Goal: Task Accomplishment & Management: Complete application form

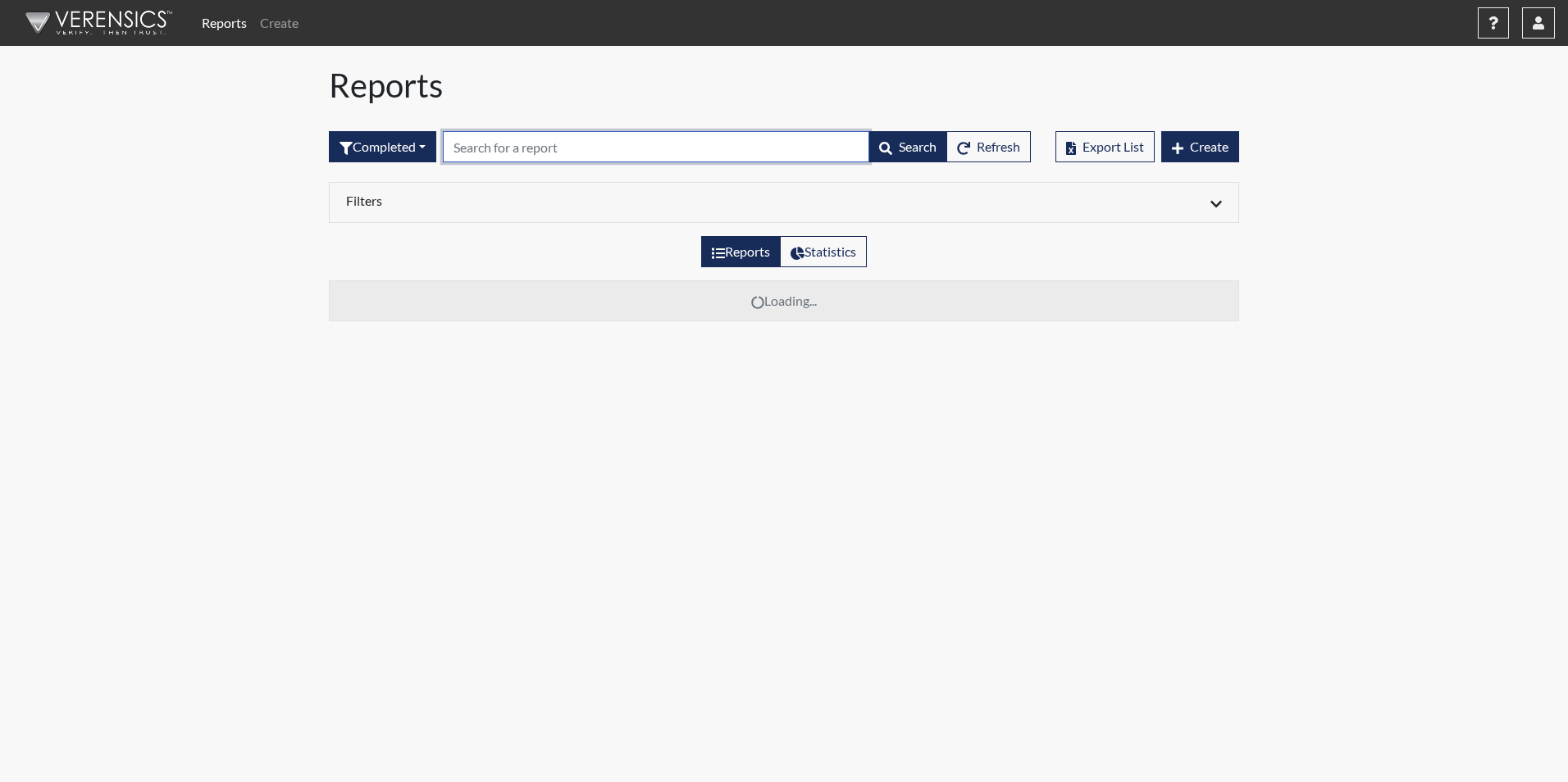
click at [475, 152] on input "text" at bounding box center [656, 146] width 426 height 31
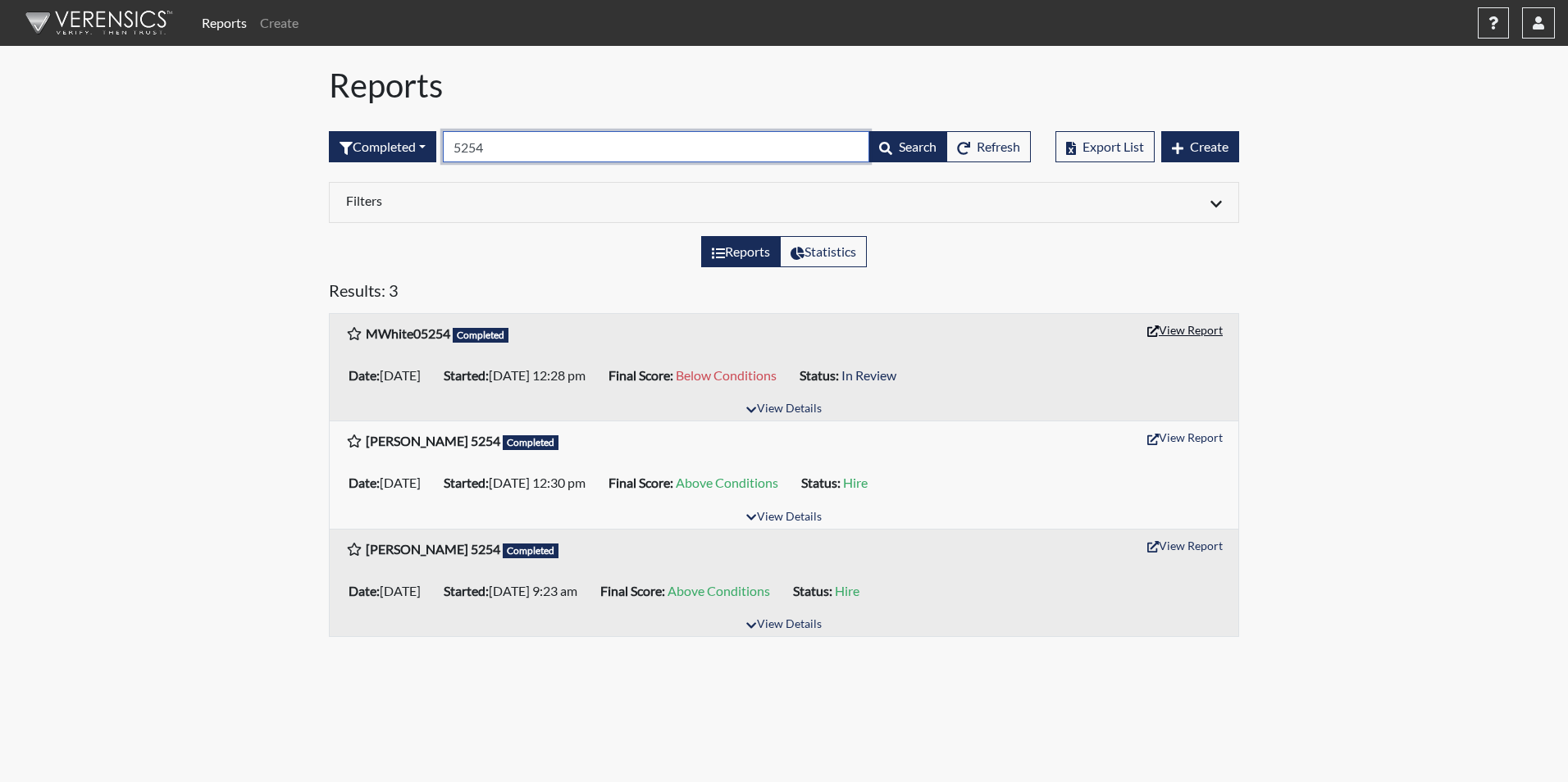
type input "5254"
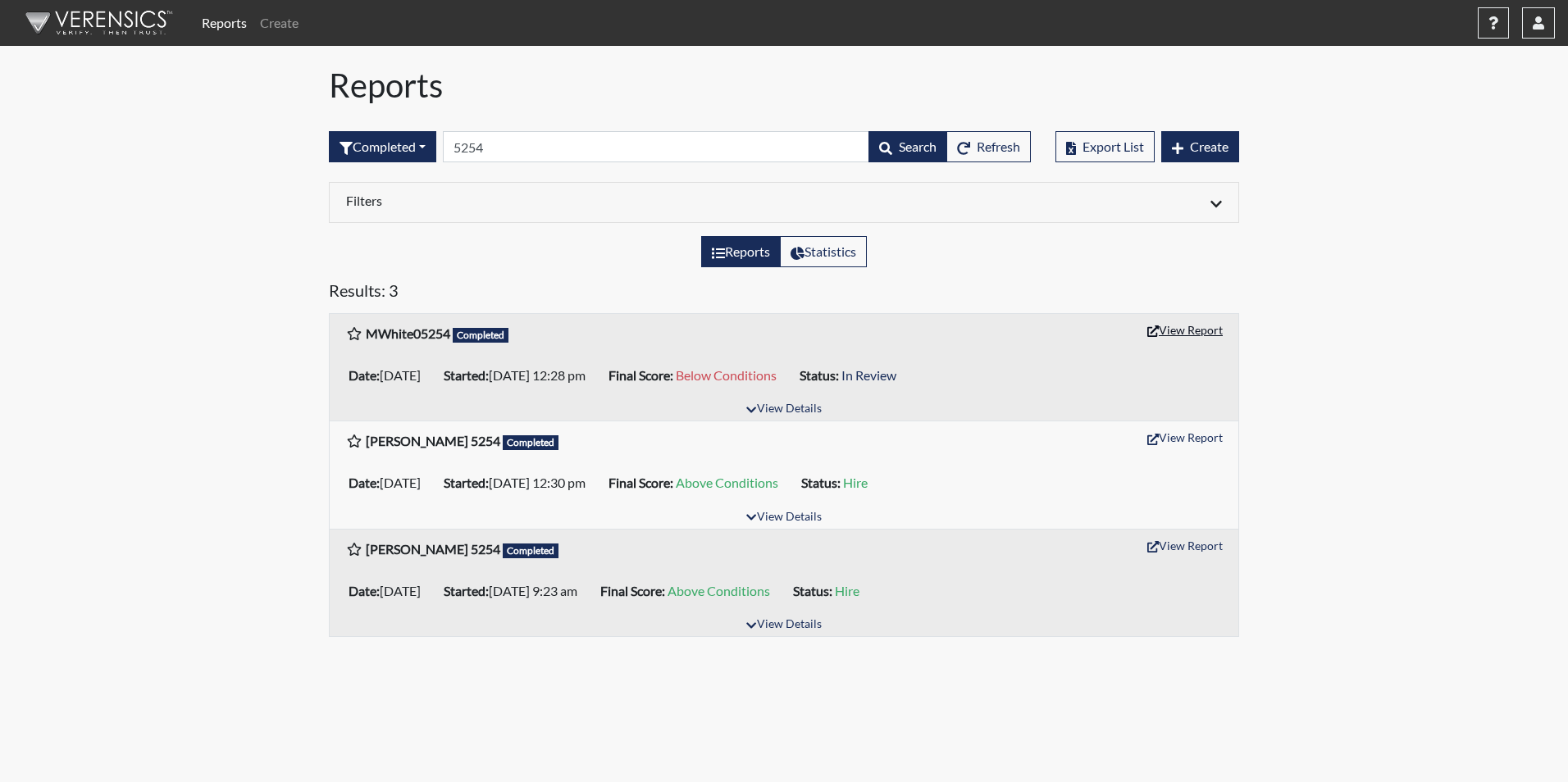
click at [1204, 331] on button "View Report" at bounding box center [1184, 331] width 91 height 26
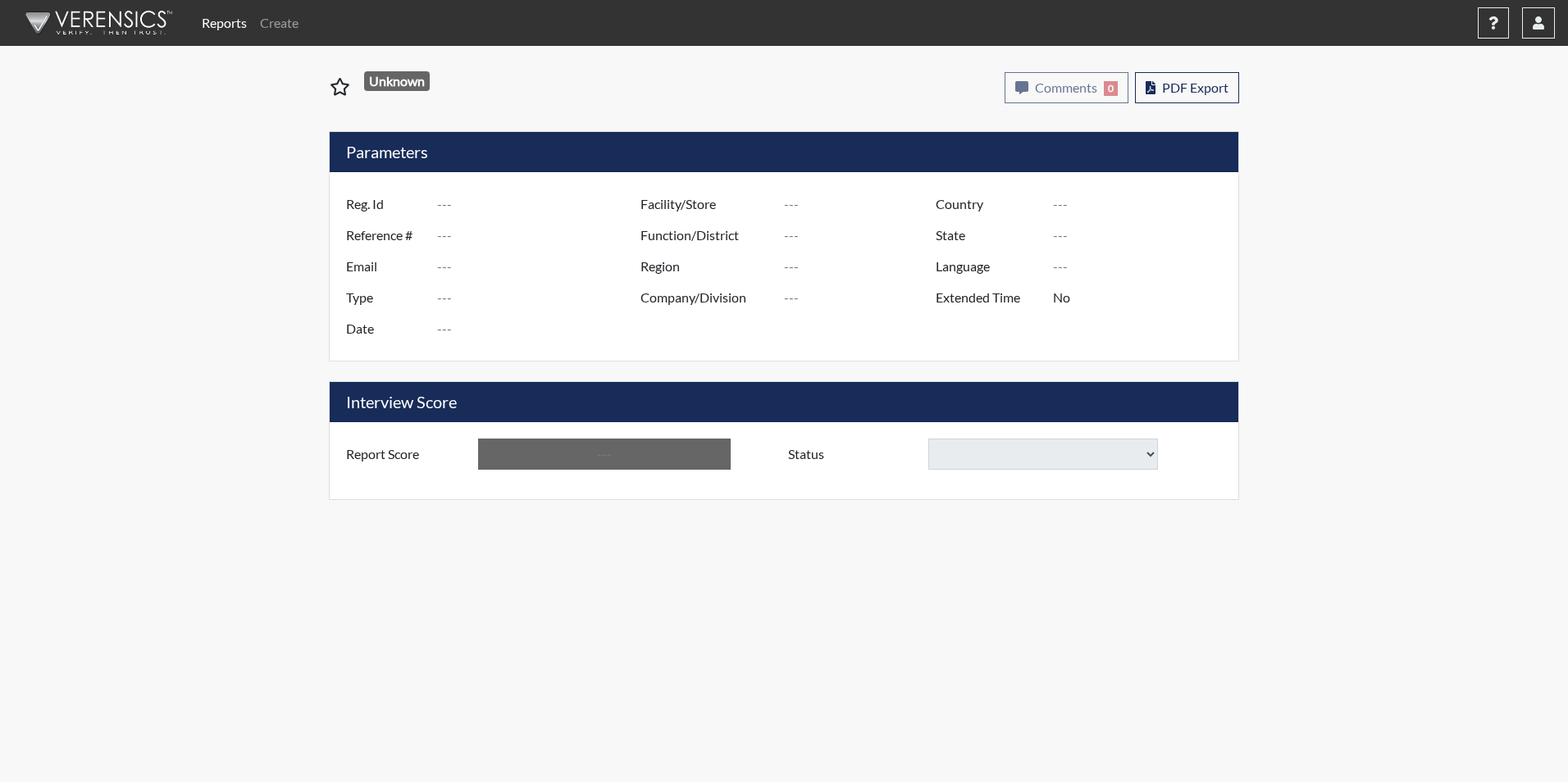
type input "MWhite05254"
type input "51026"
type input "[EMAIL_ADDRESS][DOMAIN_NAME]"
type input "Corrections Pre-Employment"
type input "[DATE]"
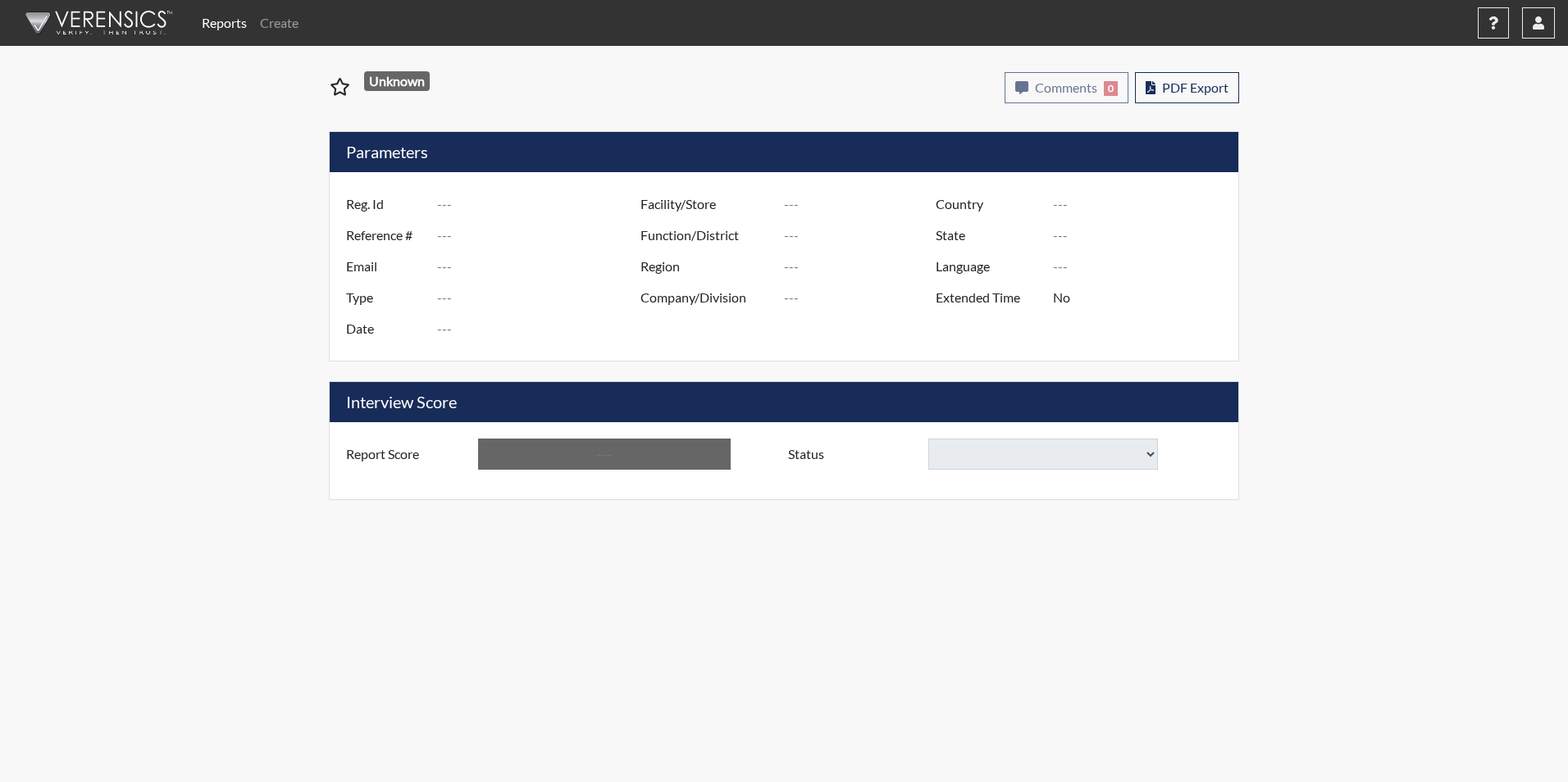
type input "Ridgeland CI"
type input "[GEOGRAPHIC_DATA]"
type input "[US_STATE]"
type input "English"
type input "Yes"
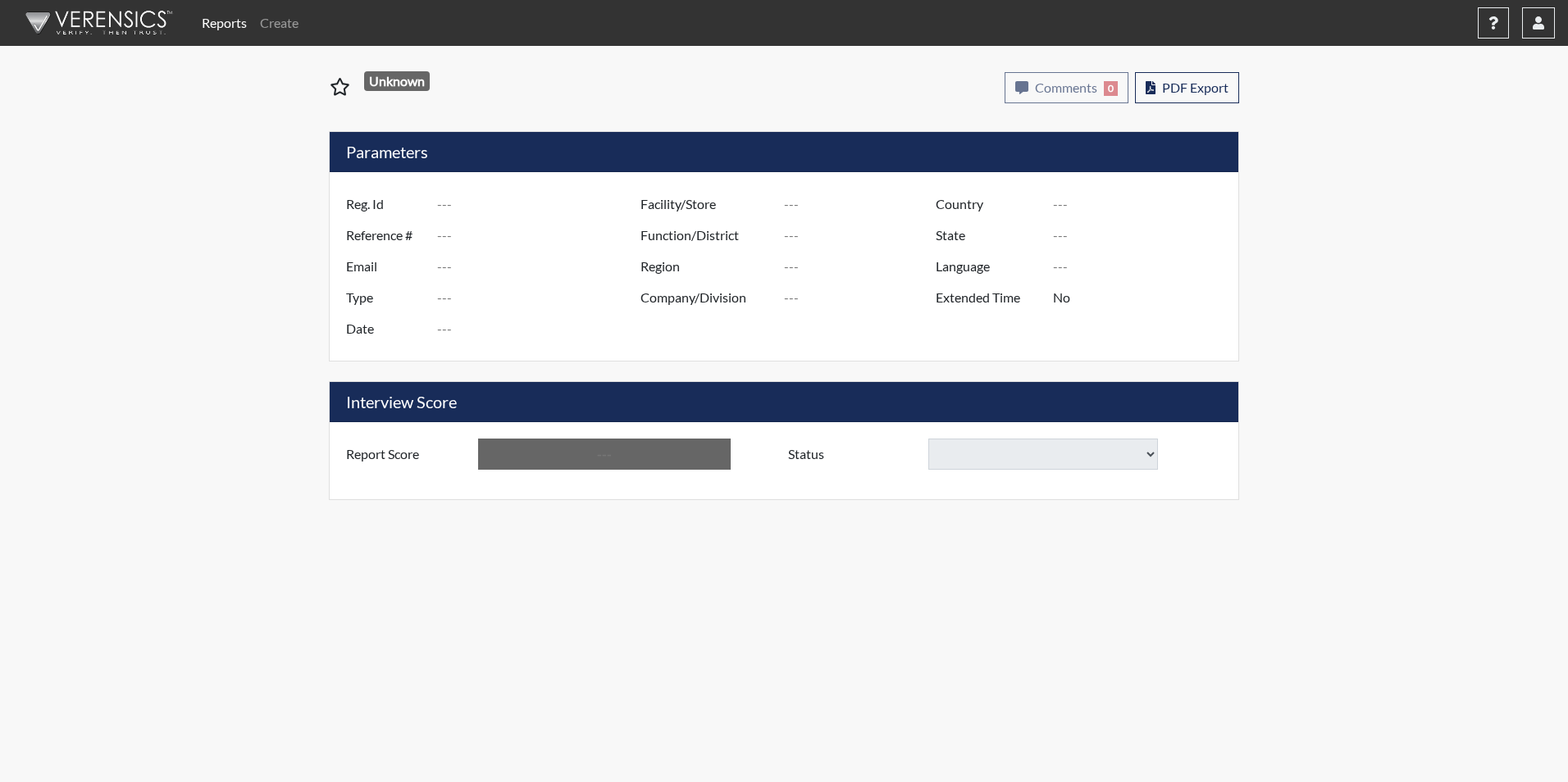
type input "Below Conditions"
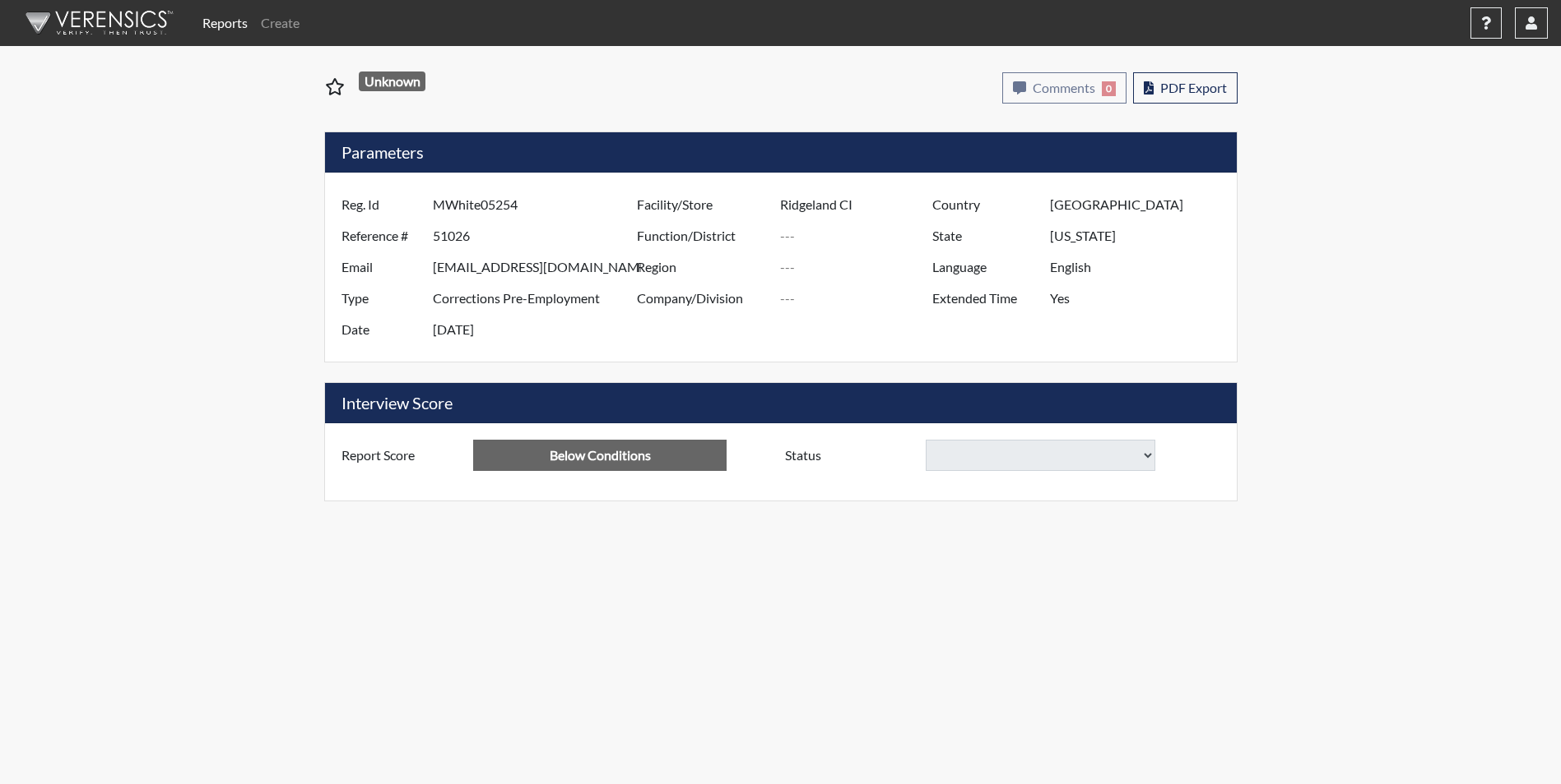
select select
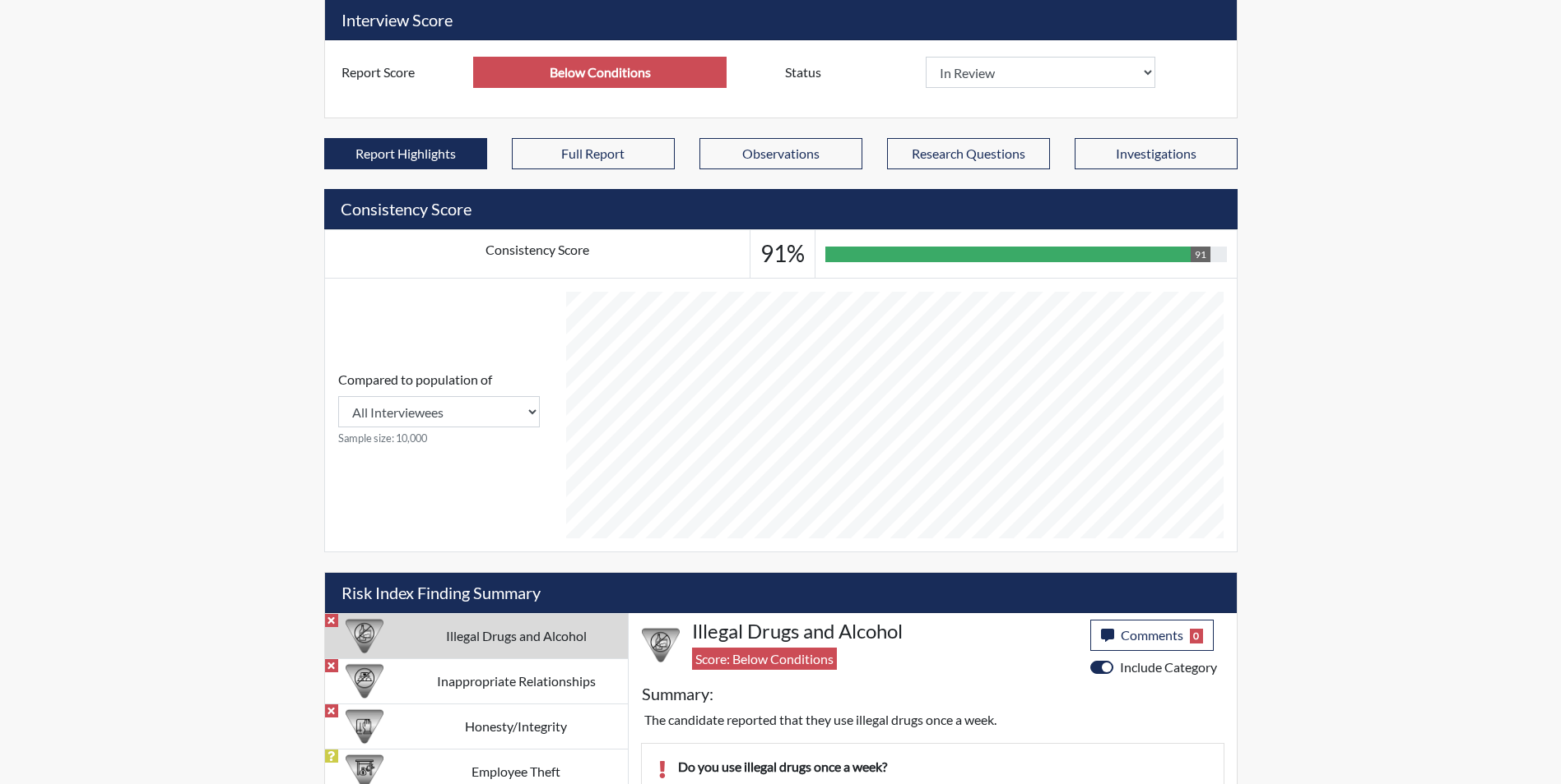
scroll to position [740, 0]
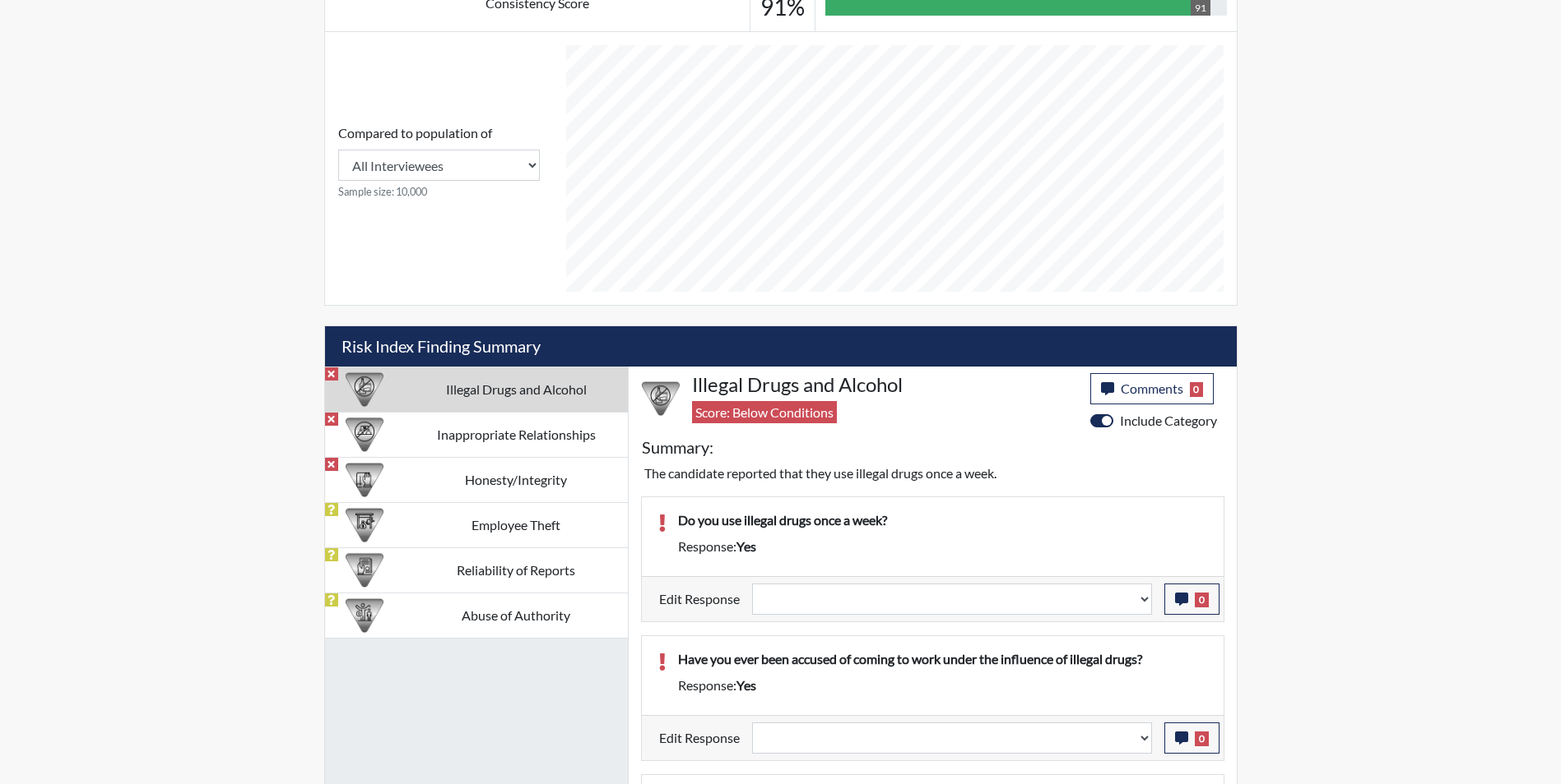
select select
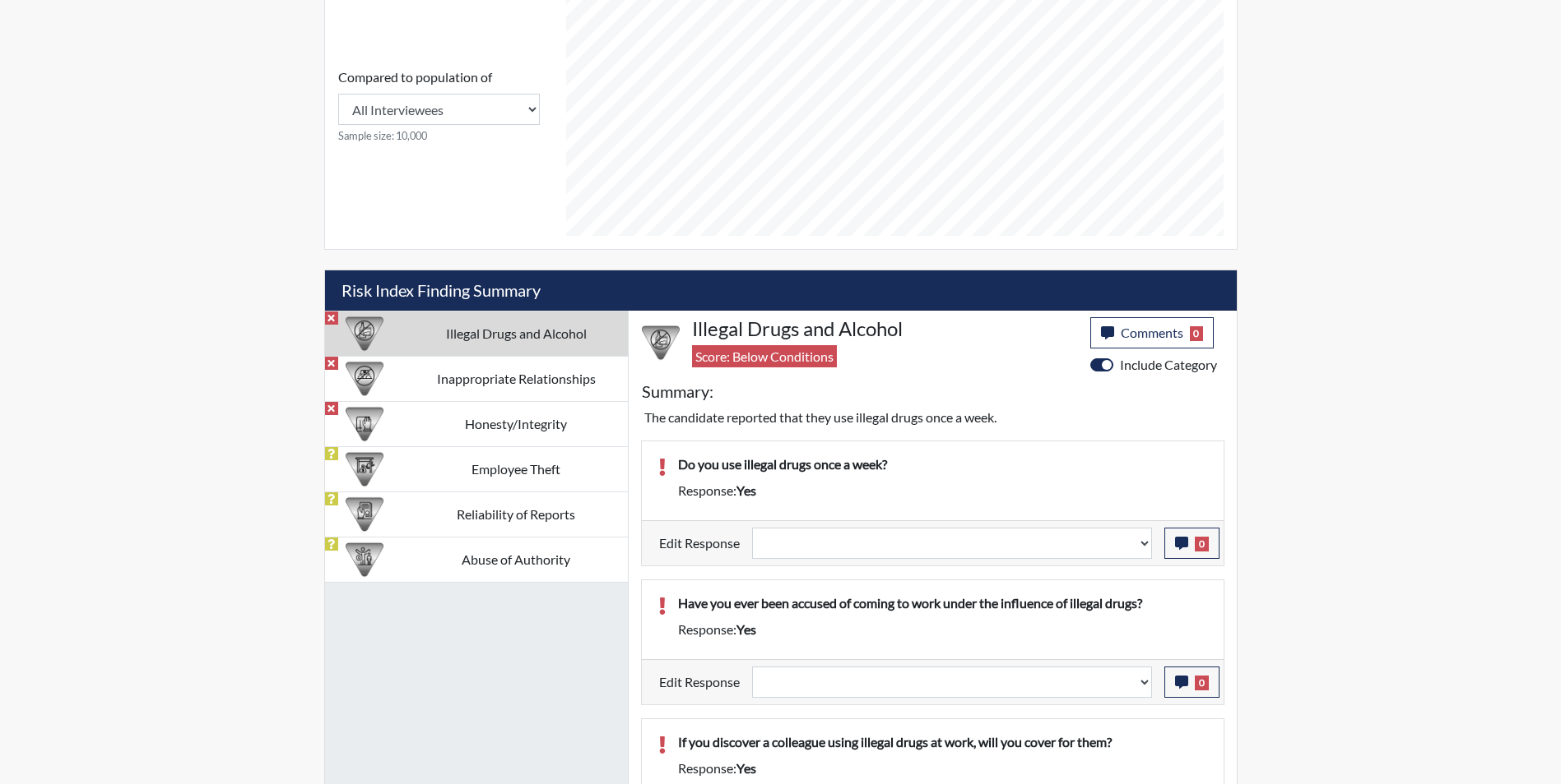
scroll to position [822, 0]
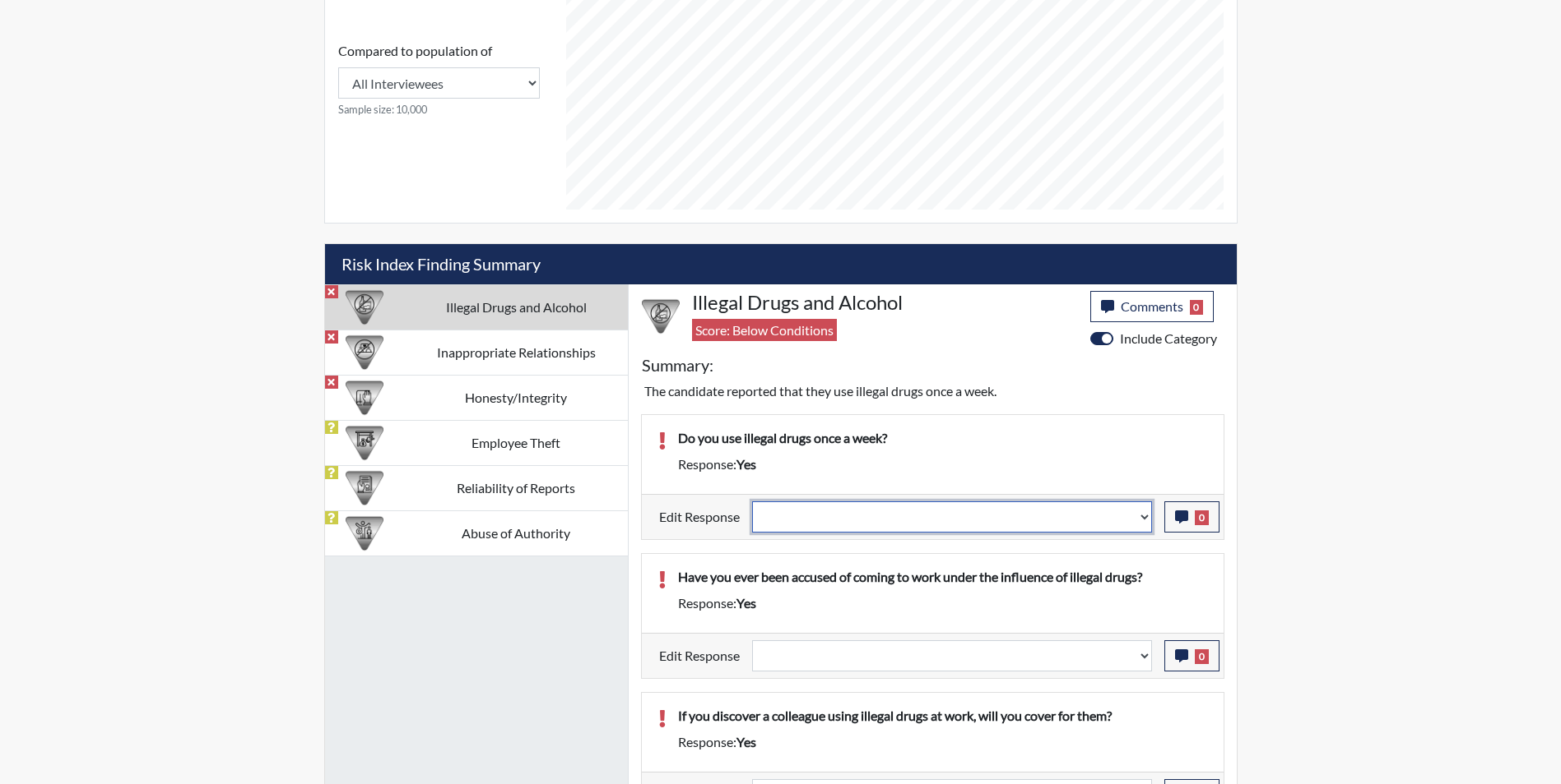
click at [883, 517] on select "Question is not relevant. Results will be updated. Reasonable explanation provi…" at bounding box center [951, 516] width 400 height 31
select select "reasonable-explanation-provided"
click at [752, 501] on select "Question is not relevant. Results will be updated. Reasonable explanation provi…" at bounding box center [951, 516] width 400 height 31
select select
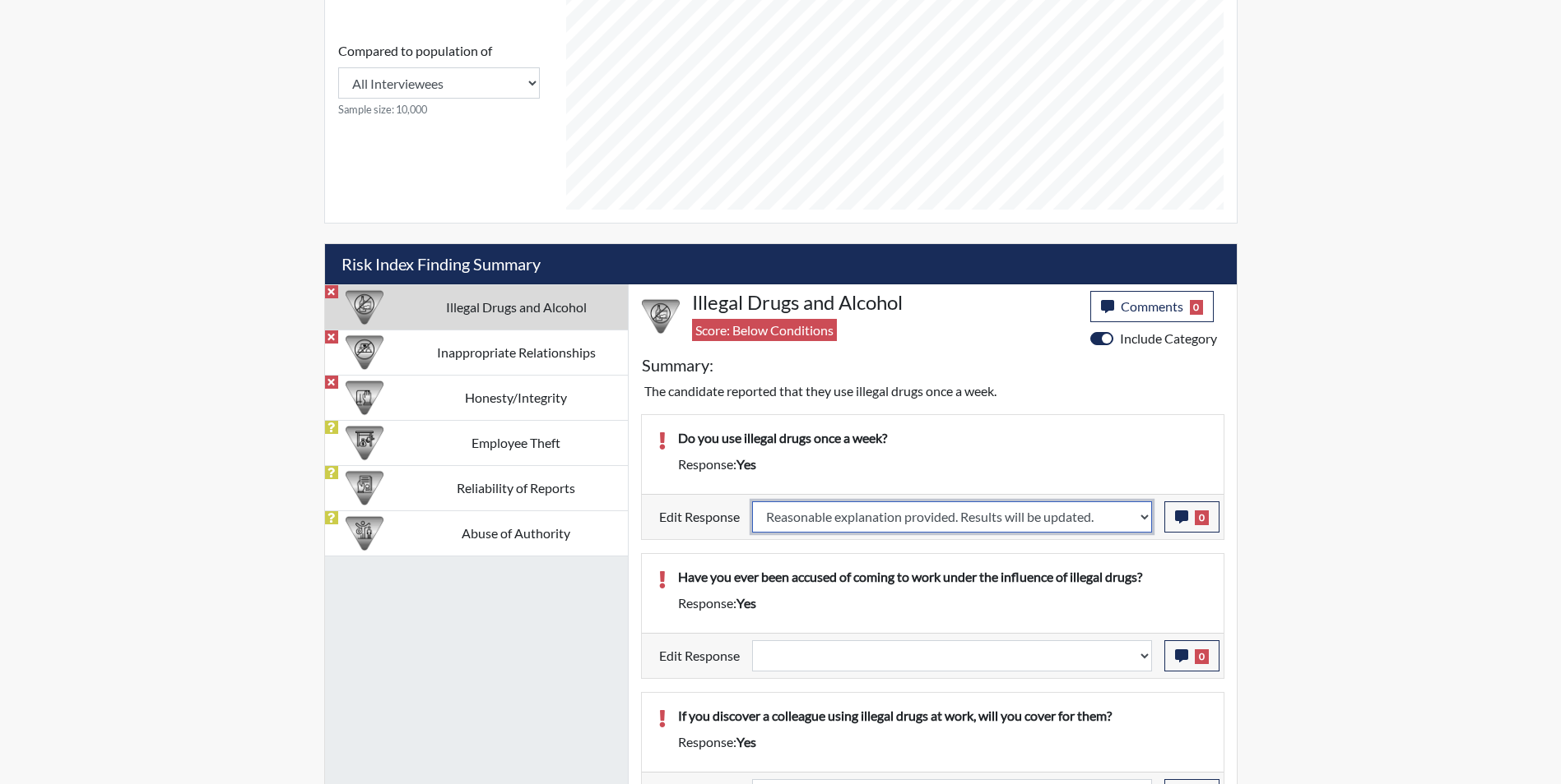
select select
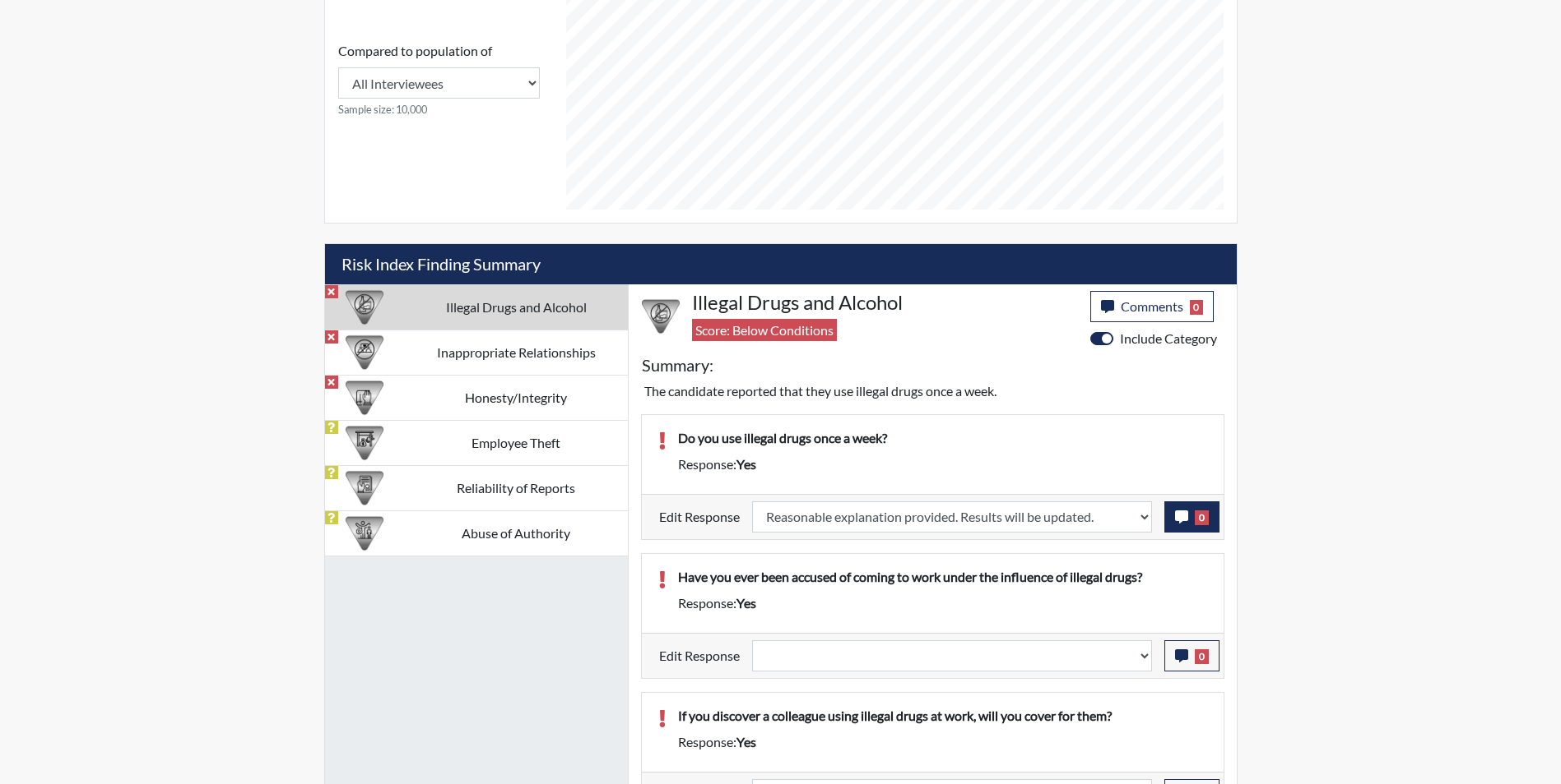
select select
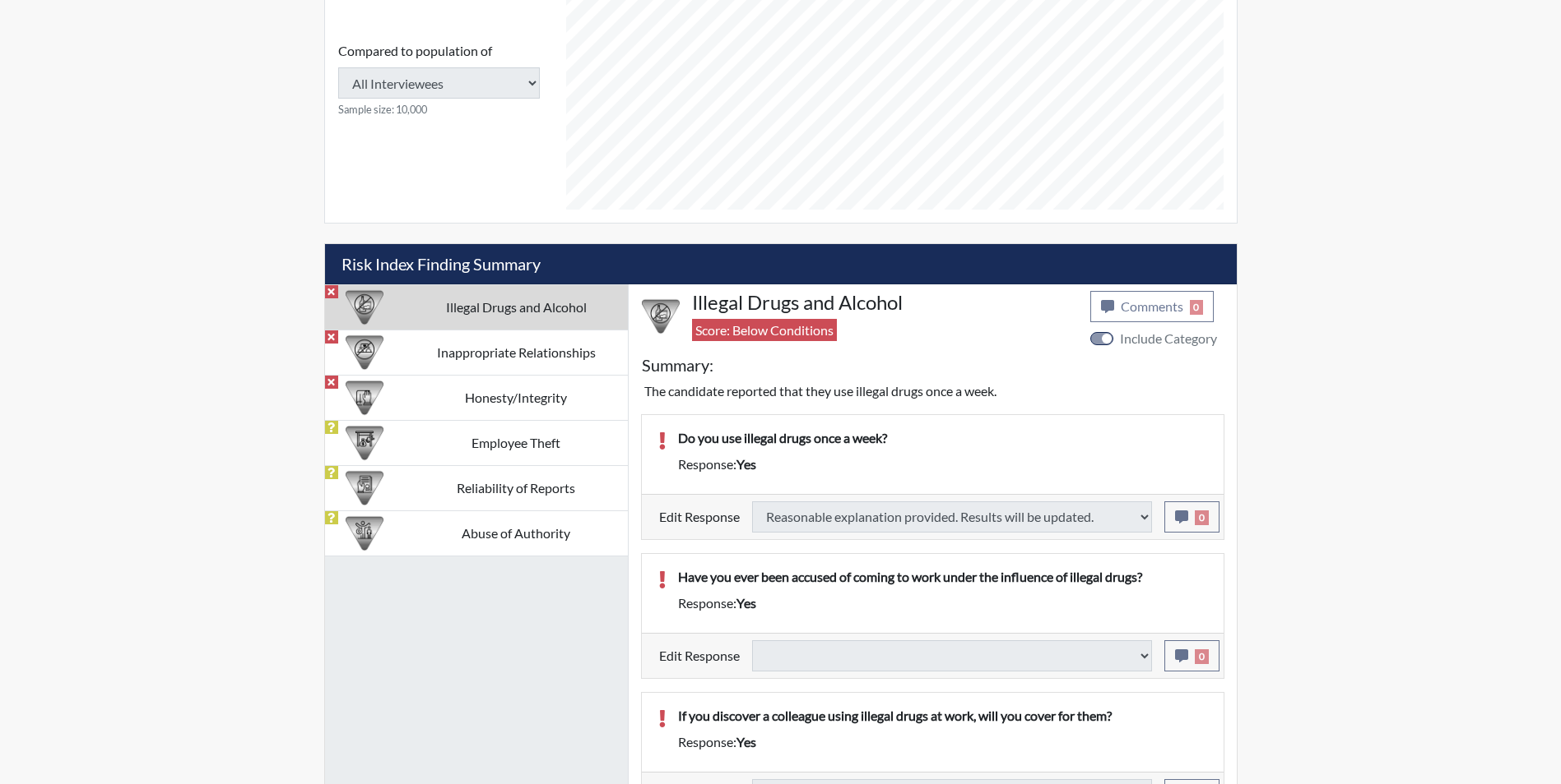
select select
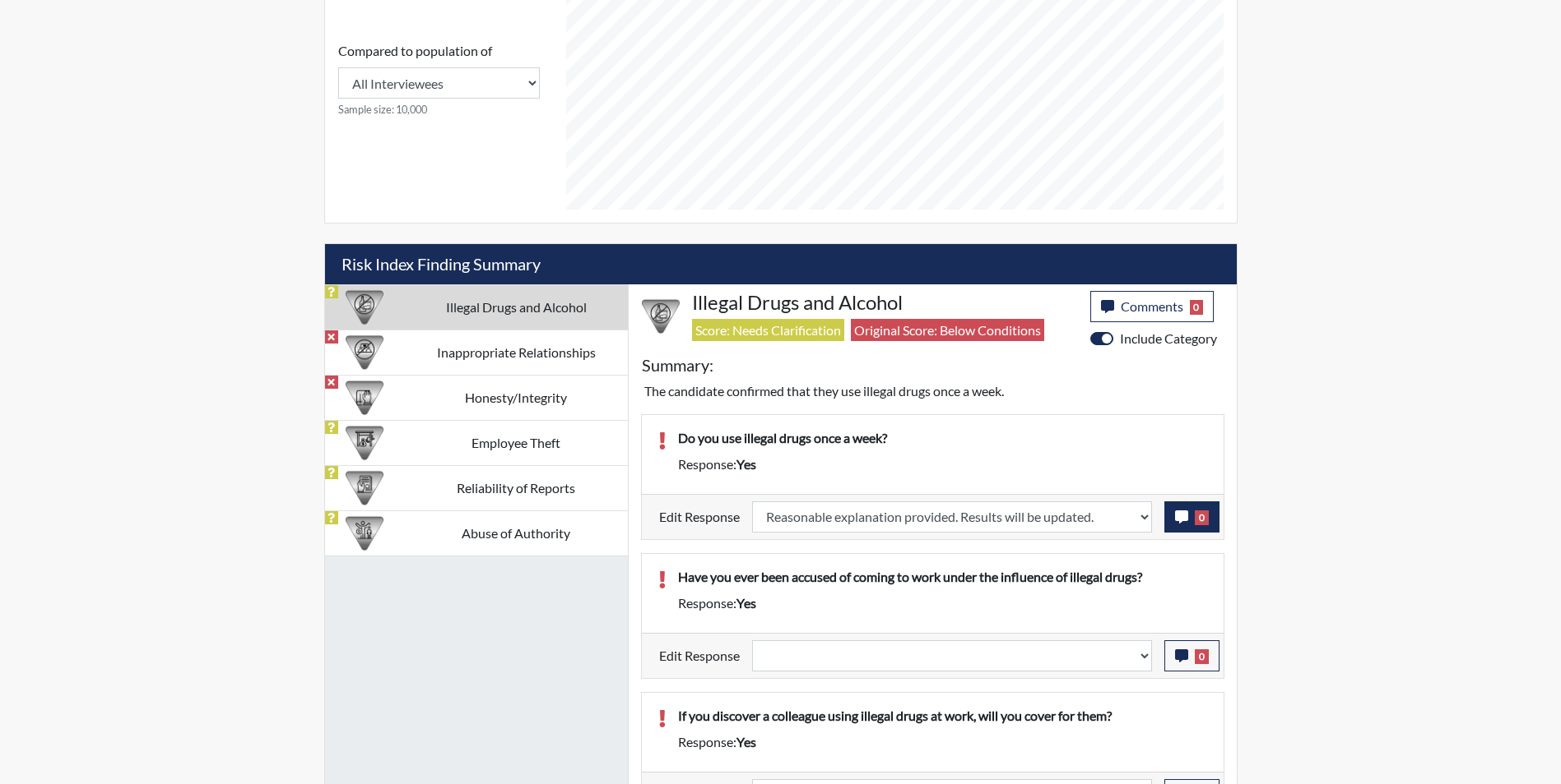
scroll to position [273, 684]
click at [1180, 523] on icon "button" at bounding box center [1181, 516] width 13 height 13
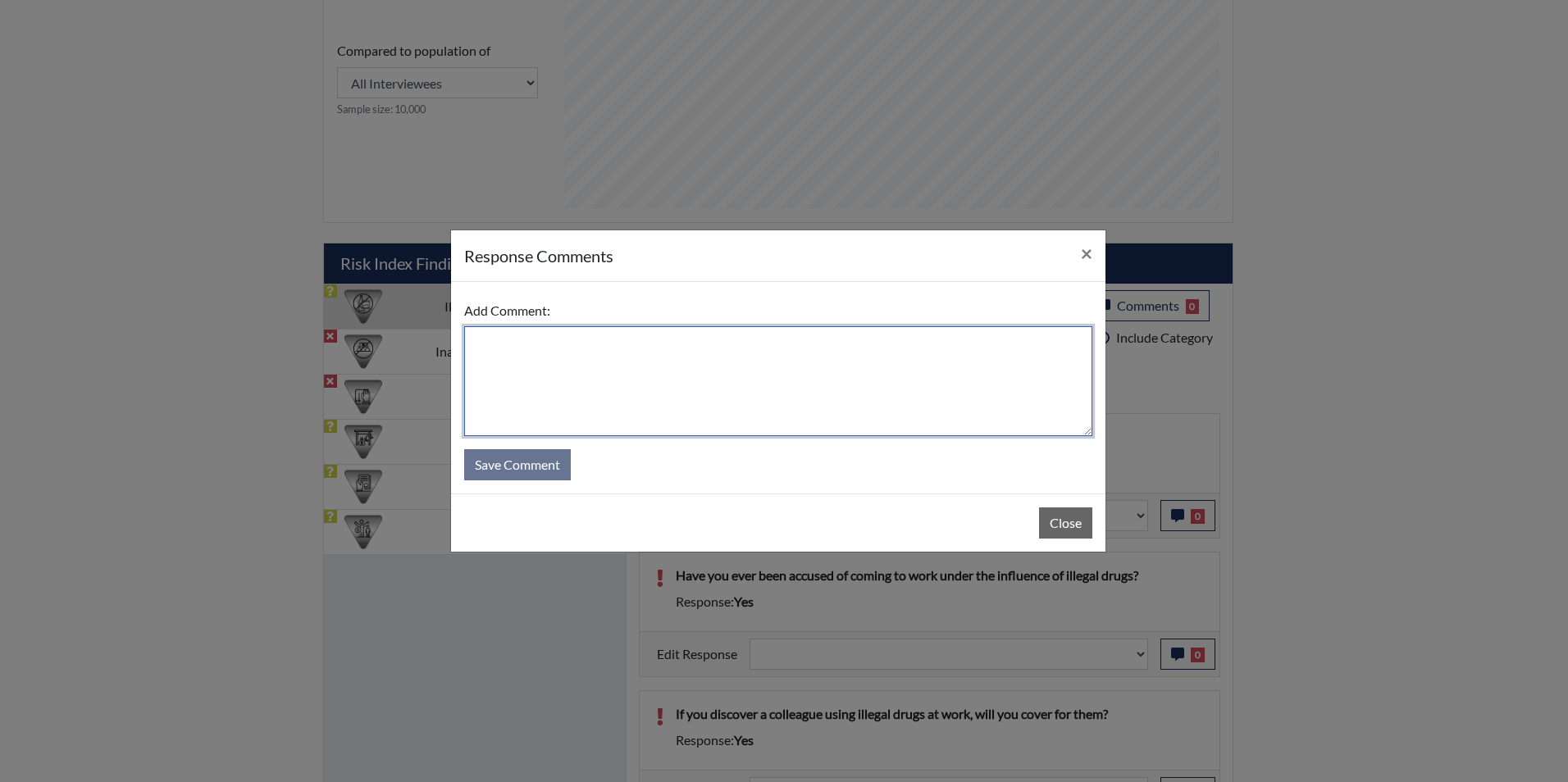
click at [640, 371] on textarea at bounding box center [778, 382] width 629 height 110
type textarea "Applicant answered no"
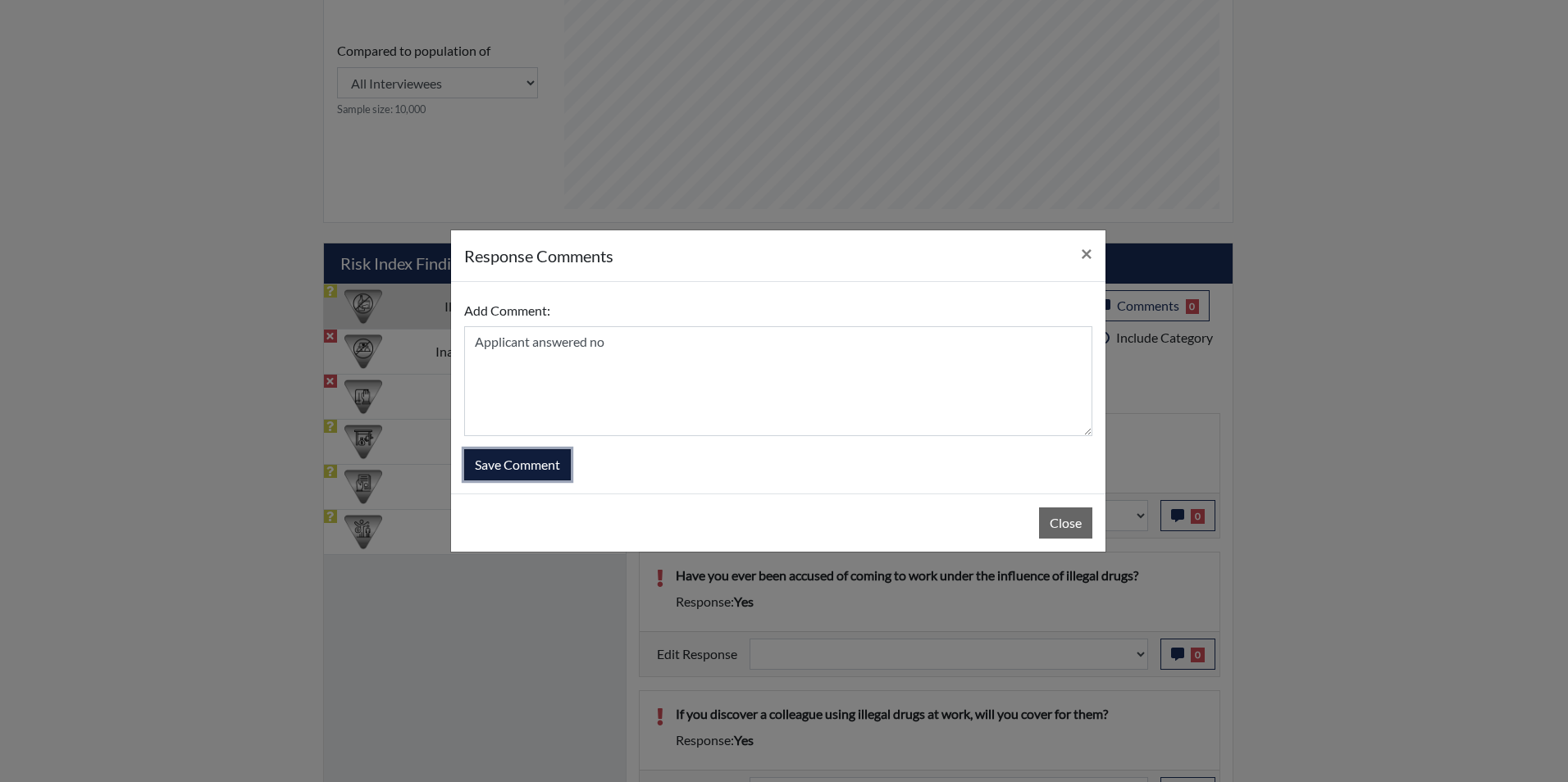
click at [533, 471] on button "Save Comment" at bounding box center [517, 464] width 107 height 31
select select
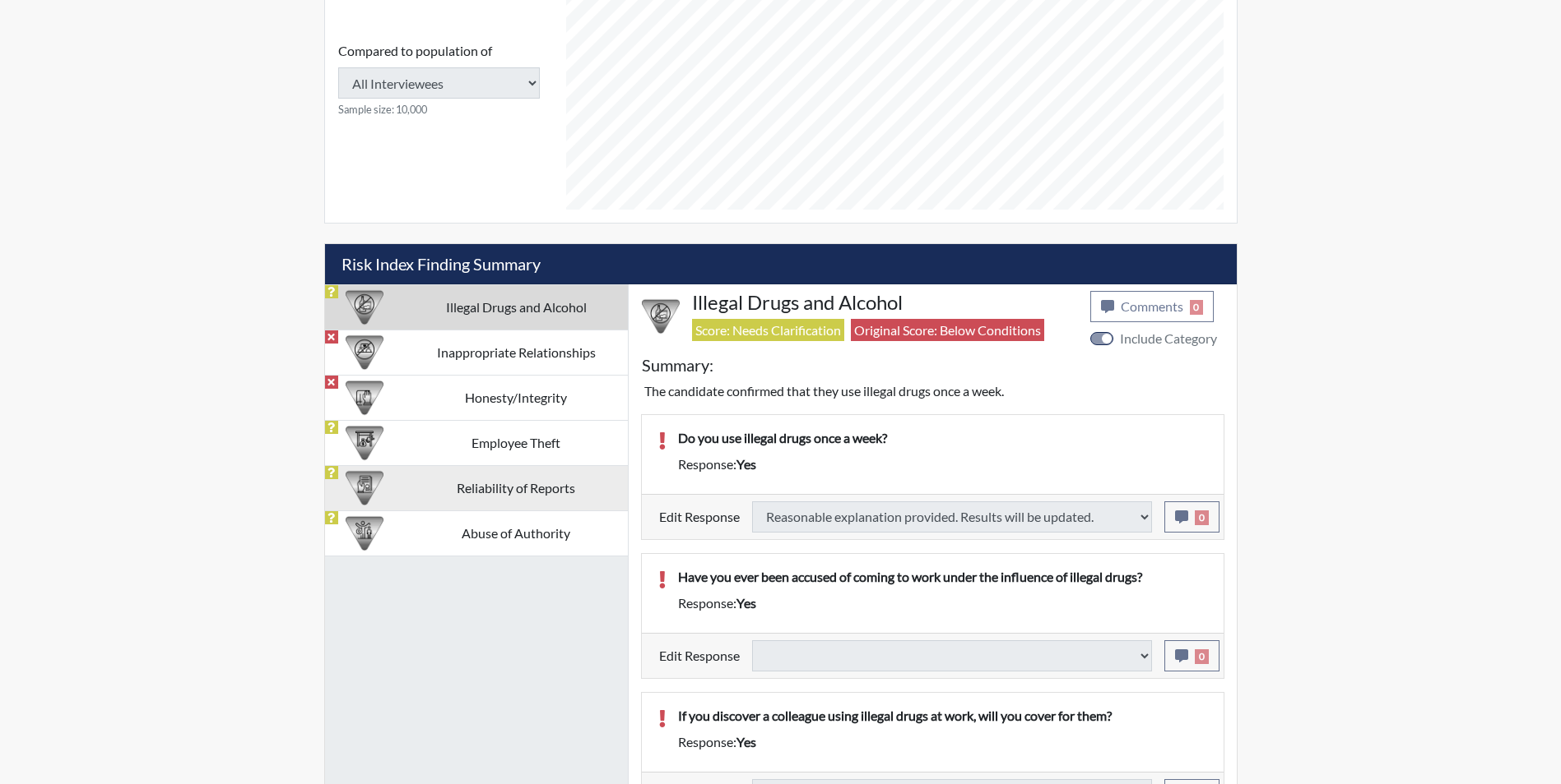
select select
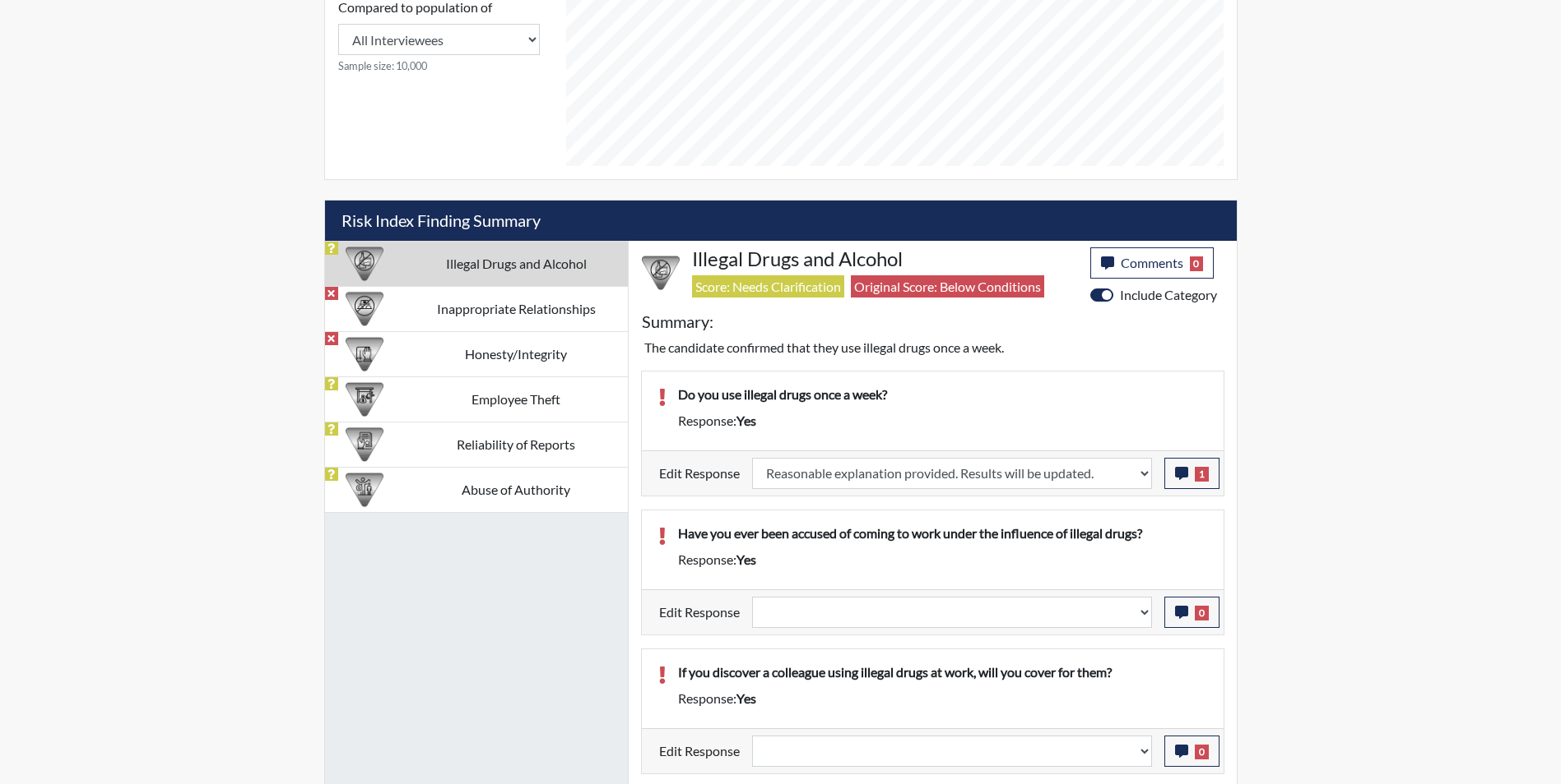
scroll to position [987, 0]
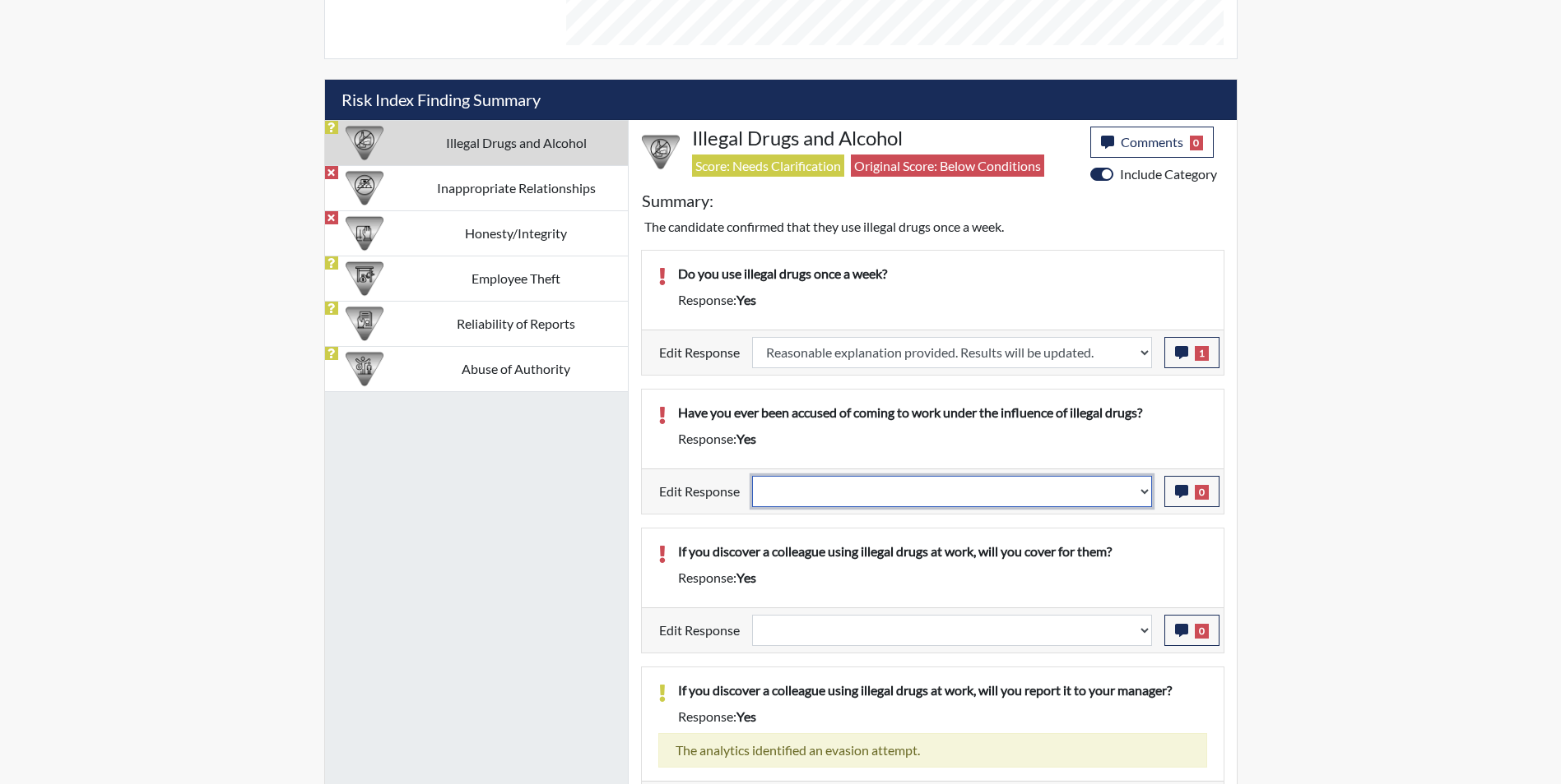
click at [882, 494] on select "Question is not relevant. Results will be updated. Reasonable explanation provi…" at bounding box center [951, 491] width 400 height 31
select select "reasonable-explanation-provided"
click at [752, 476] on select "Question is not relevant. Results will be updated. Reasonable explanation provi…" at bounding box center [951, 491] width 400 height 31
select select
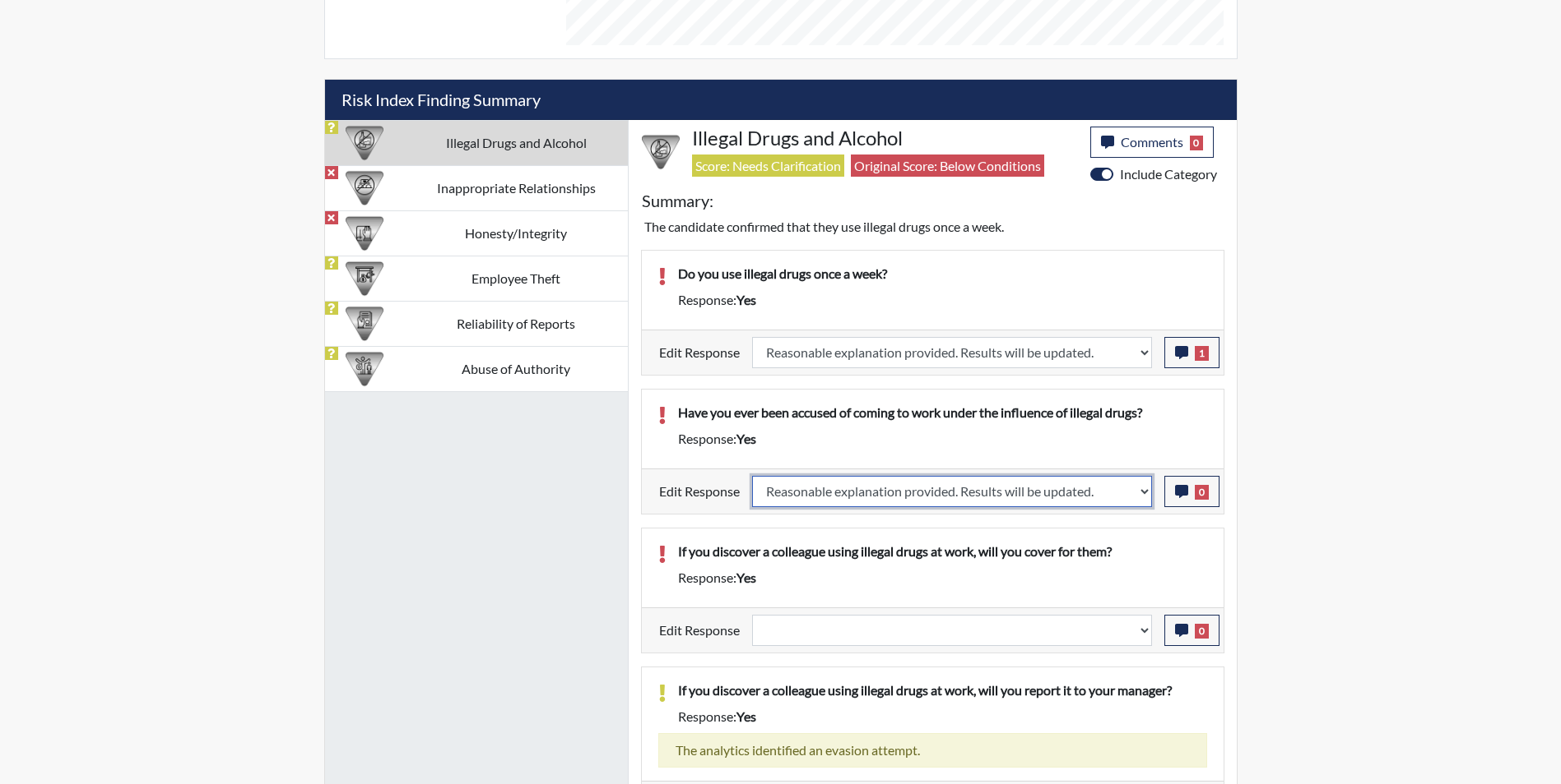
select select
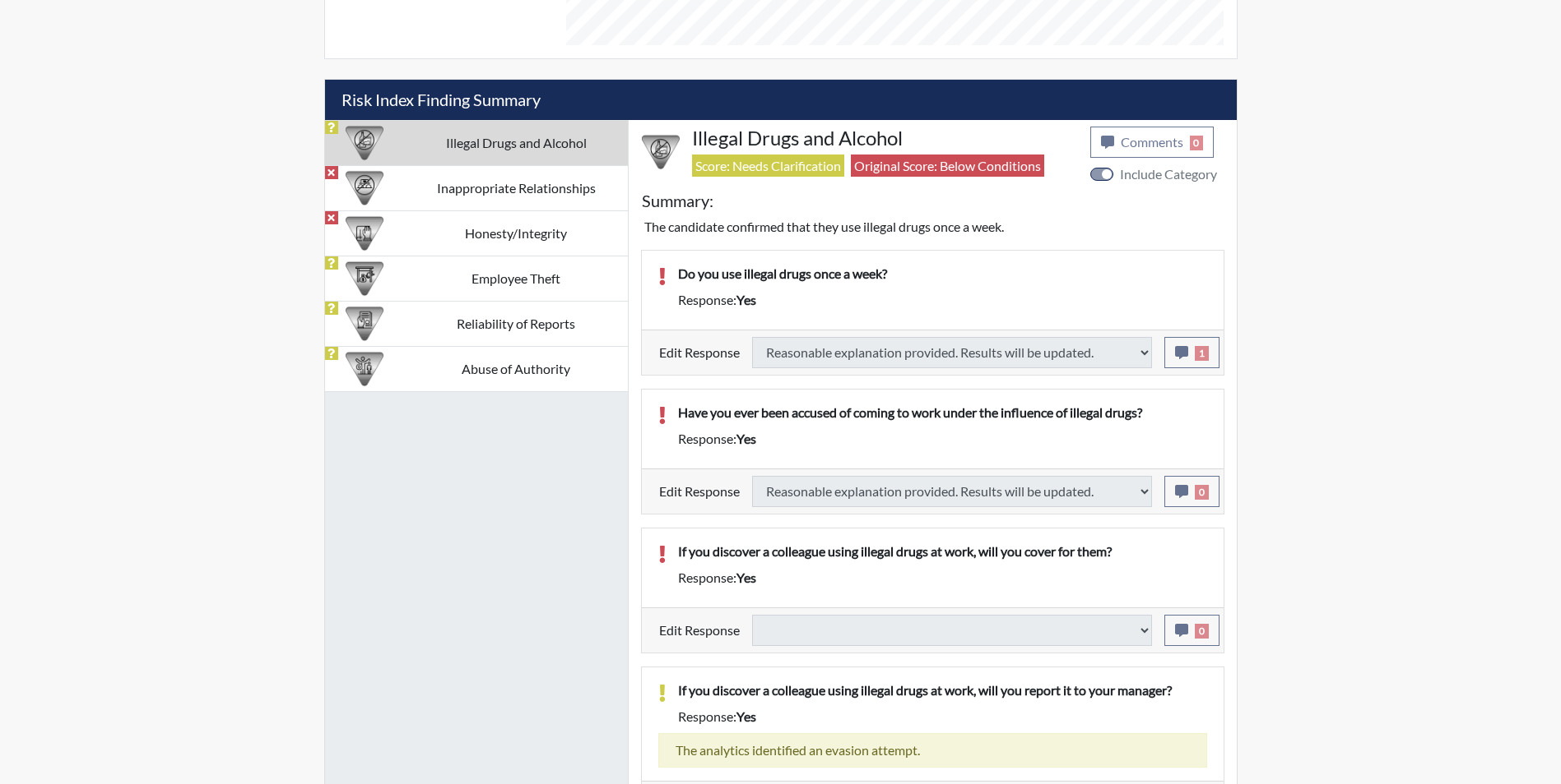
select select
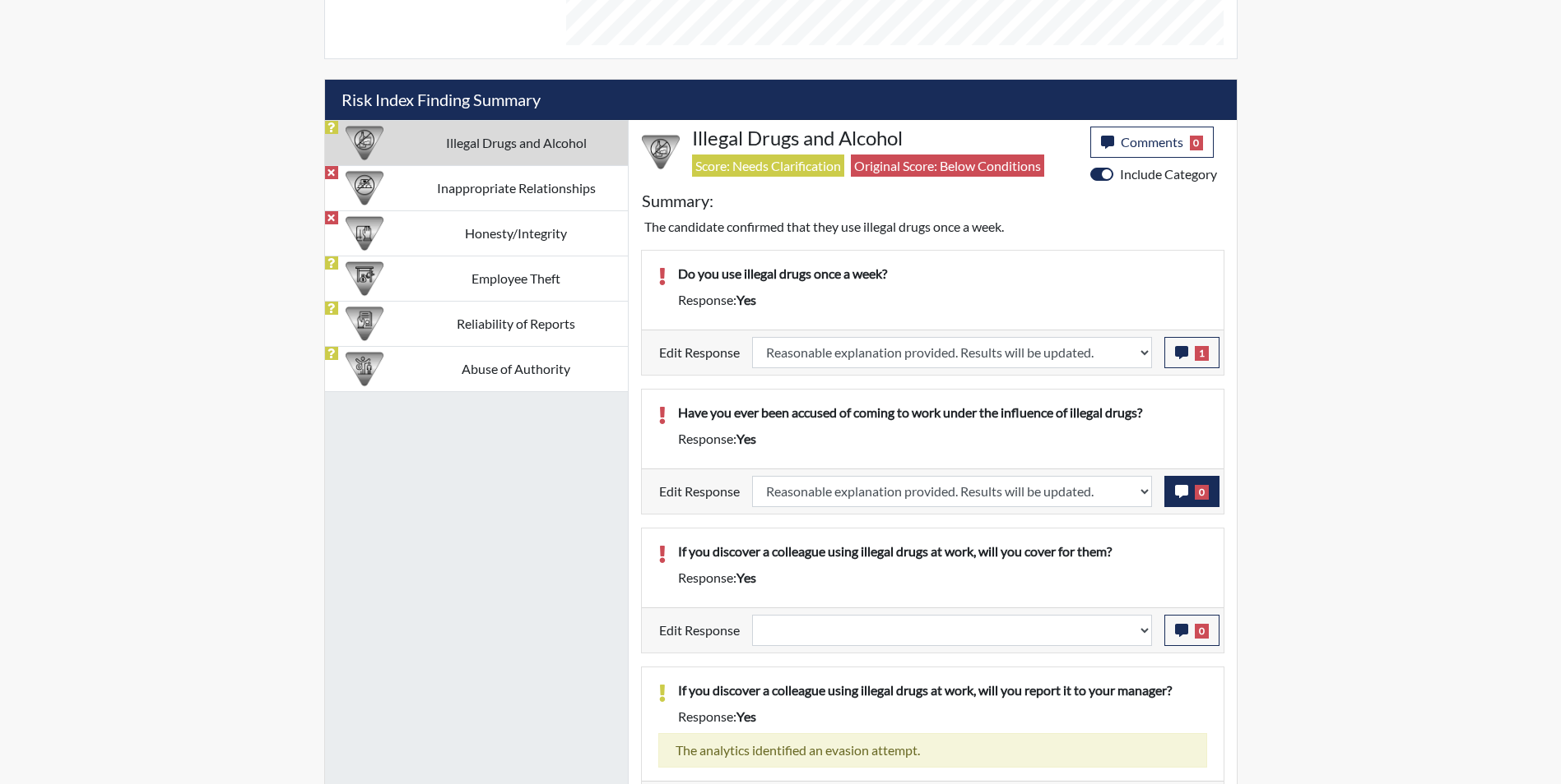
scroll to position [273, 684]
click at [1183, 493] on icon "button" at bounding box center [1181, 491] width 13 height 13
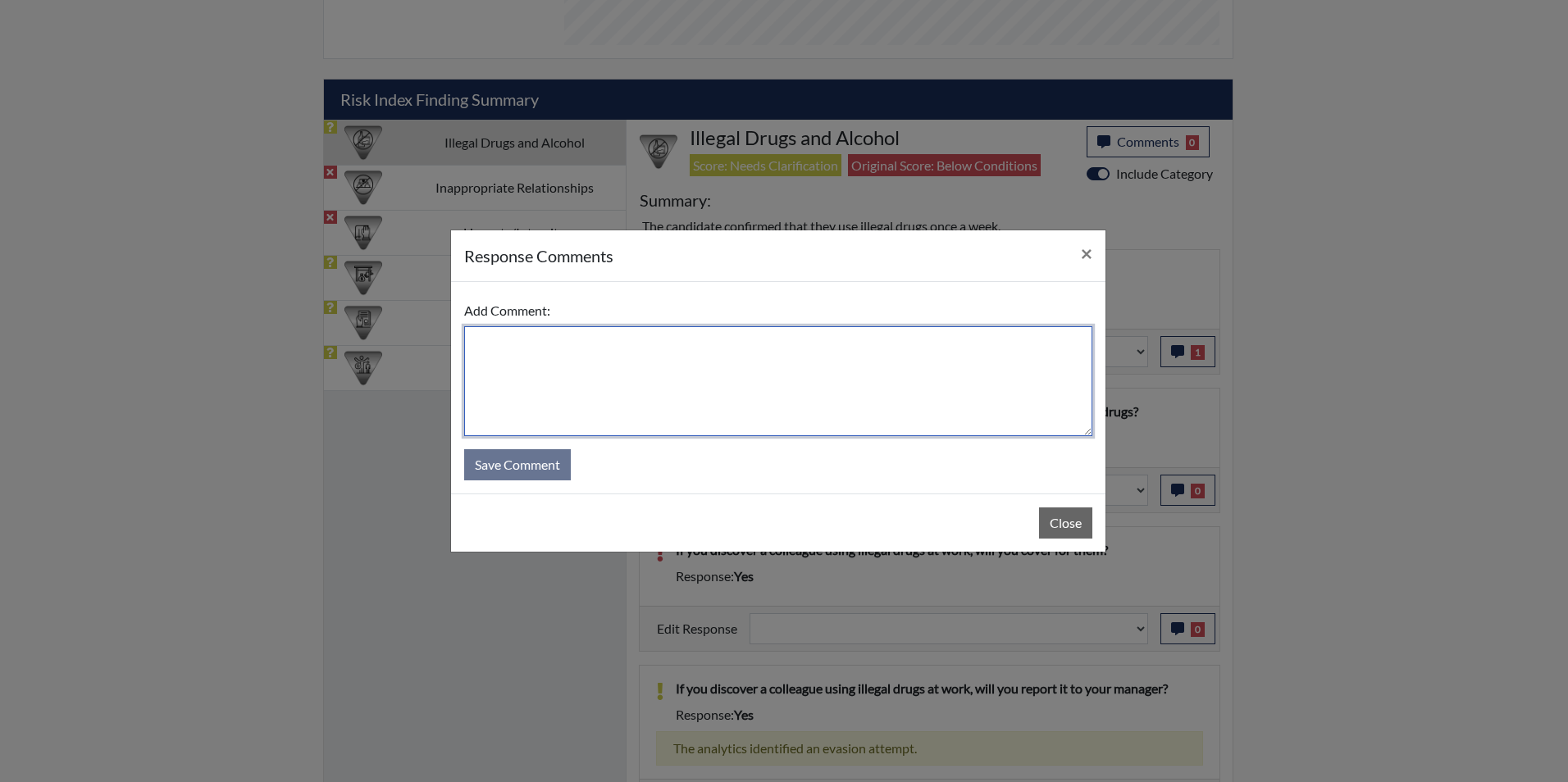
click at [621, 352] on textarea at bounding box center [778, 382] width 629 height 110
type textarea "Applicant answered no"
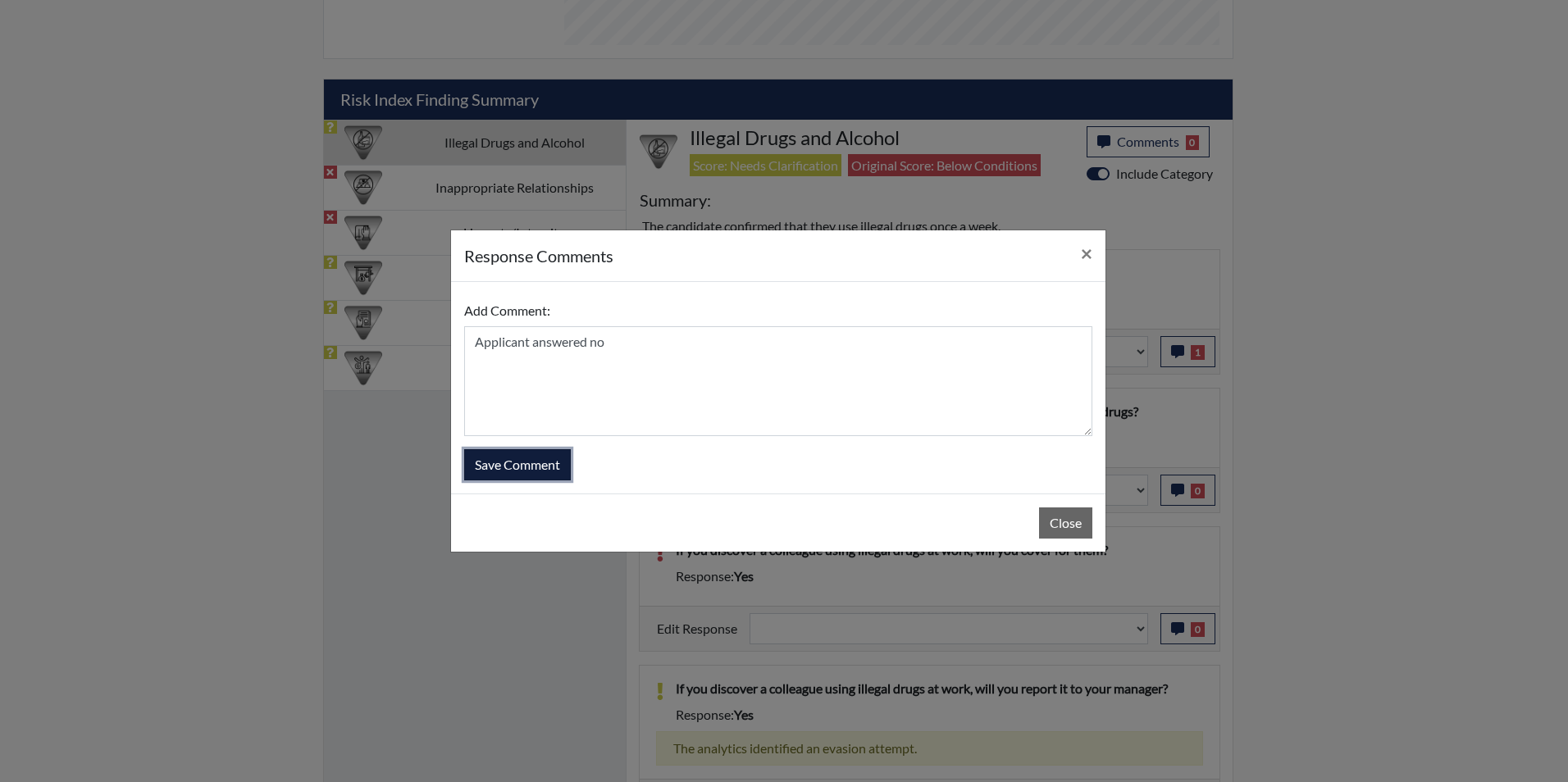
click at [500, 471] on button "Save Comment" at bounding box center [517, 464] width 107 height 31
select select
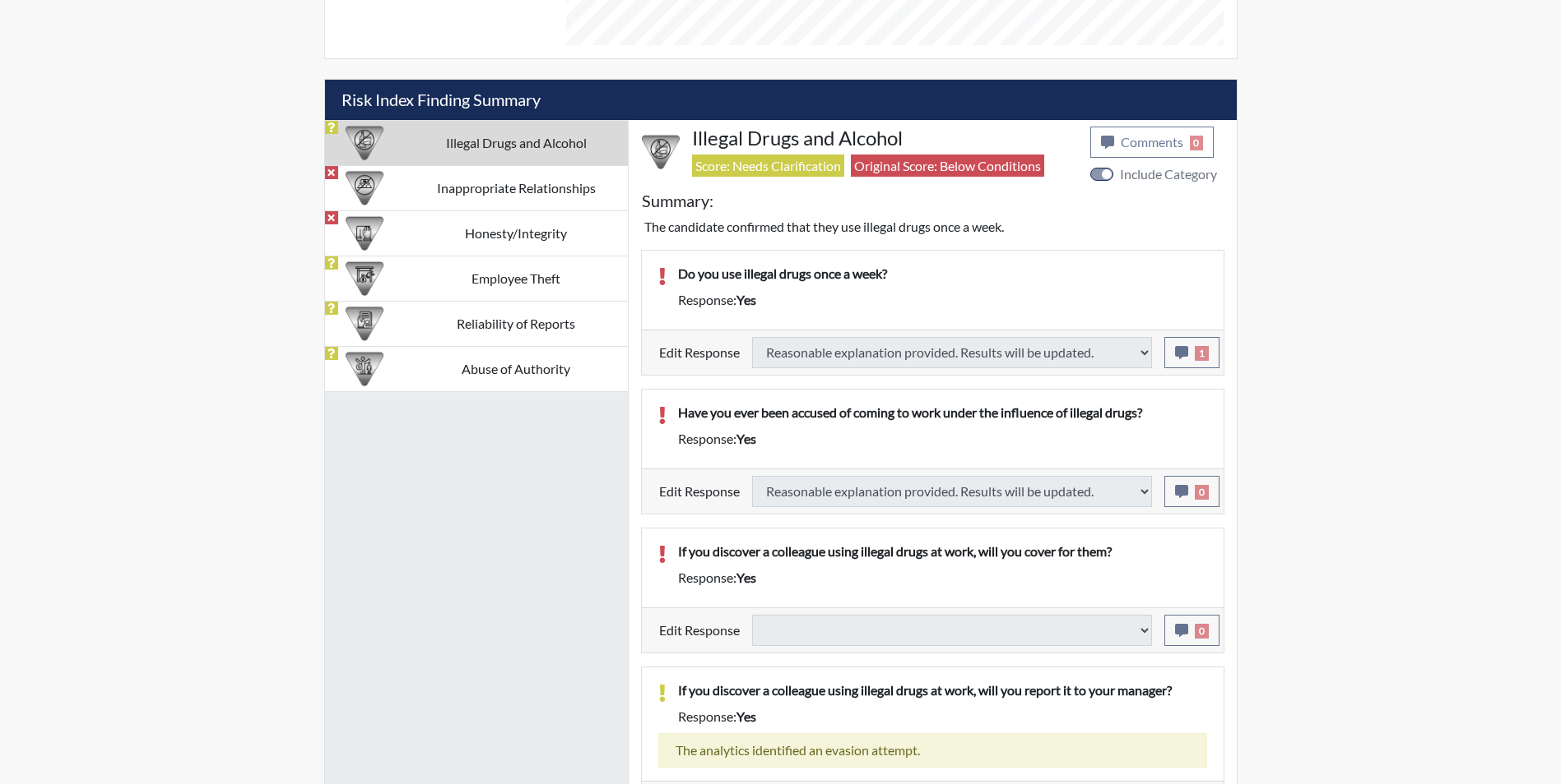
select select
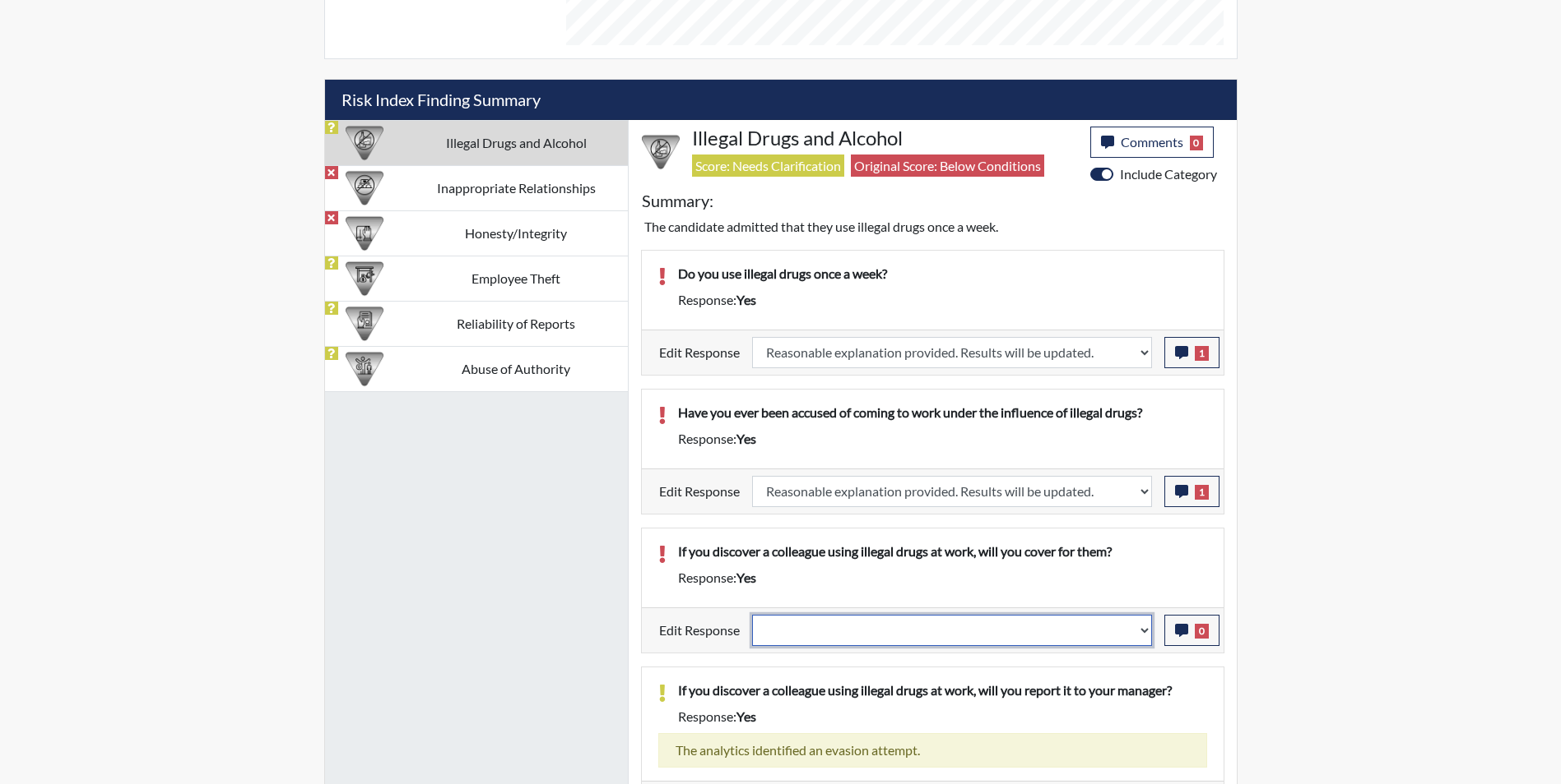
click at [947, 629] on select "Question is not relevant. Results will be updated. Reasonable explanation provi…" at bounding box center [951, 630] width 400 height 31
select select "reasonable-explanation-provided"
click at [752, 615] on select "Question is not relevant. Results will be updated. Reasonable explanation provi…" at bounding box center [951, 630] width 400 height 31
select select
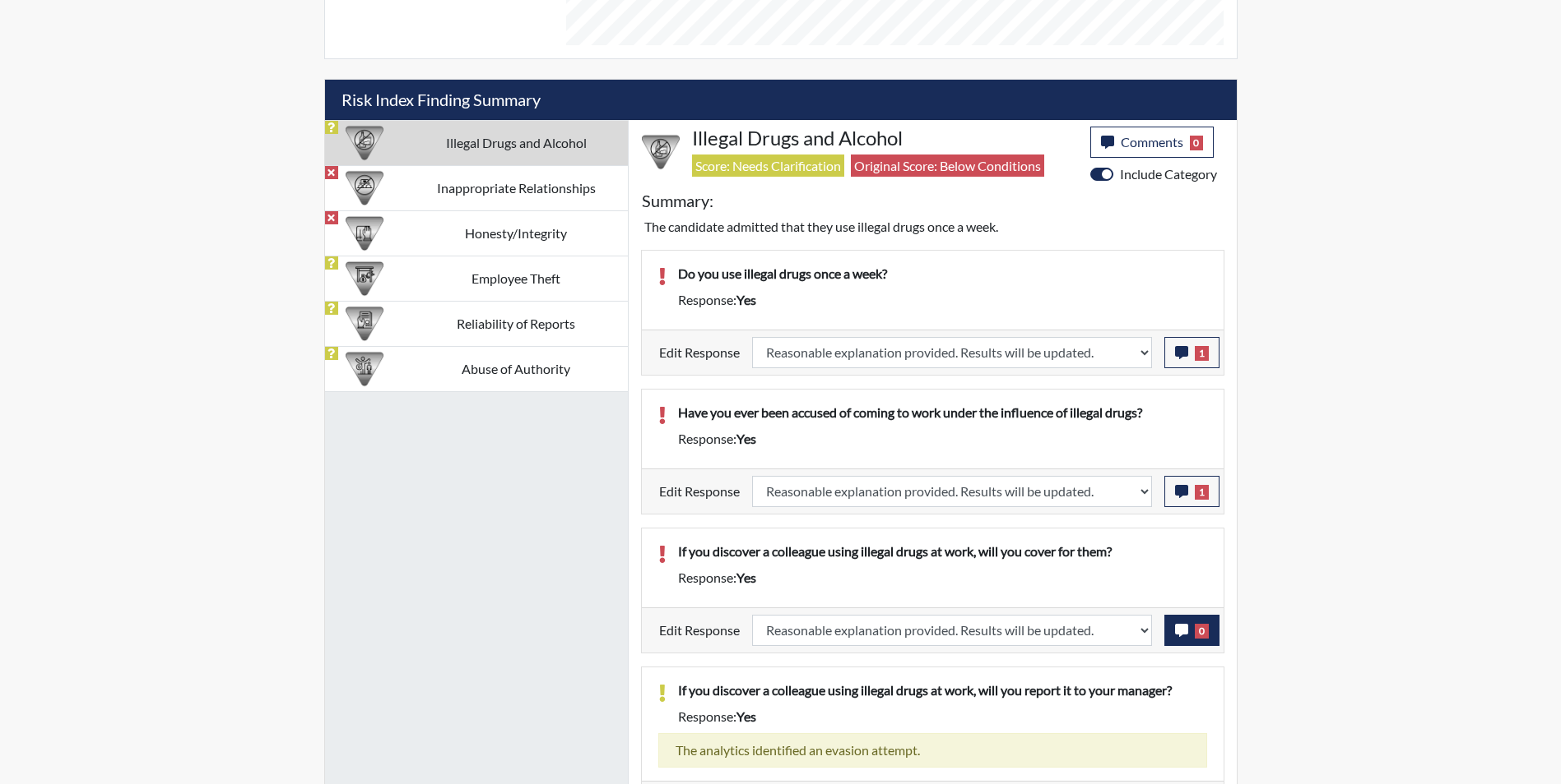
select select
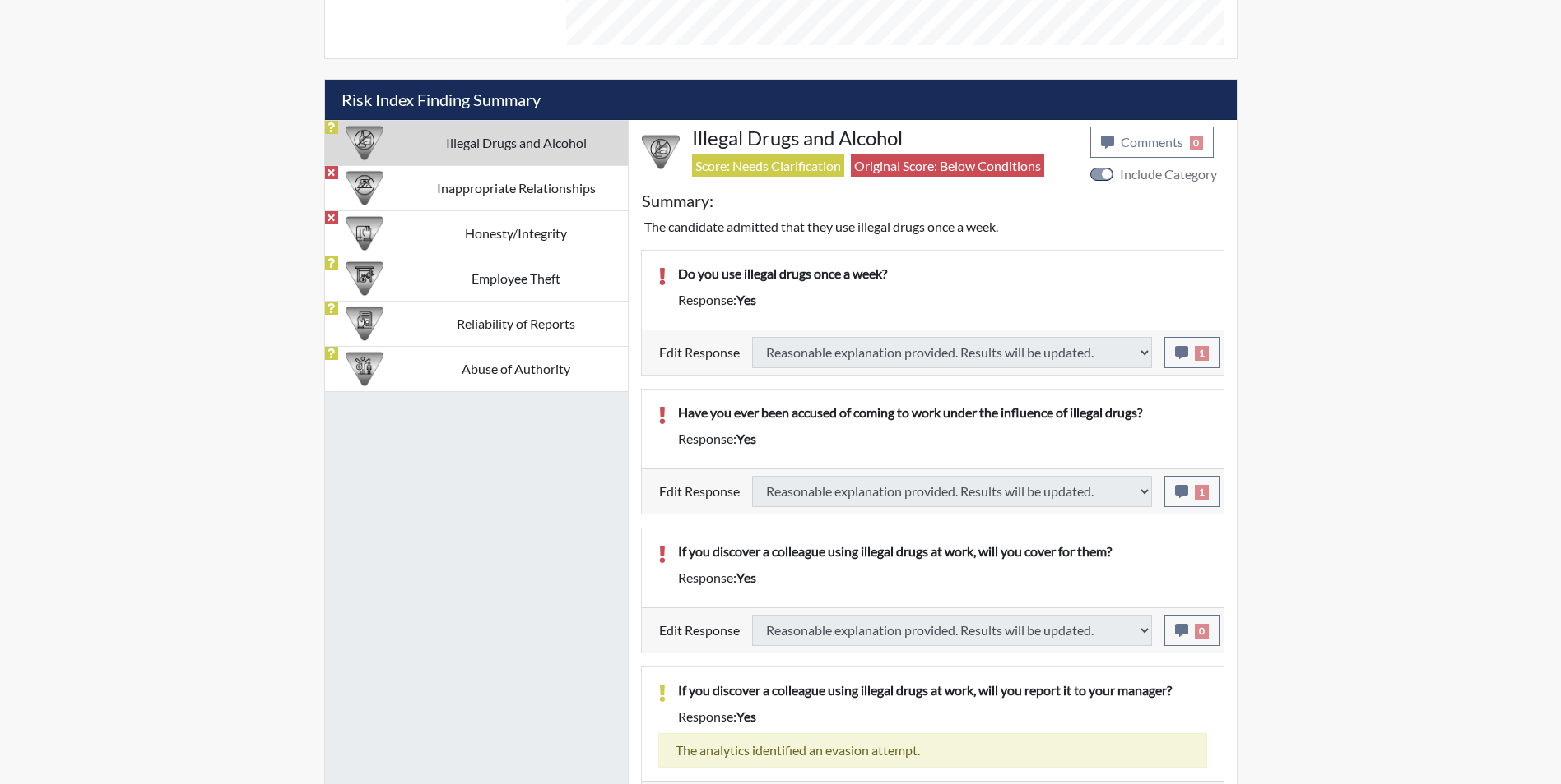
select select
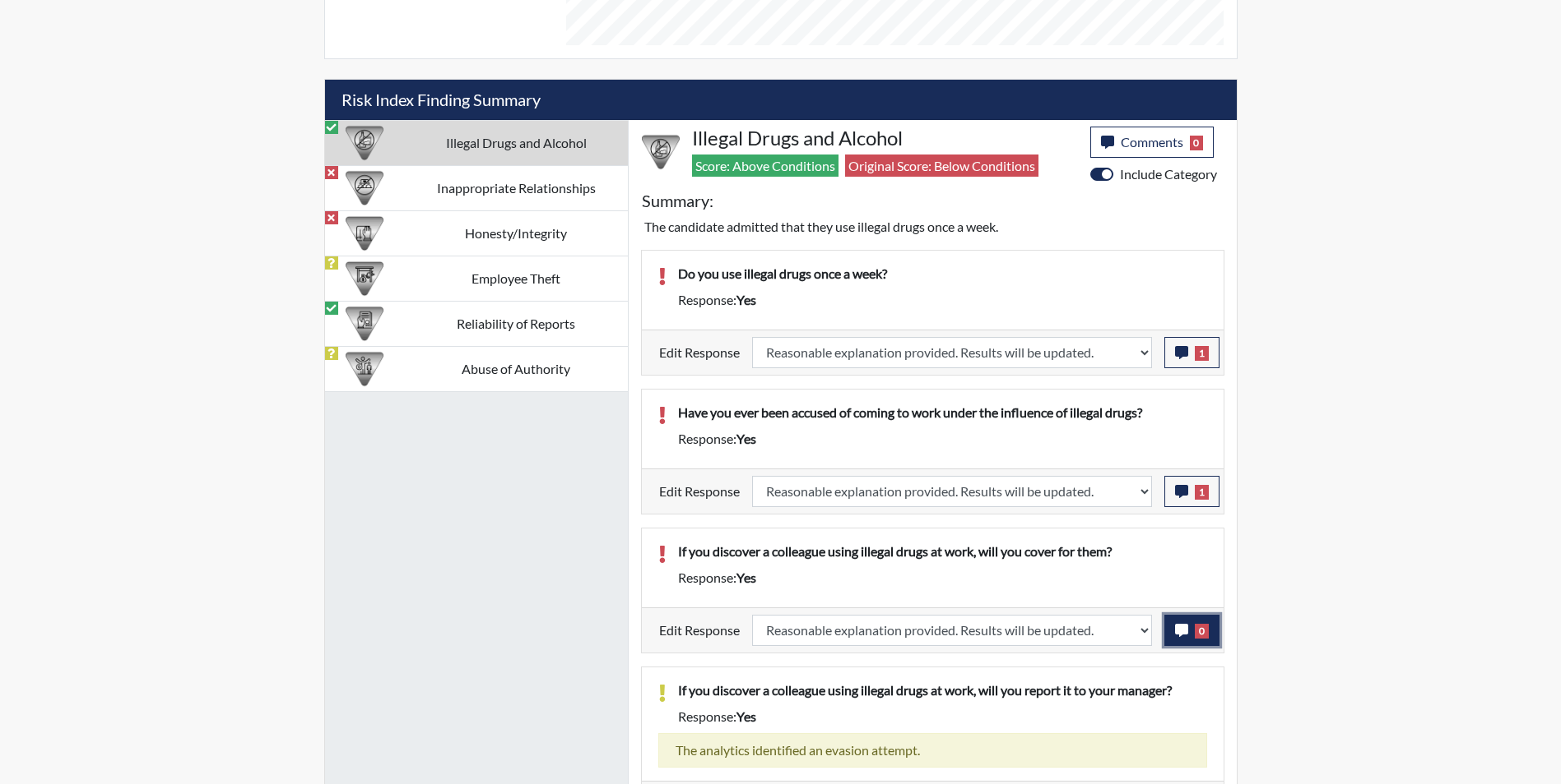
click at [1181, 633] on icon "button" at bounding box center [1181, 630] width 13 height 13
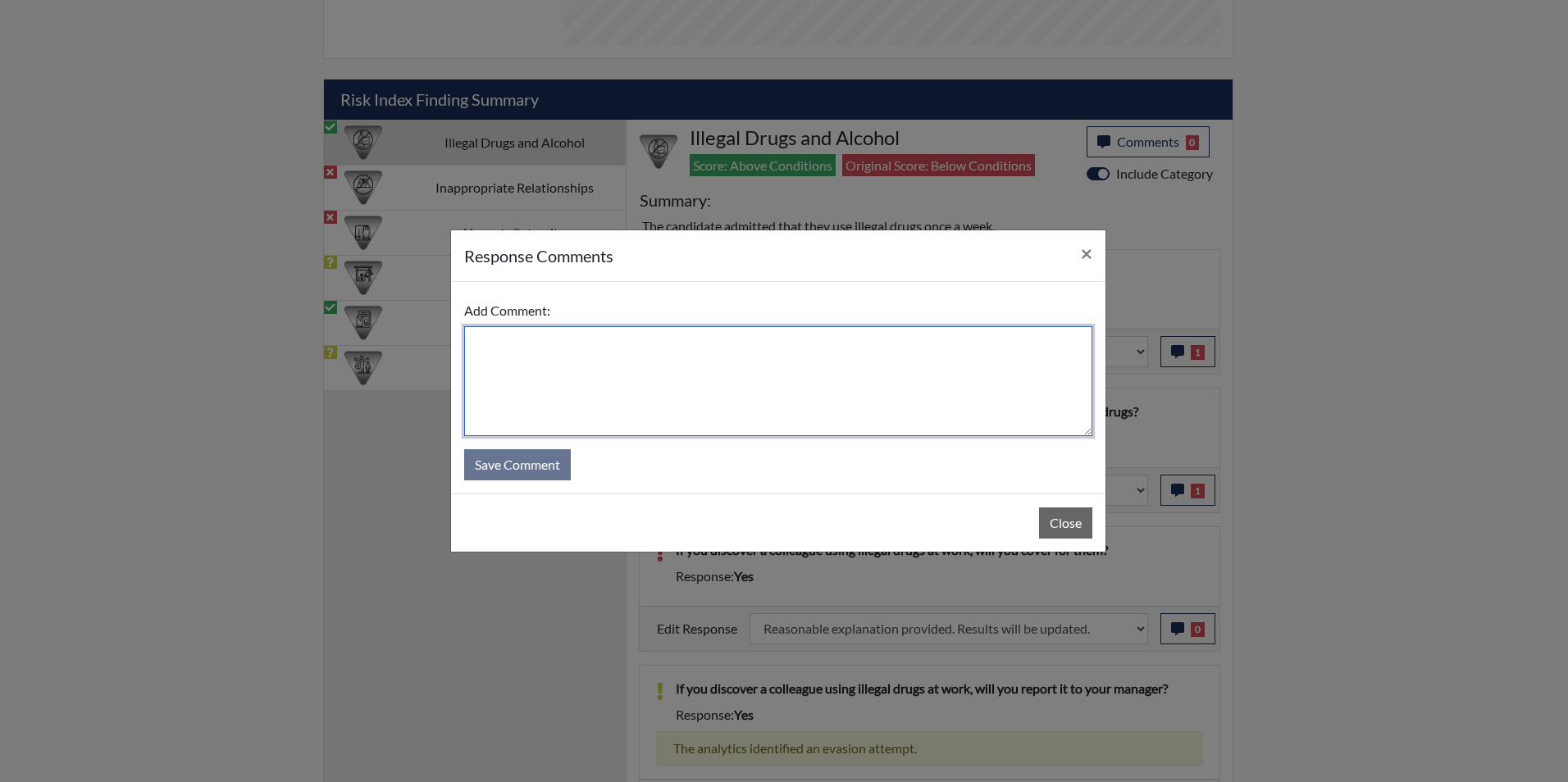
click at [675, 369] on textarea at bounding box center [778, 382] width 629 height 110
type textarea "Applicant answered no"
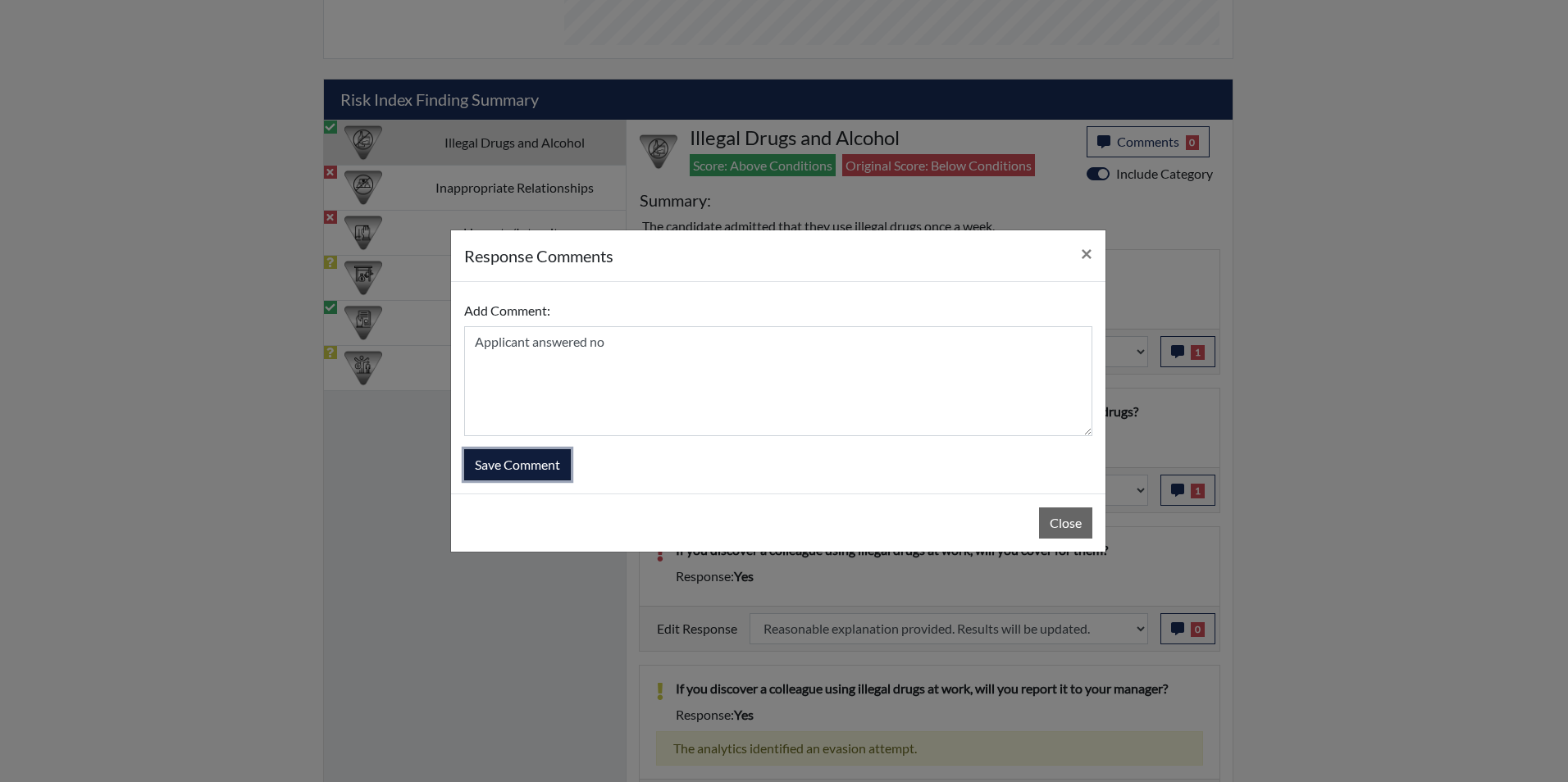
click at [527, 466] on button "Save Comment" at bounding box center [517, 464] width 107 height 31
select select
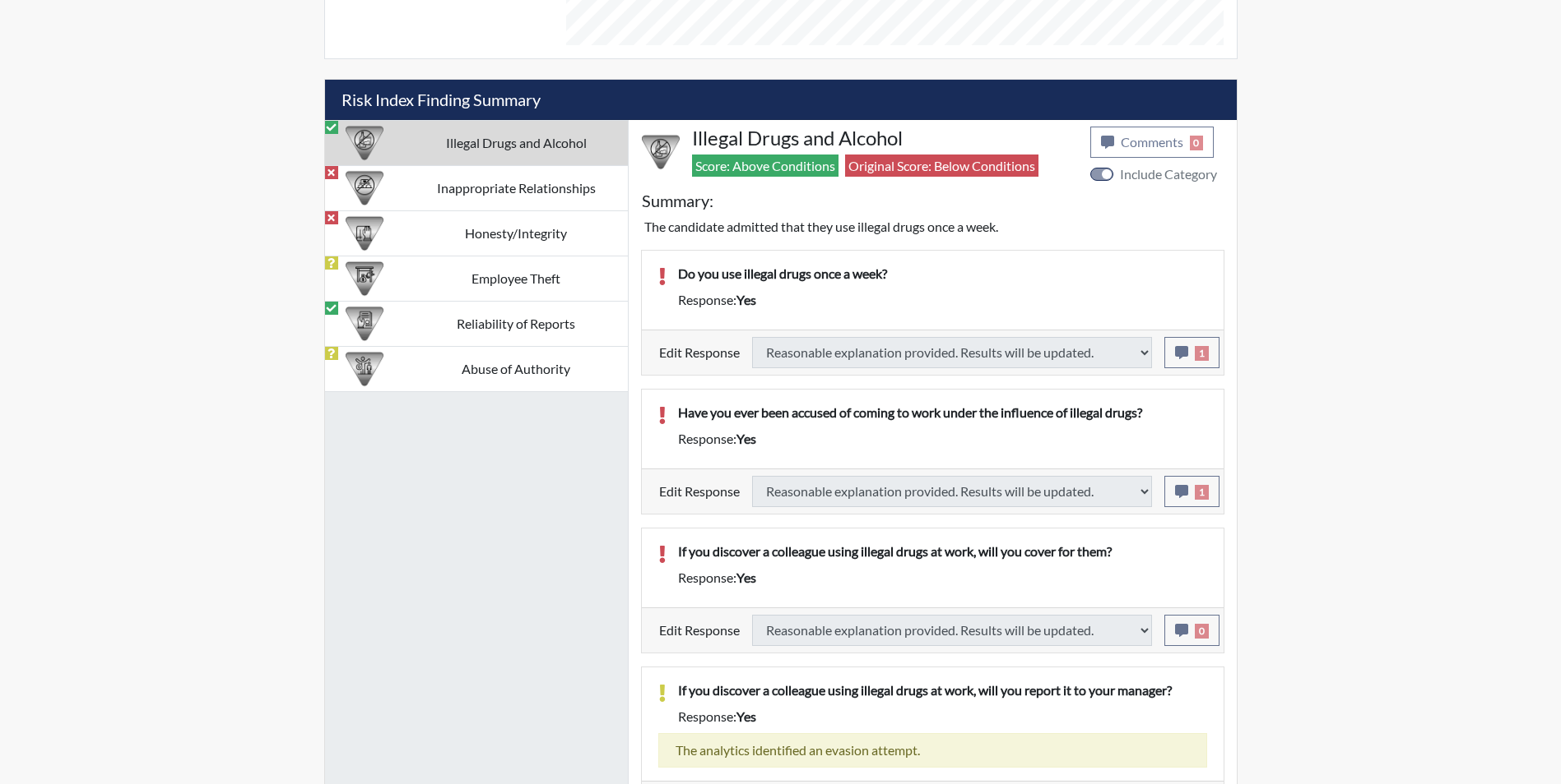
select select
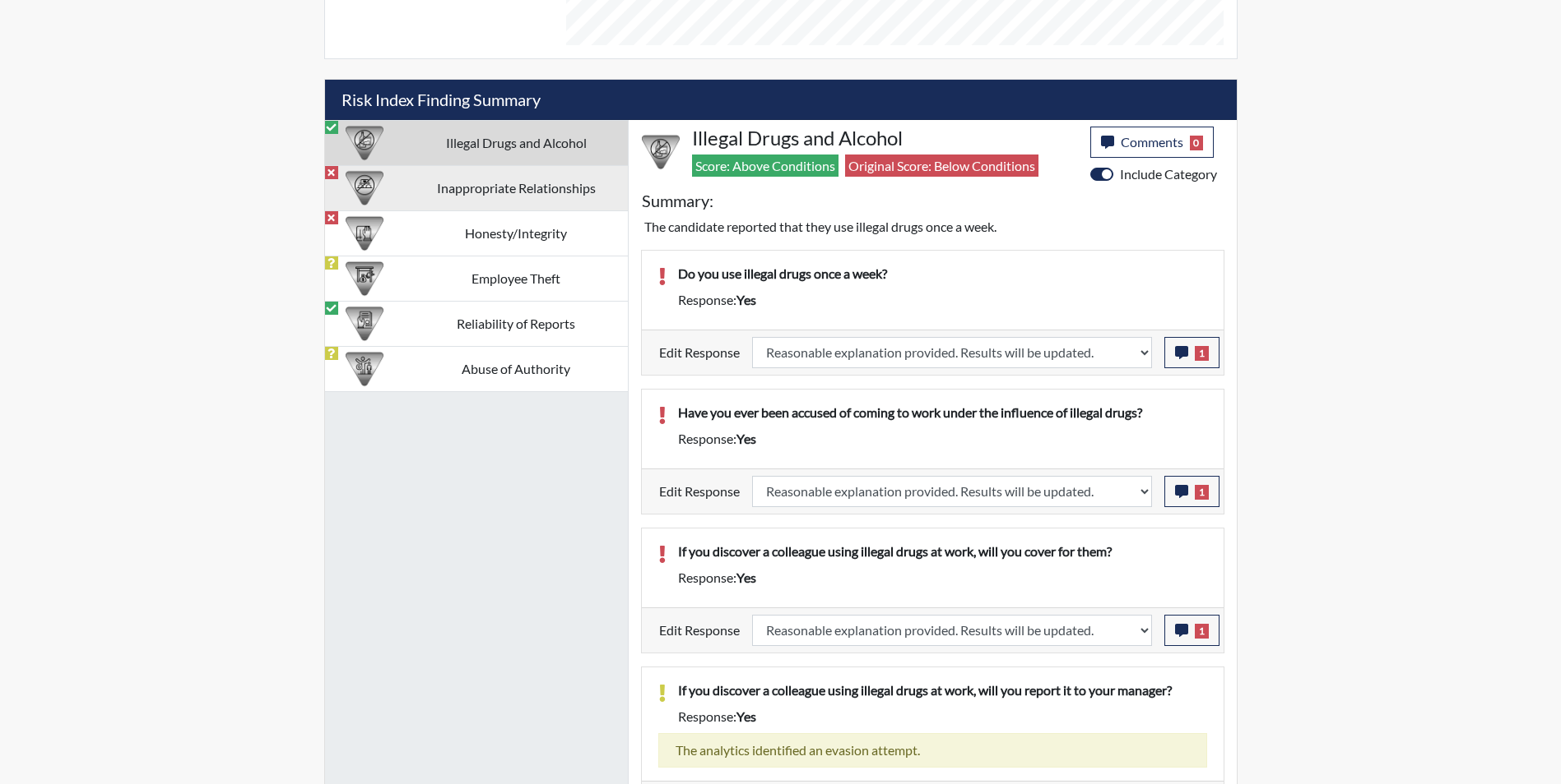
click at [440, 190] on td "Inappropriate Relationships" at bounding box center [516, 187] width 223 height 45
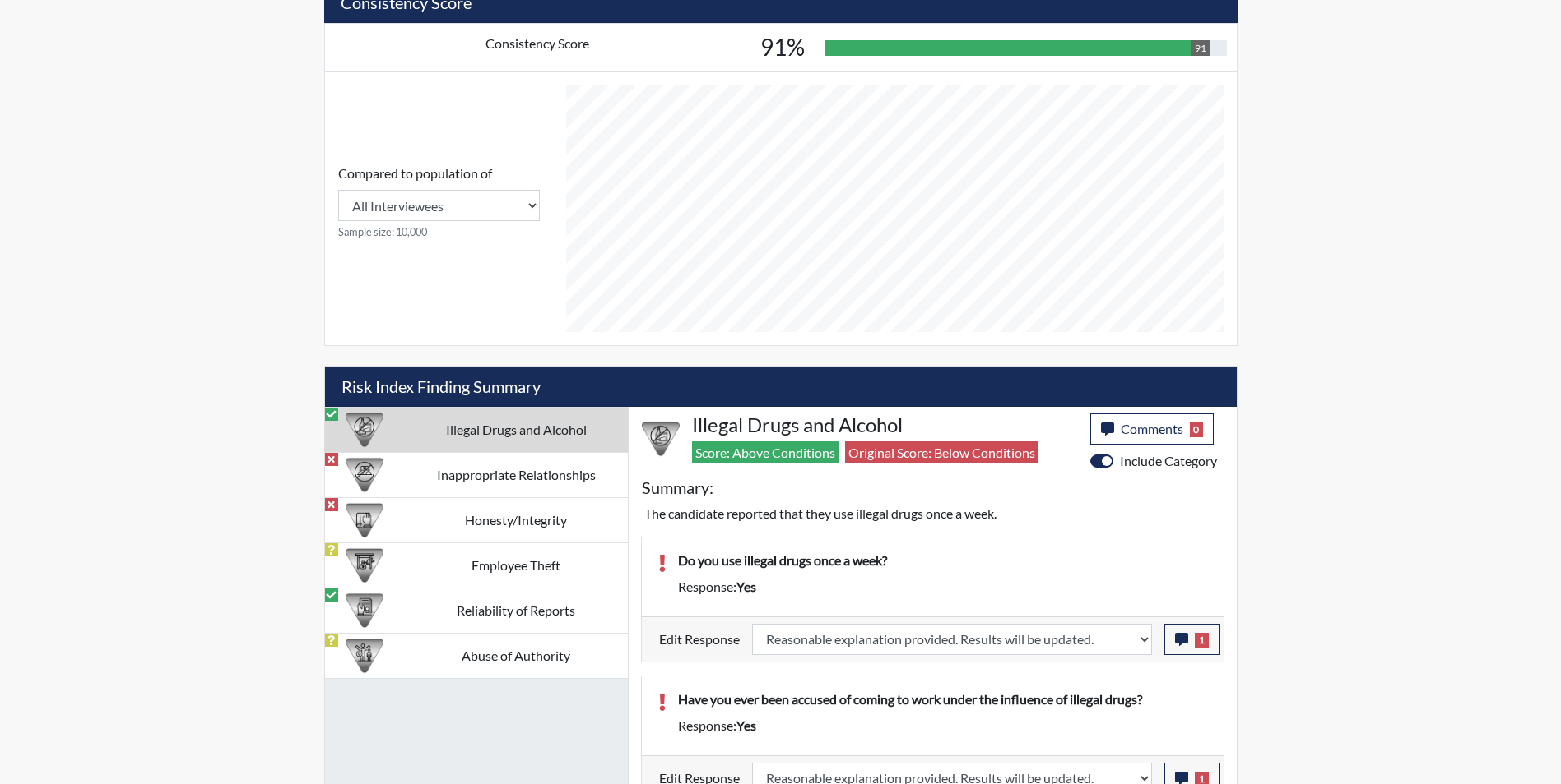
select select
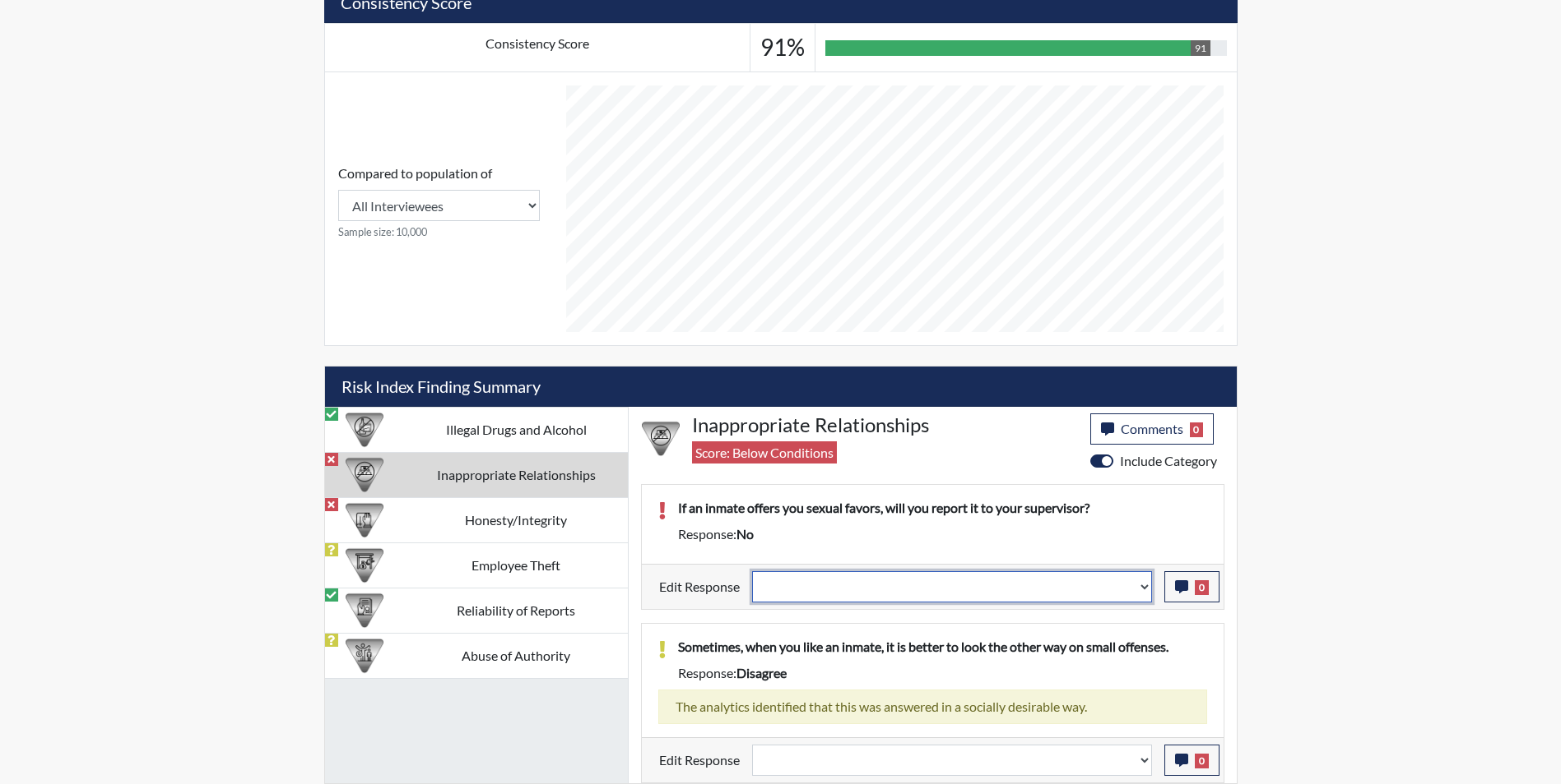
click at [961, 589] on select "Question is not relevant. Results will be updated. Reasonable explanation provi…" at bounding box center [951, 586] width 400 height 31
select select "reasonable-explanation-provided"
click at [752, 571] on select "Question is not relevant. Results will be updated. Reasonable explanation provi…" at bounding box center [951, 586] width 400 height 31
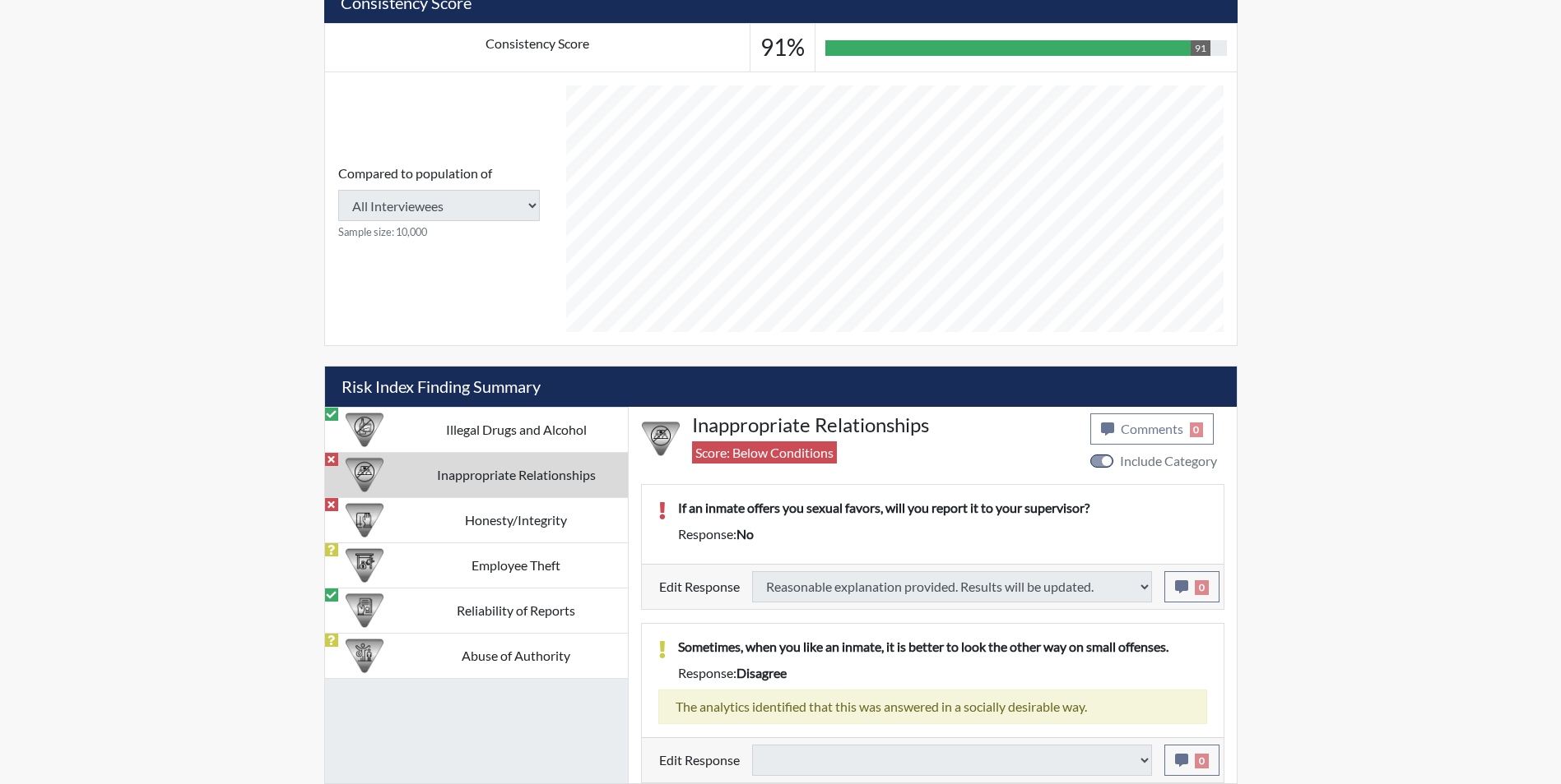
select select
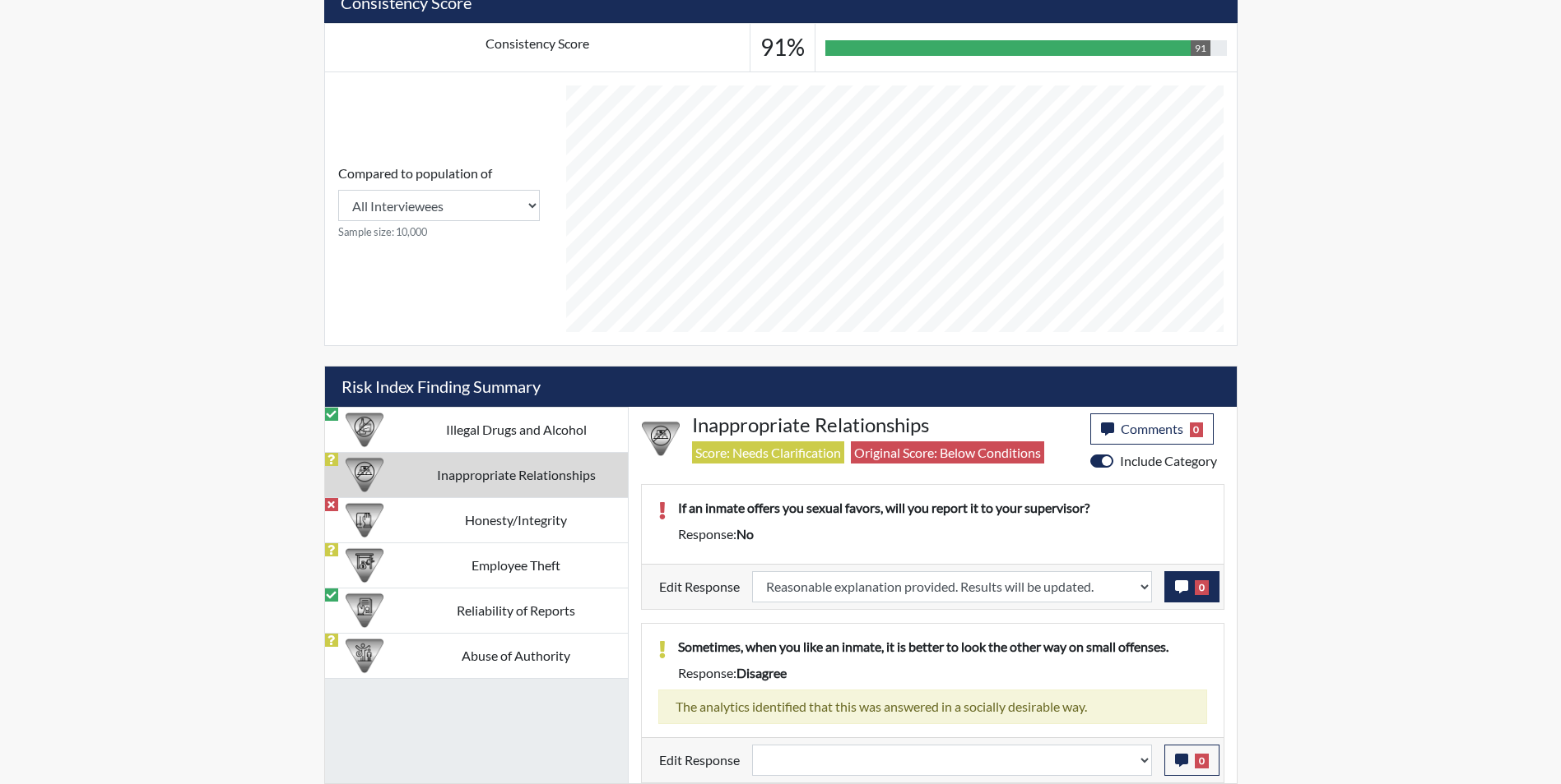
scroll to position [273, 684]
click at [1180, 588] on icon "button" at bounding box center [1181, 586] width 13 height 13
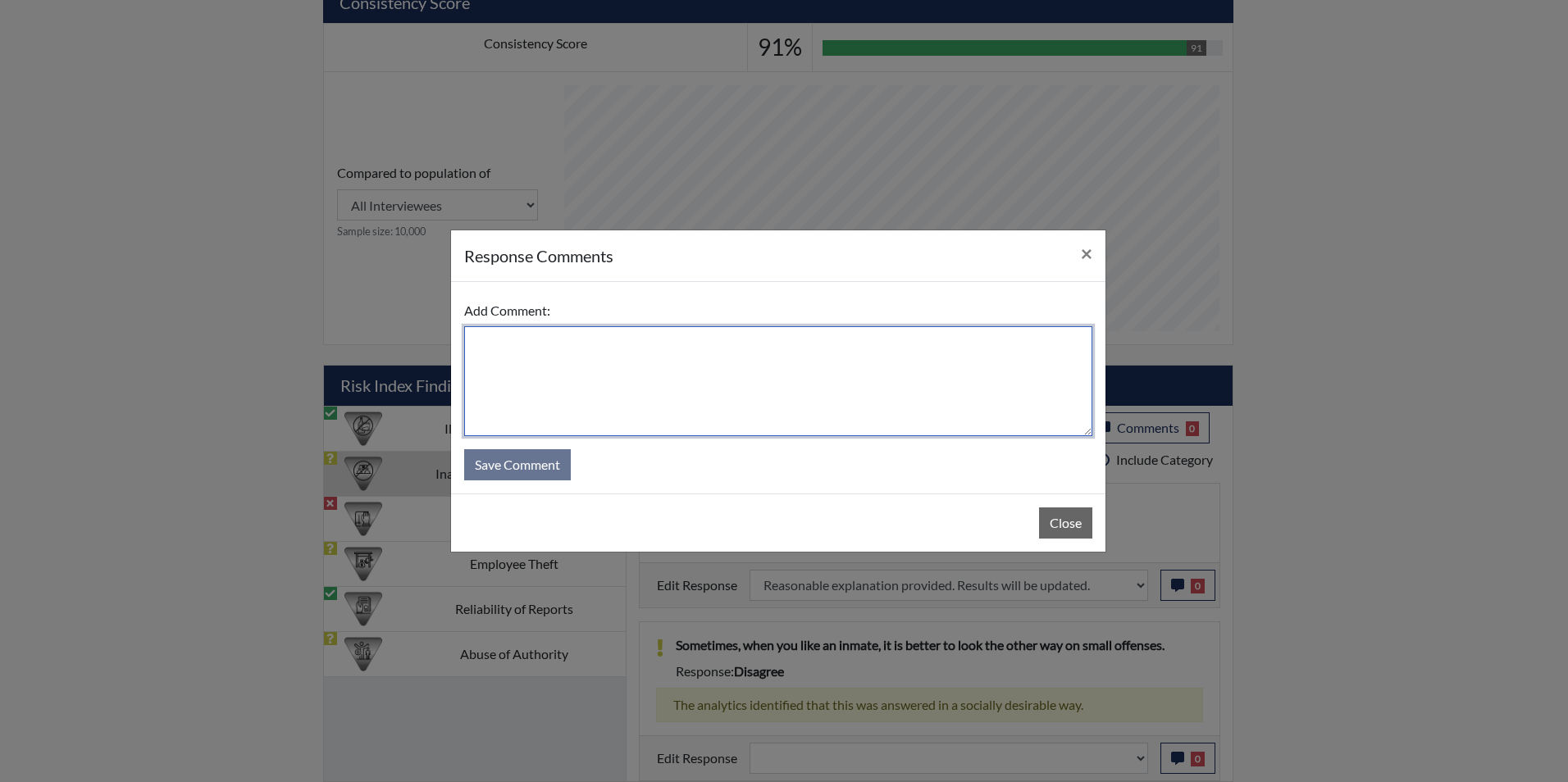
click at [605, 351] on textarea at bounding box center [778, 382] width 629 height 110
type textarea "Applicant answered yes"
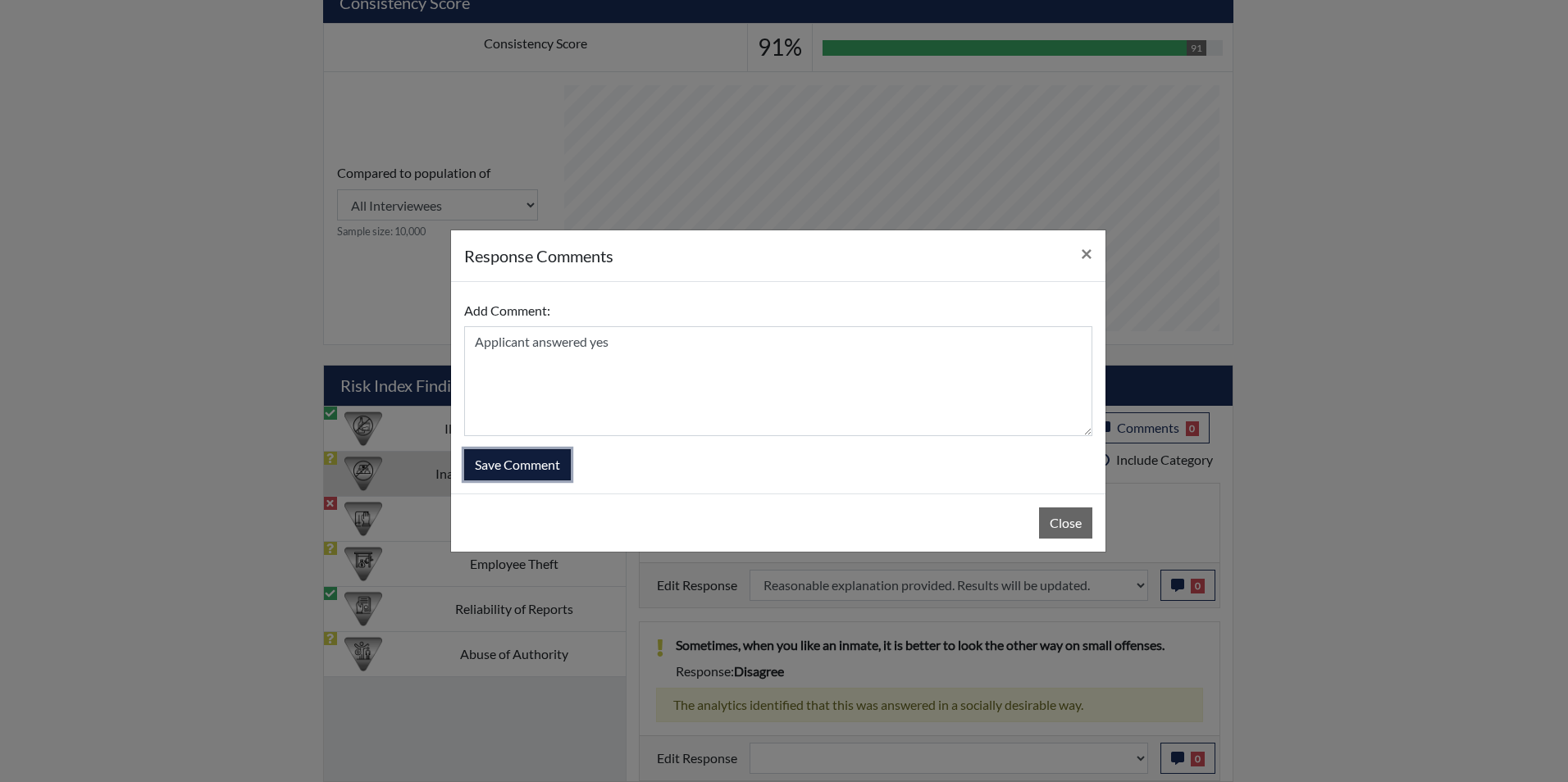
click at [545, 468] on button "Save Comment" at bounding box center [517, 464] width 107 height 31
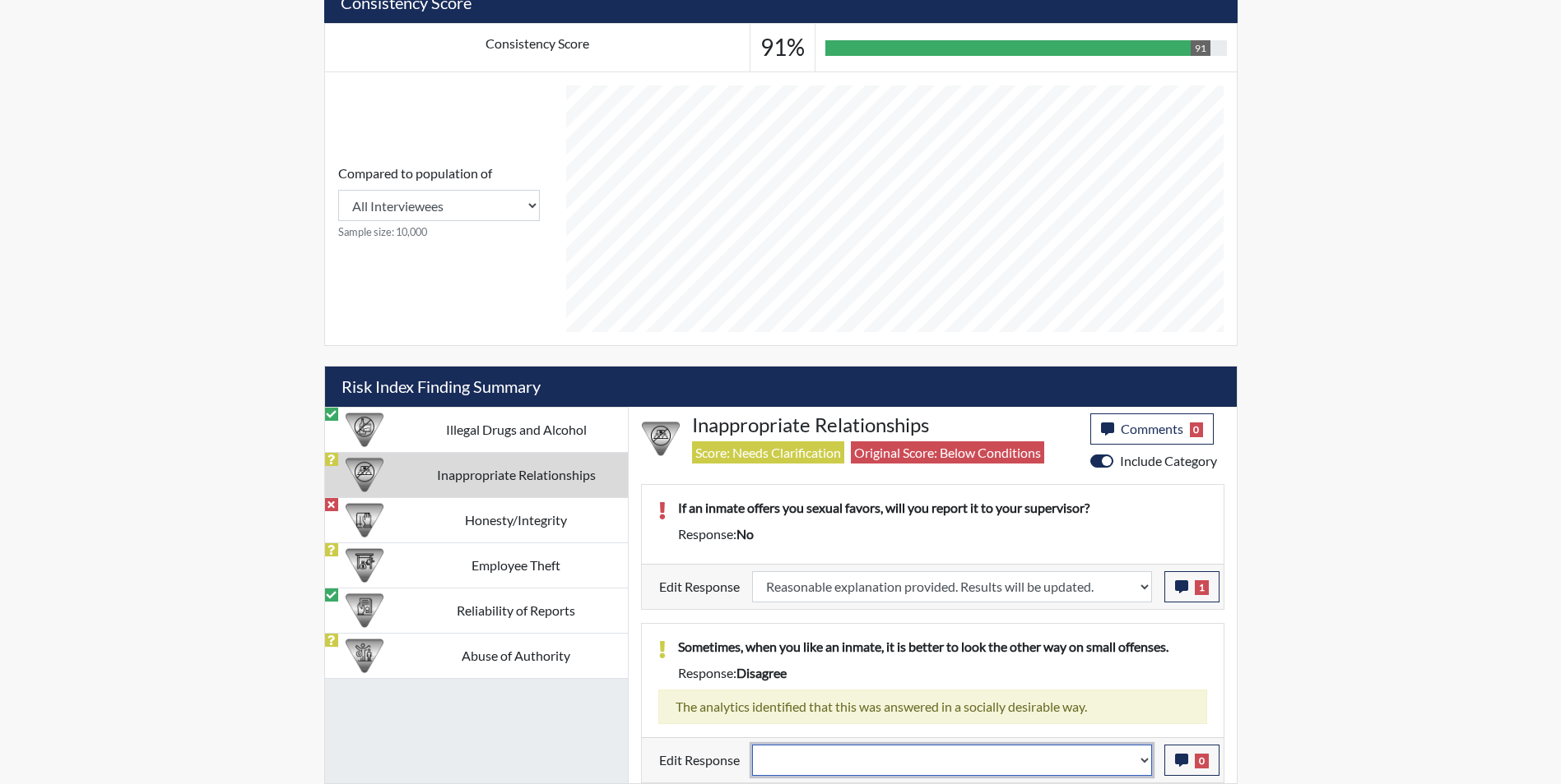
click at [901, 760] on select "Question is not relevant. Results will be updated. Reasonable explanation provi…" at bounding box center [951, 760] width 400 height 31
select select "reasonable-explanation-provided"
click at [752, 745] on select "Question is not relevant. Results will be updated. Reasonable explanation provi…" at bounding box center [951, 760] width 400 height 31
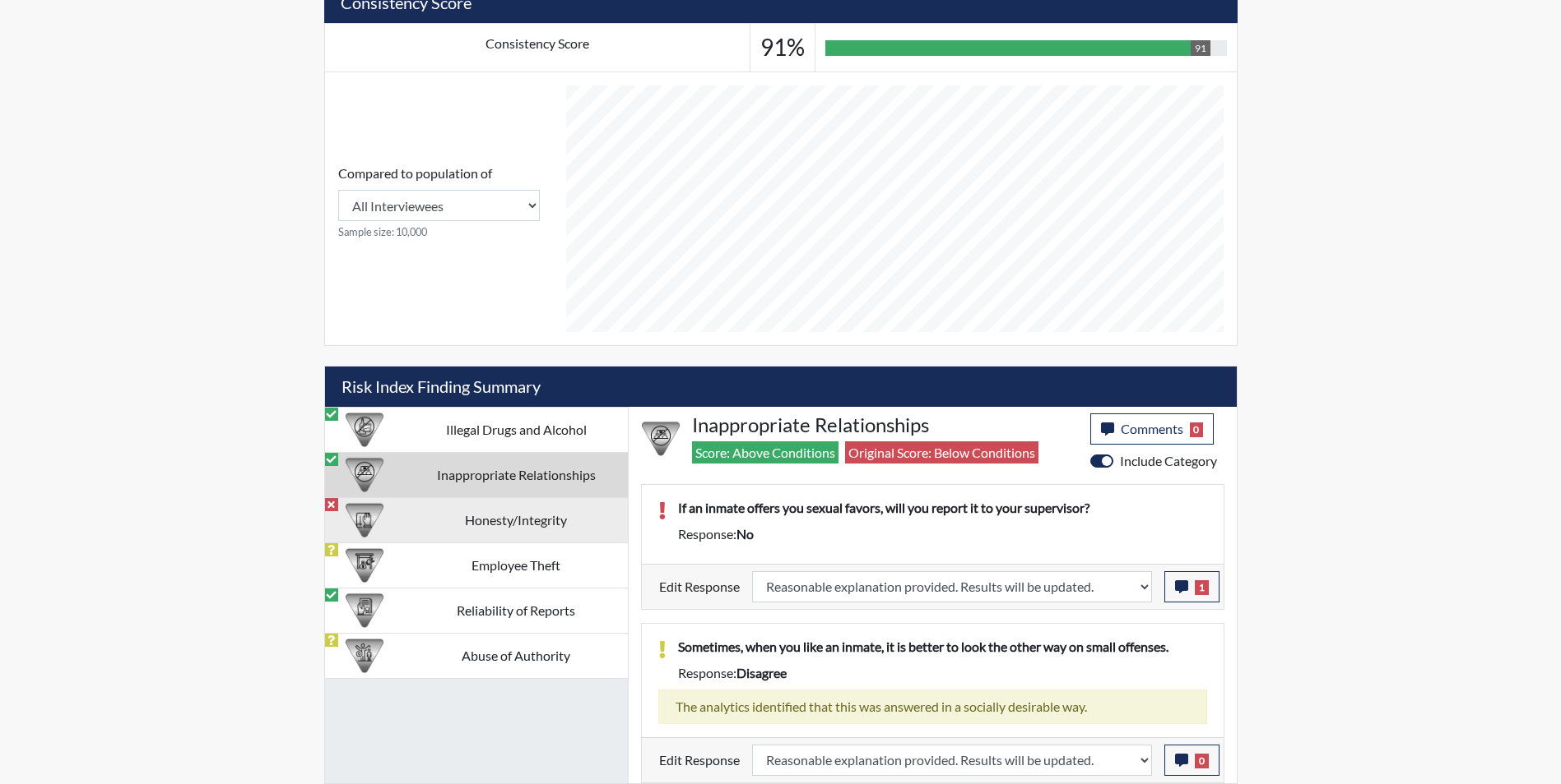
click at [478, 523] on td "Honesty/Integrity" at bounding box center [516, 519] width 223 height 45
select select
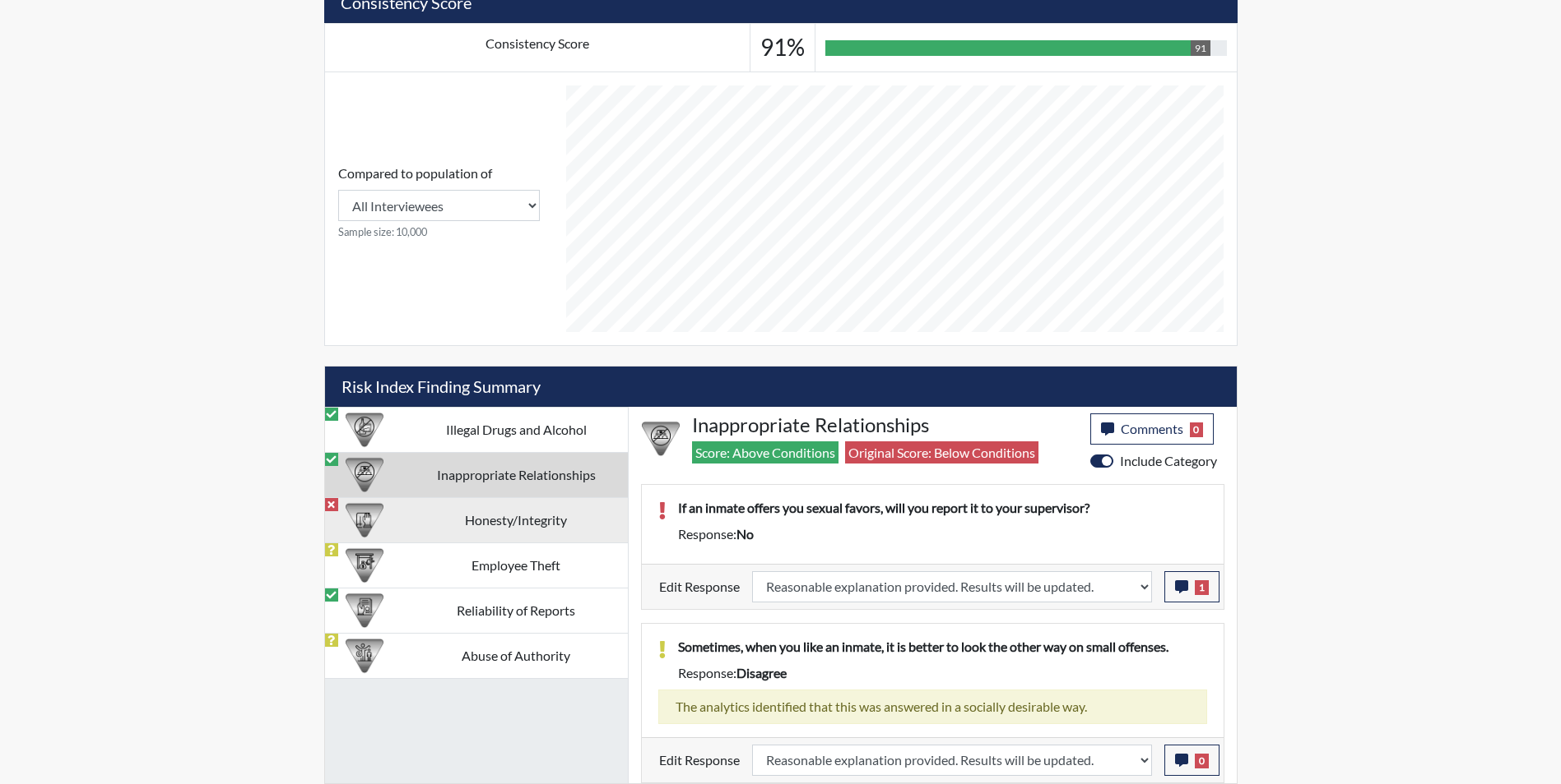
select select
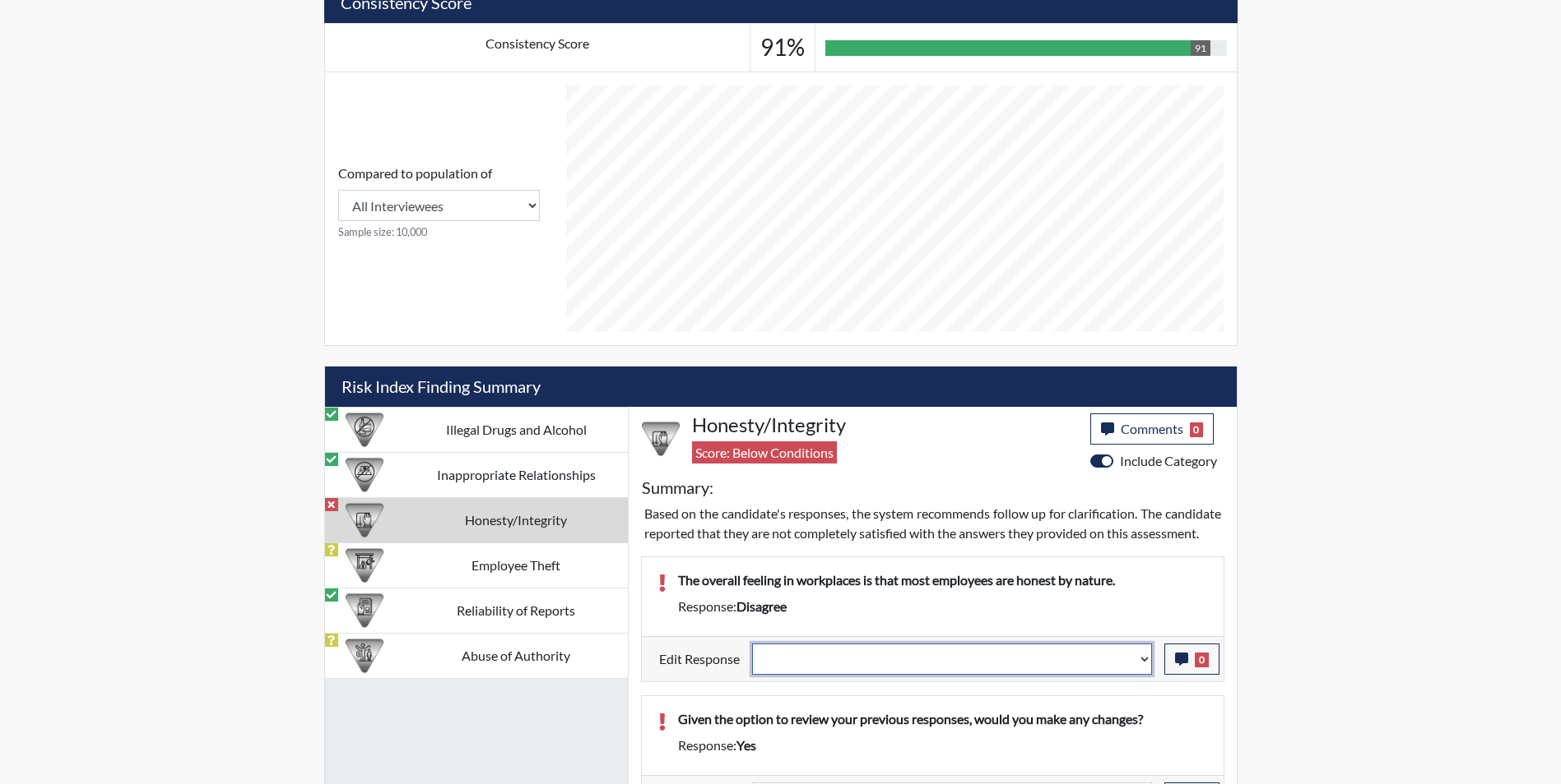
click at [863, 673] on select "Question is not relevant. Results will be updated. Reasonable explanation provi…" at bounding box center [951, 659] width 400 height 31
select select "reasonable-explanation-provided"
click at [752, 663] on select "Question is not relevant. Results will be updated. Reasonable explanation provi…" at bounding box center [951, 659] width 400 height 31
select select
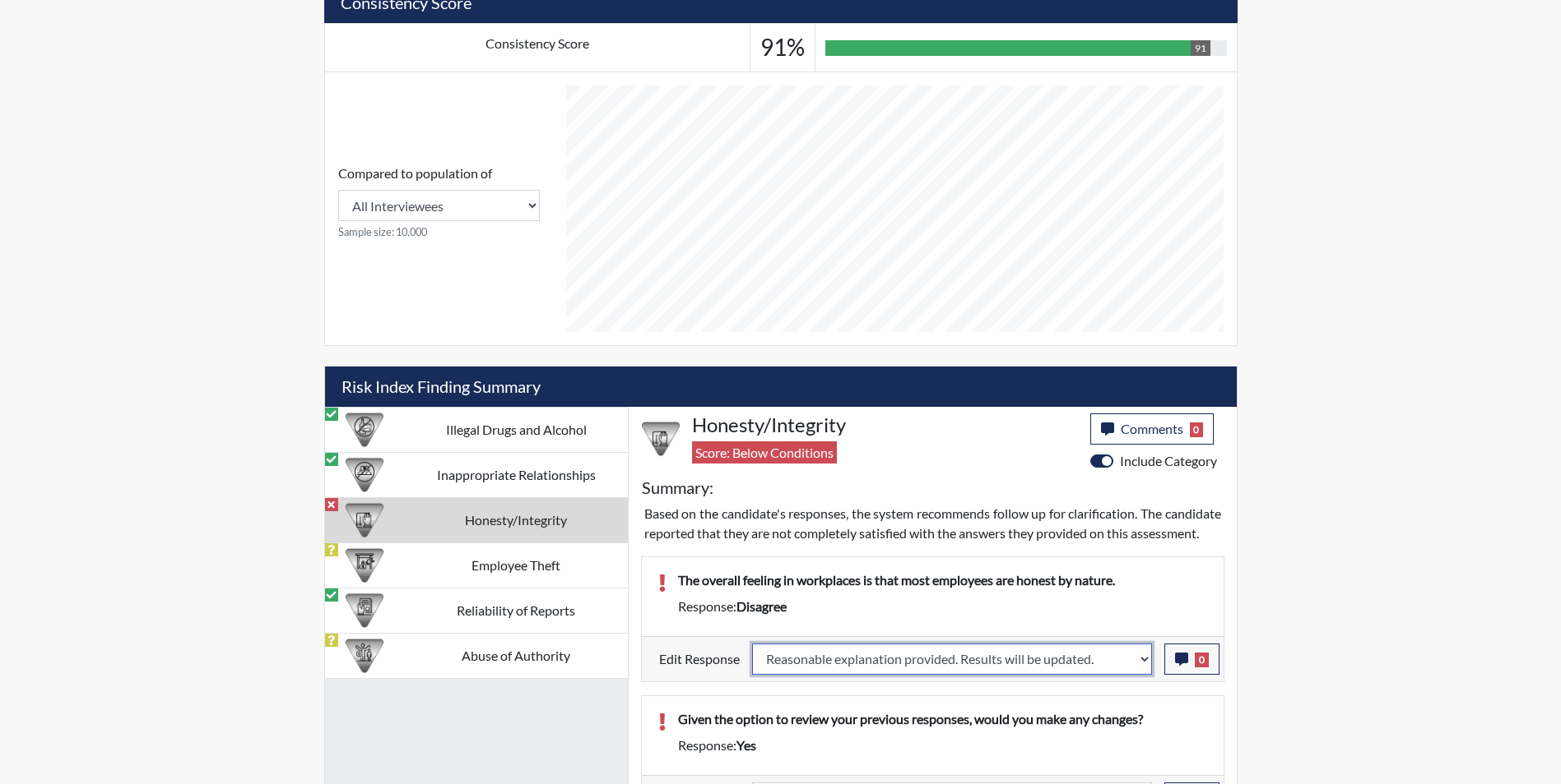
select select
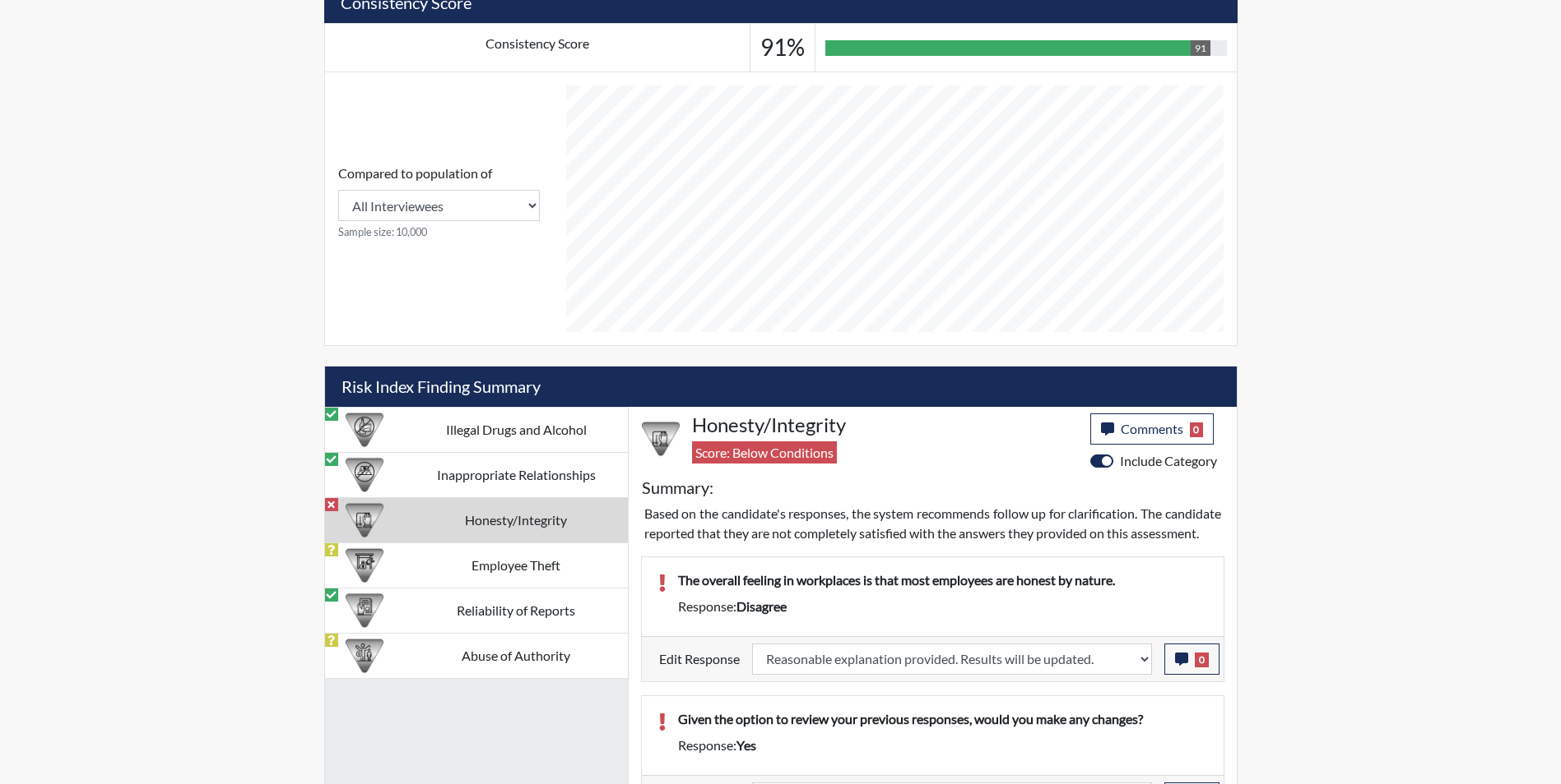
select select
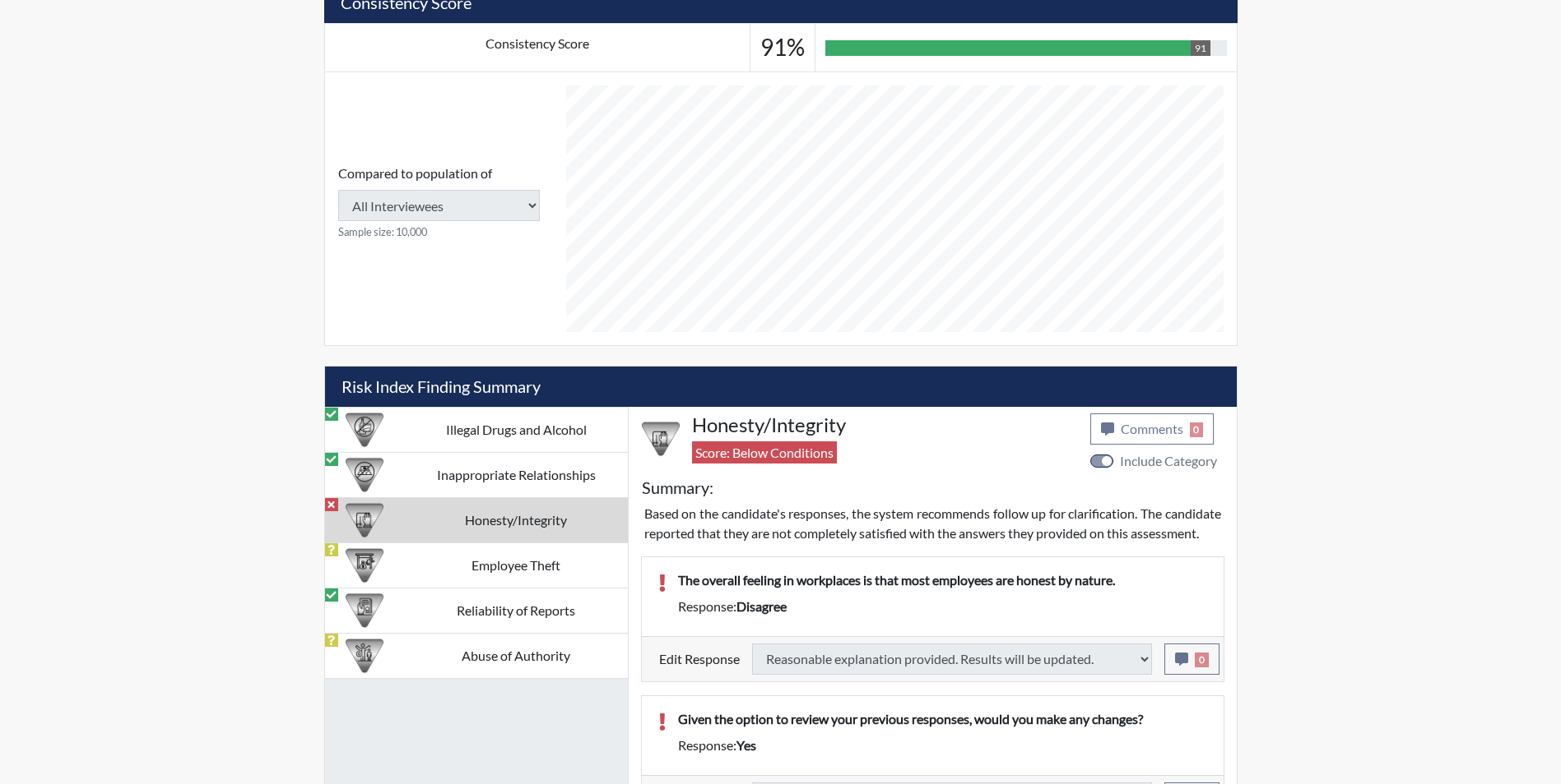
type input "Above Conditions"
select select
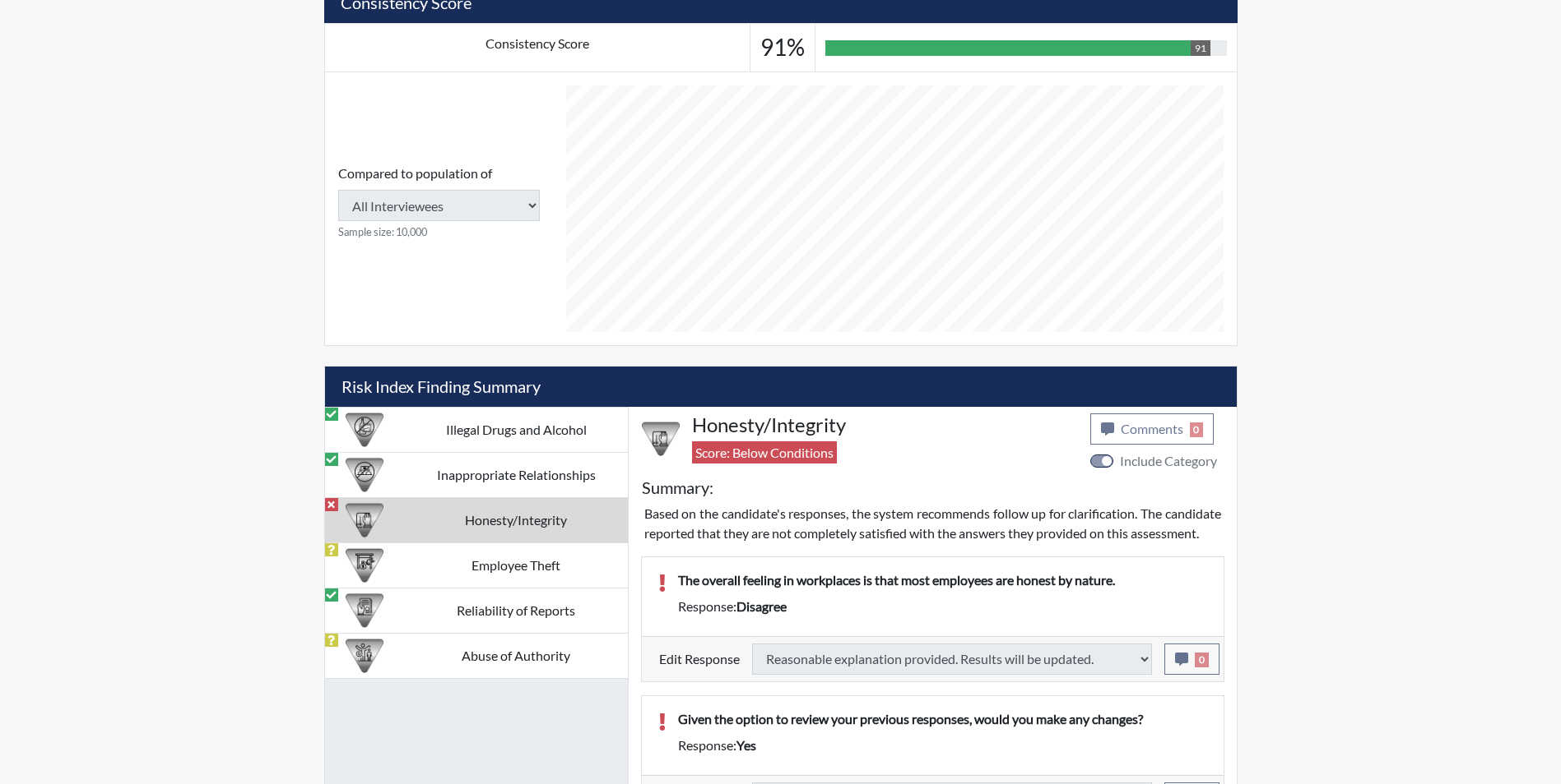
select select
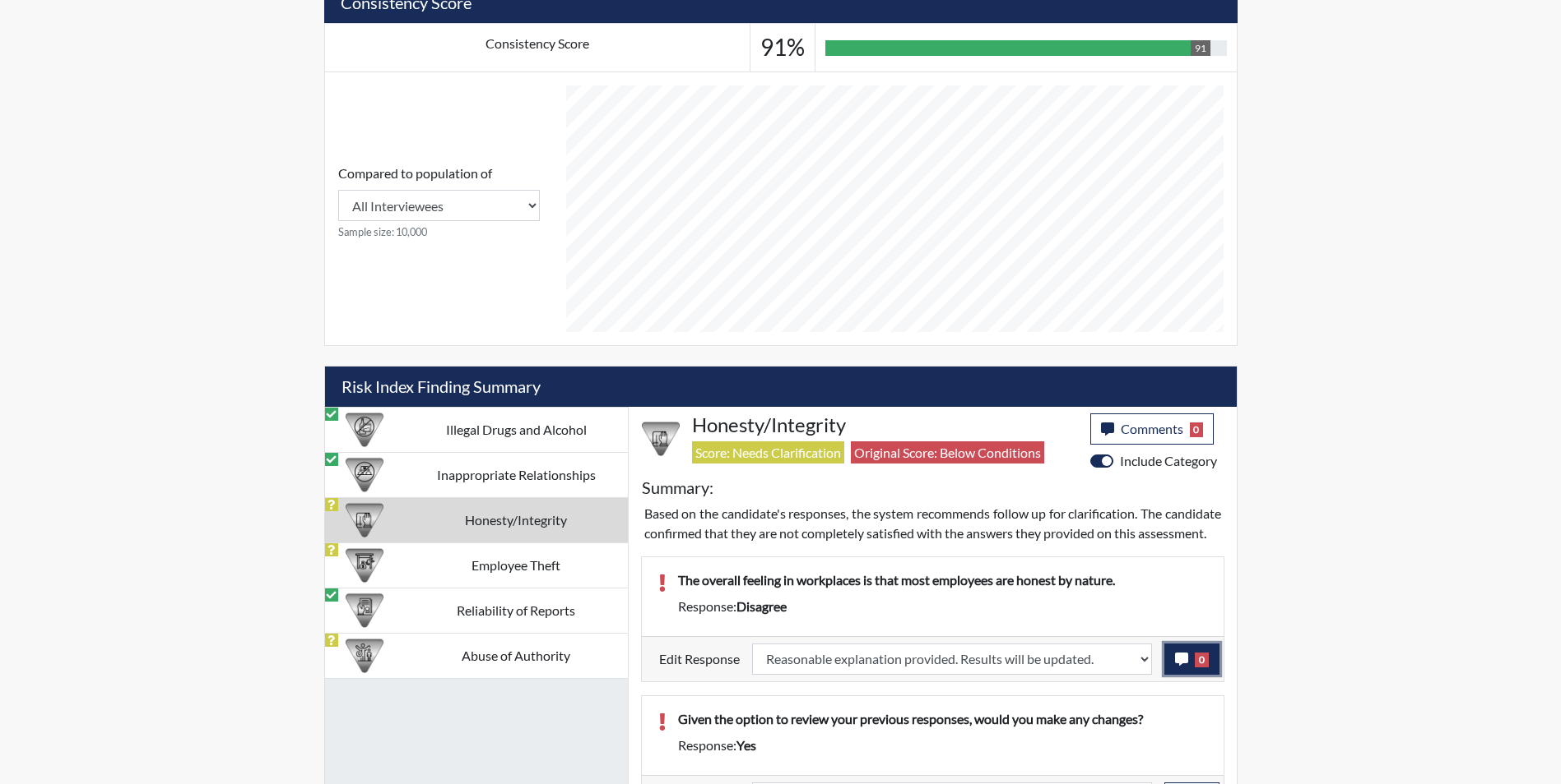
click at [1181, 666] on icon "button" at bounding box center [1181, 659] width 13 height 13
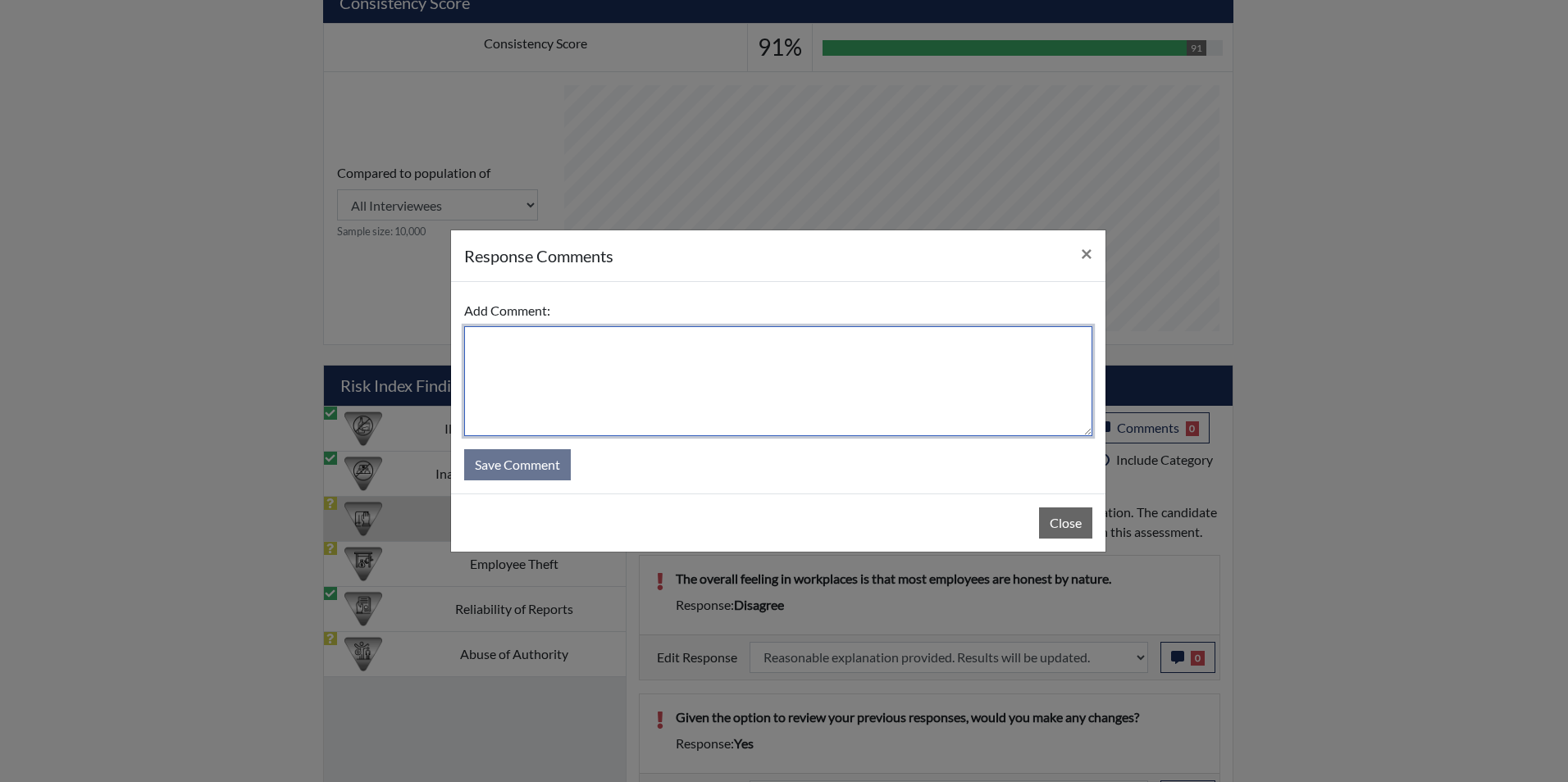
click at [667, 380] on textarea at bounding box center [778, 382] width 629 height 110
type textarea "Applicant agrees"
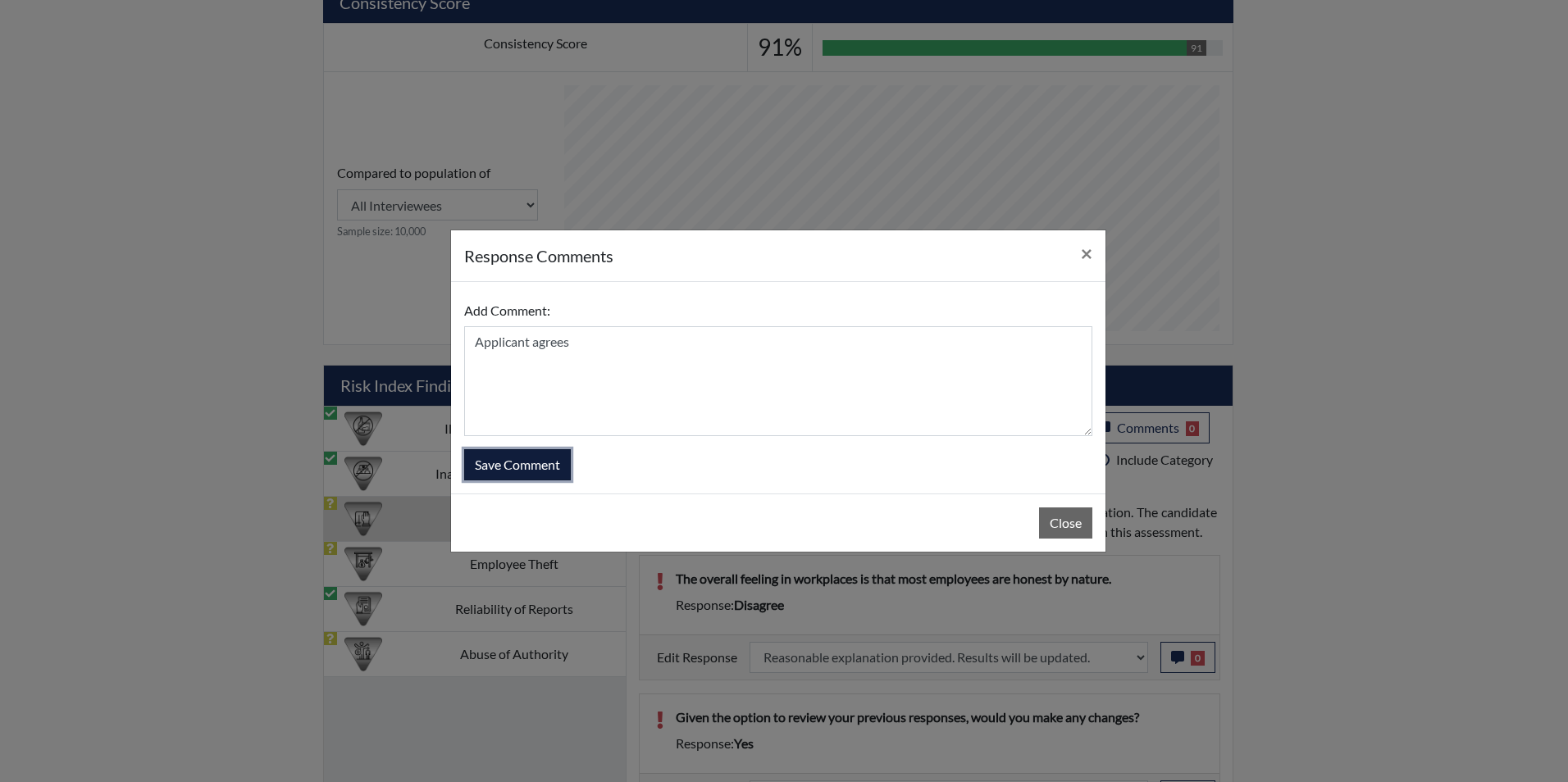
click at [513, 466] on button "Save Comment" at bounding box center [517, 464] width 107 height 31
select select
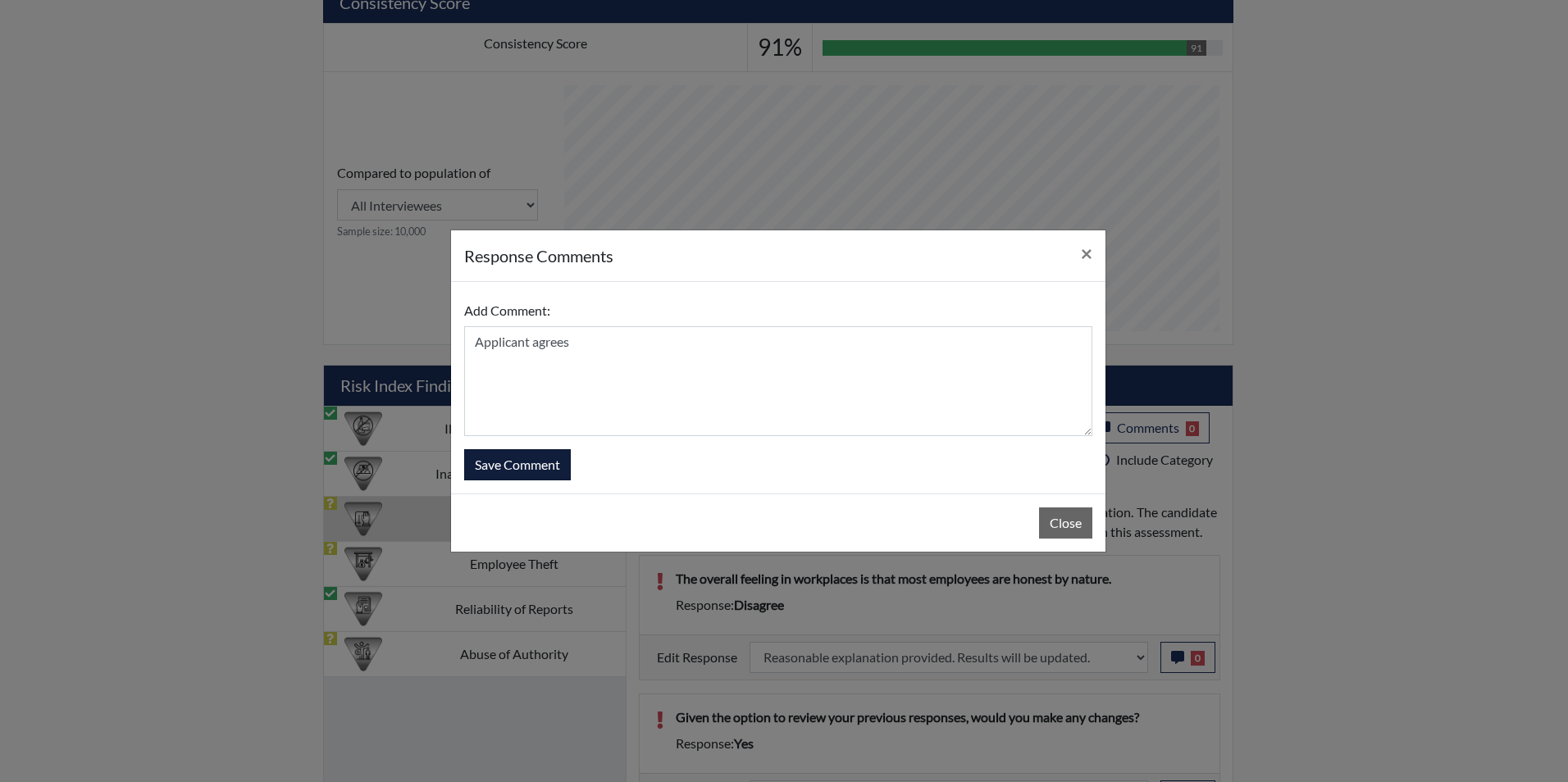
select select
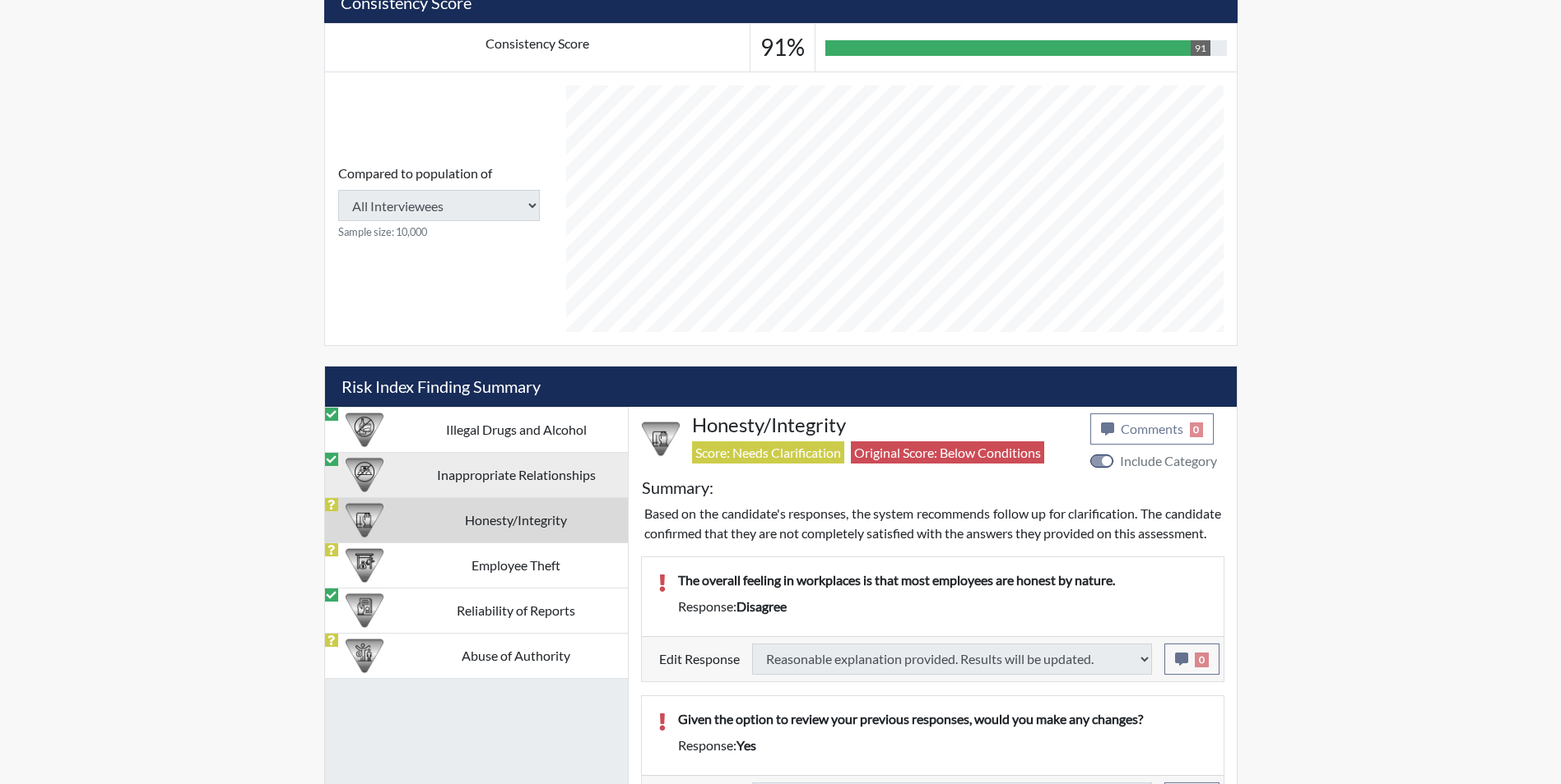
select select
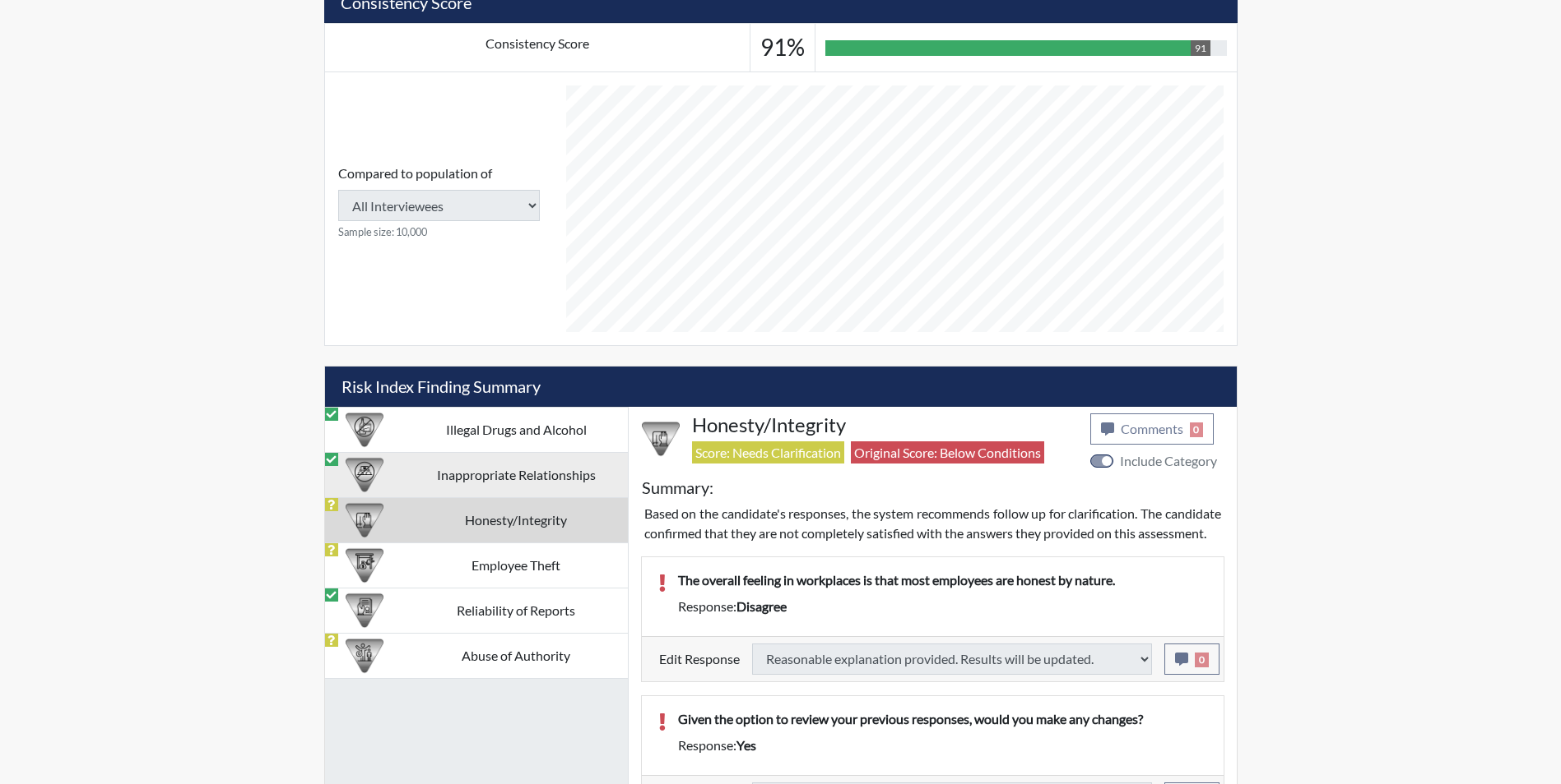
select select
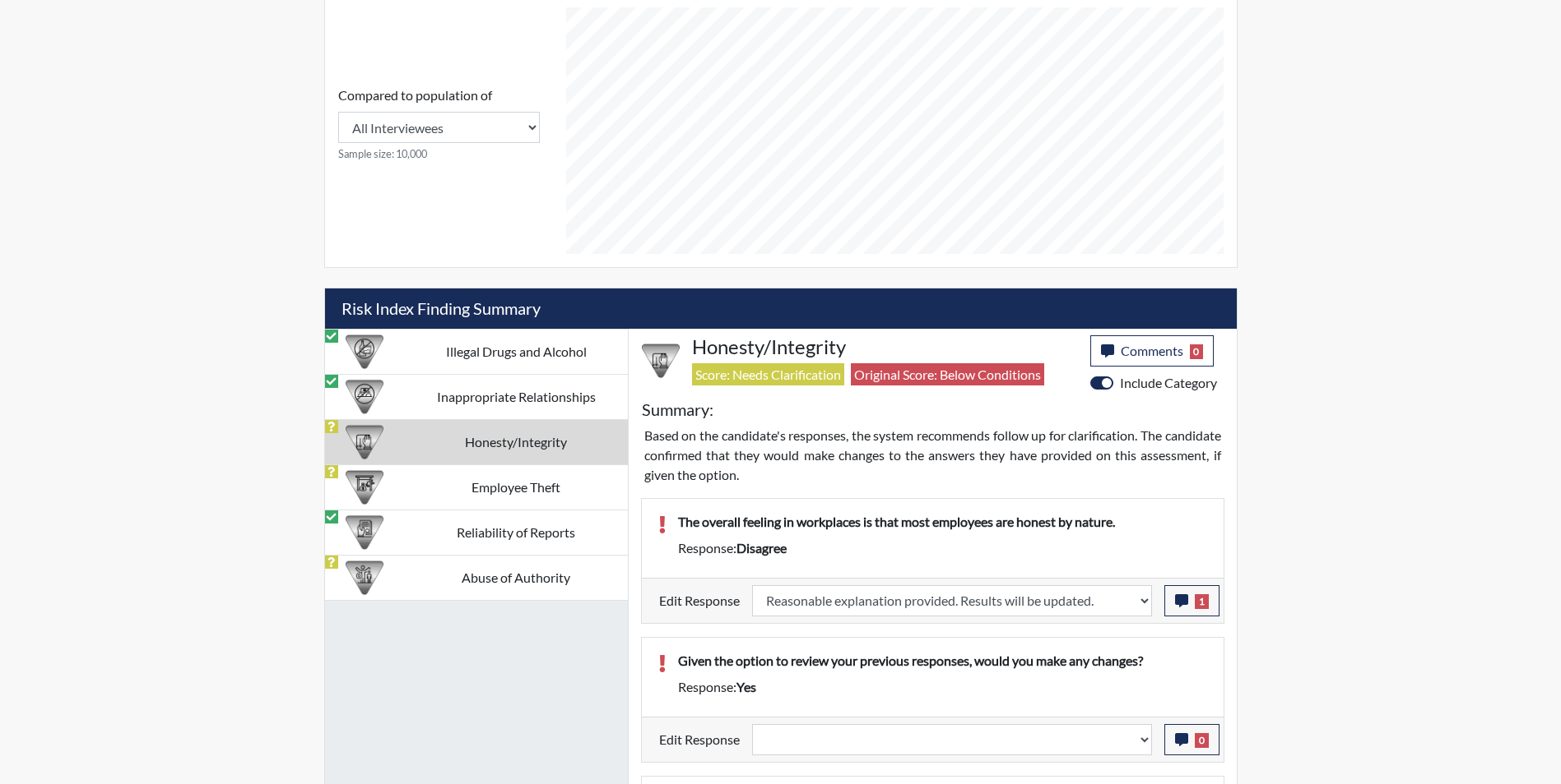
scroll to position [947, 0]
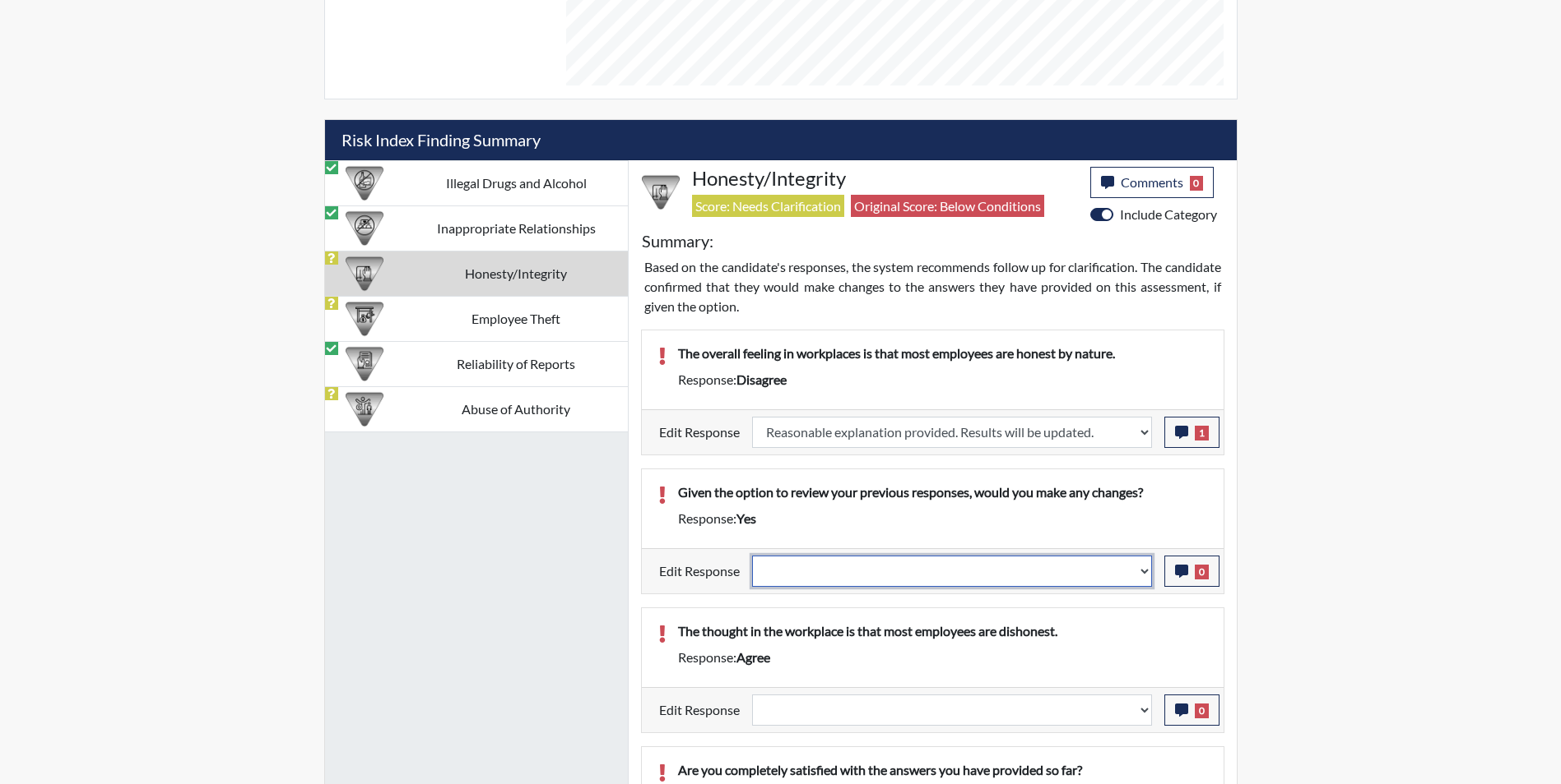
click at [821, 580] on select "Question is not relevant. Results will be updated. Reasonable explanation provi…" at bounding box center [951, 571] width 400 height 31
select select "reasonable-explanation-provided"
click at [752, 556] on select "Question is not relevant. Results will be updated. Reasonable explanation provi…" at bounding box center [951, 571] width 400 height 31
select select
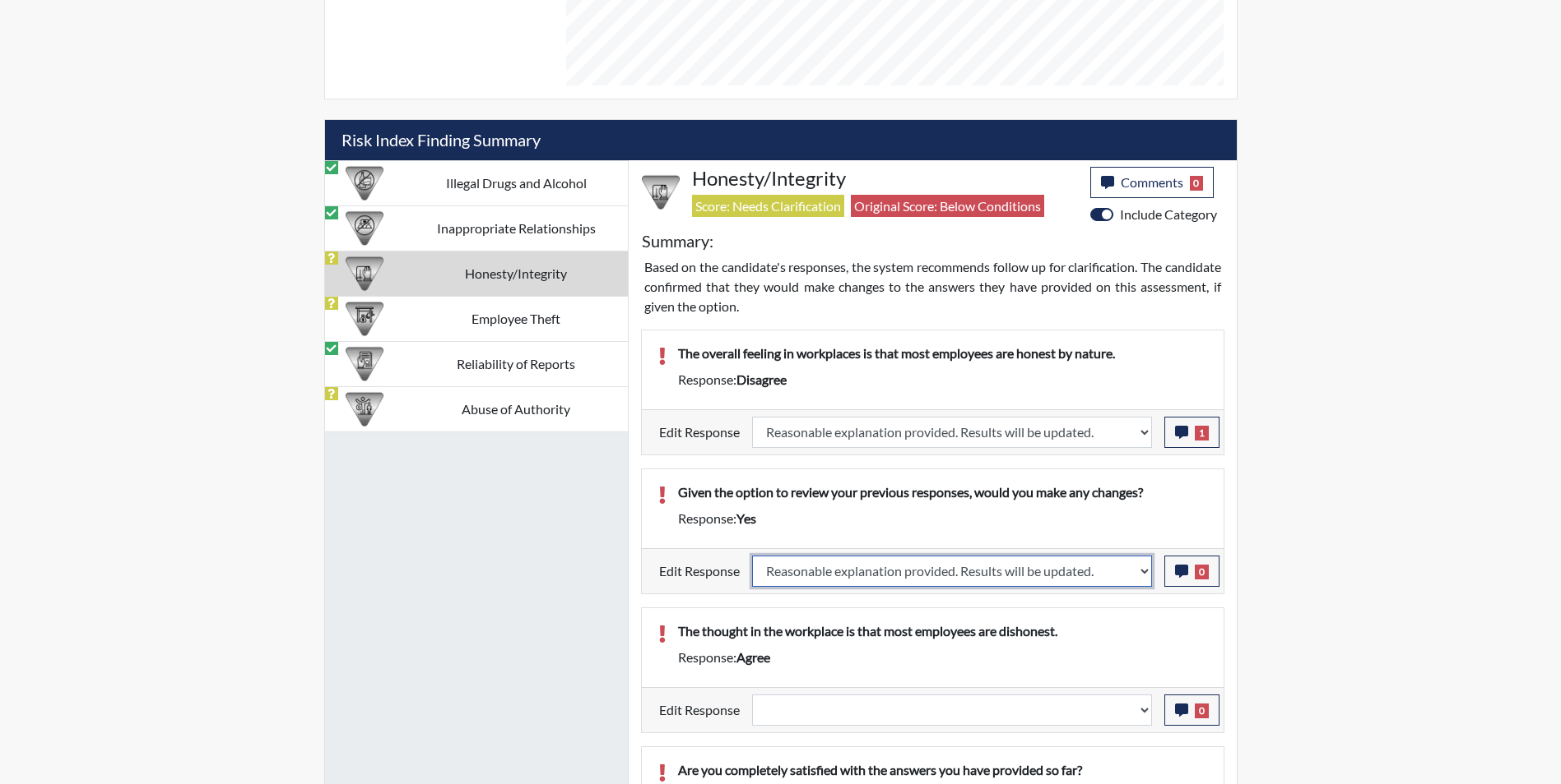
select select
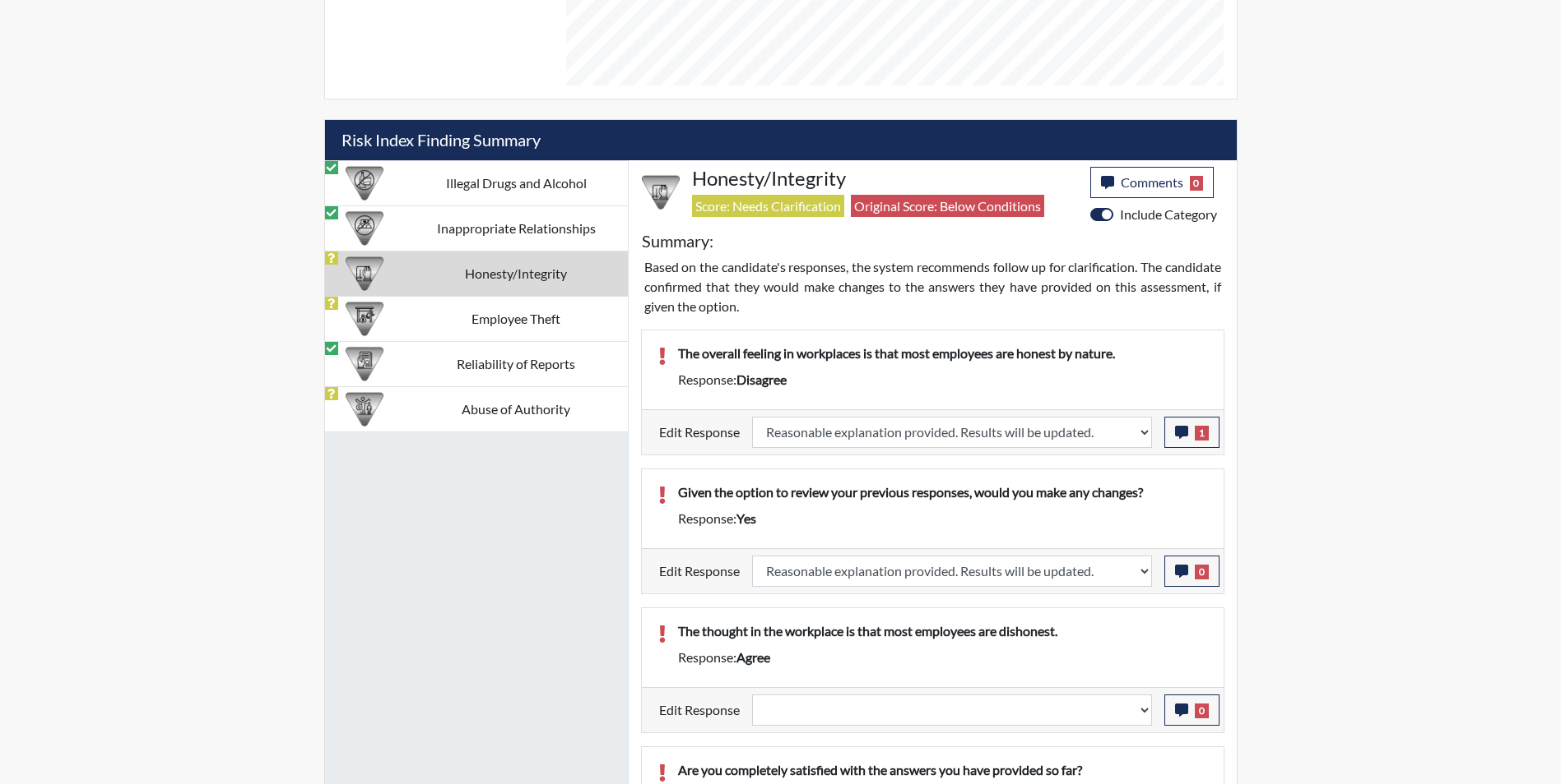
select select
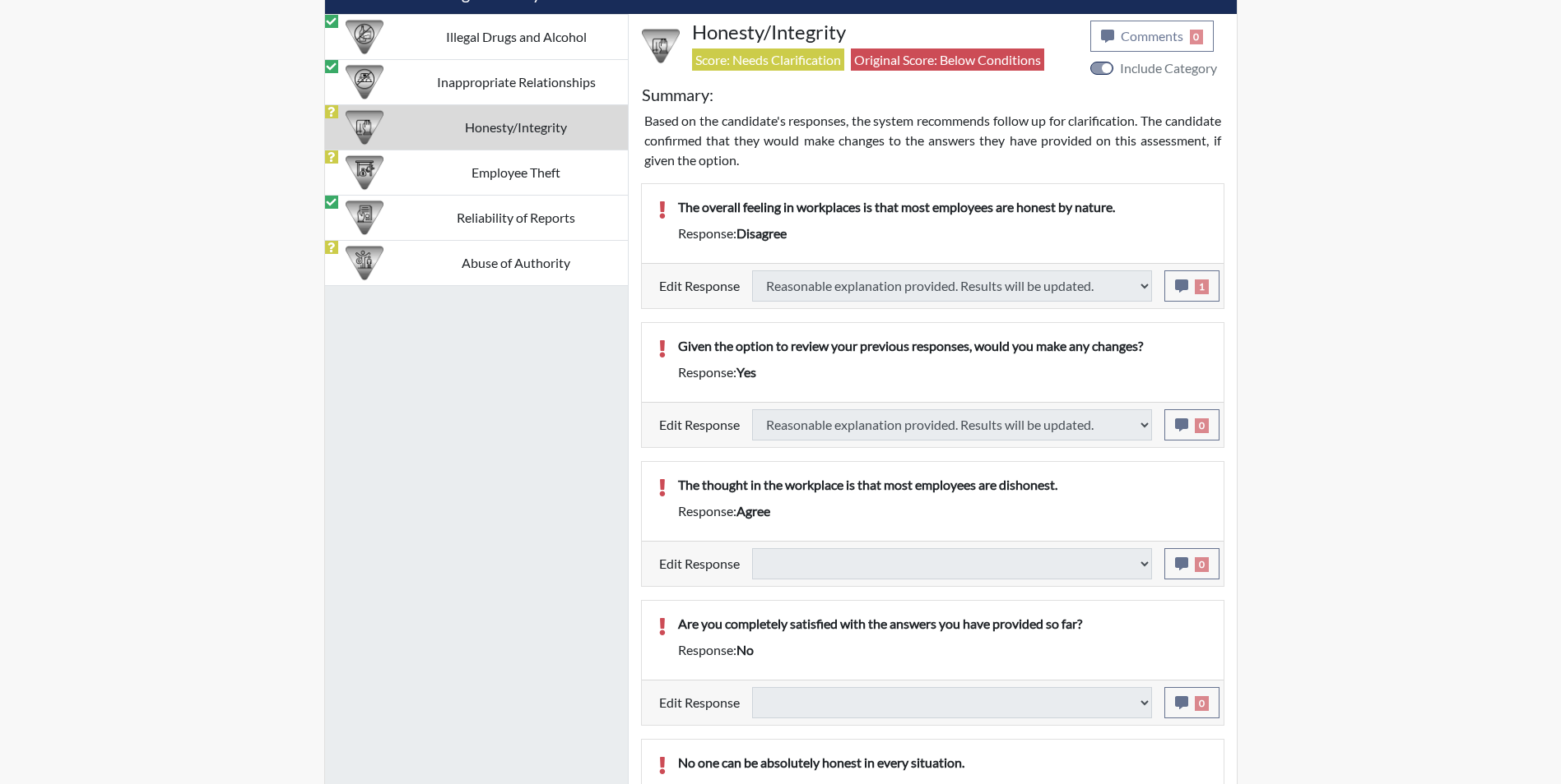
select select
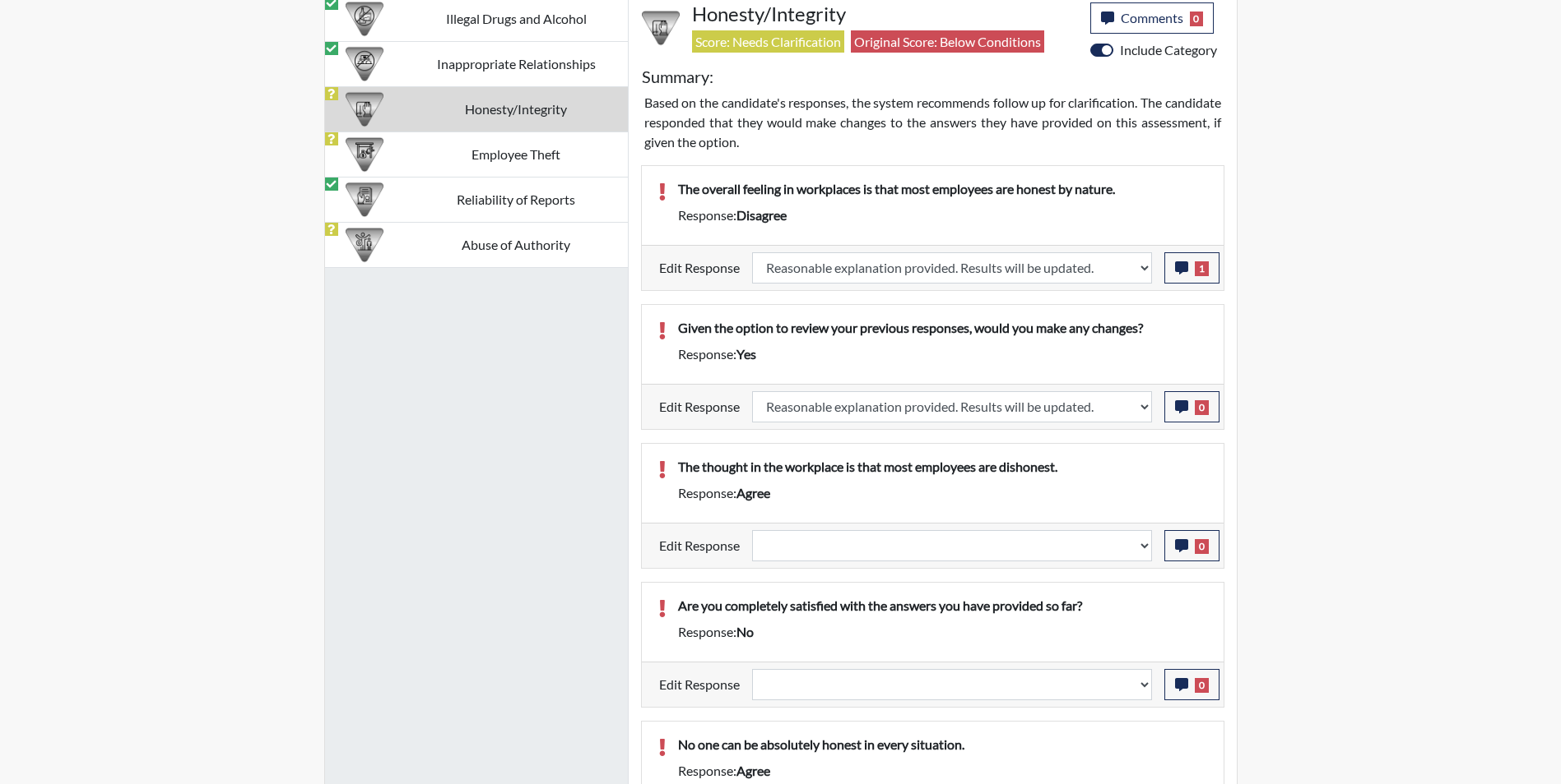
scroll to position [273, 684]
drag, startPoint x: 849, startPoint y: 551, endPoint x: 849, endPoint y: 561, distance: 10.0
click at [849, 551] on select "Question is not relevant. Results will be updated. Reasonable explanation provi…" at bounding box center [951, 545] width 400 height 31
select select "reasonable-explanation-provided"
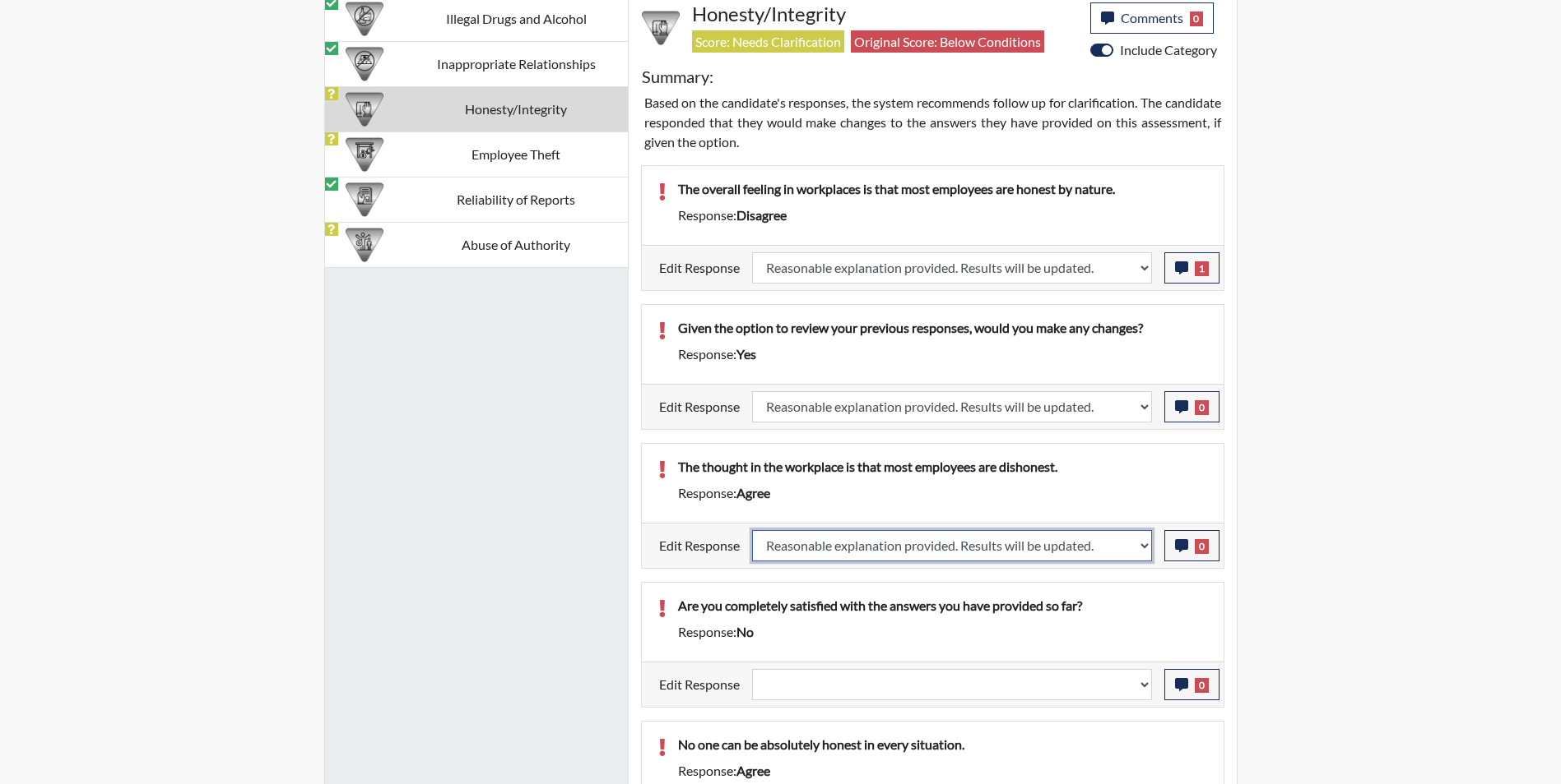
click at [752, 530] on select "Question is not relevant. Results will be updated. Reasonable explanation provi…" at bounding box center [951, 545] width 400 height 31
select select
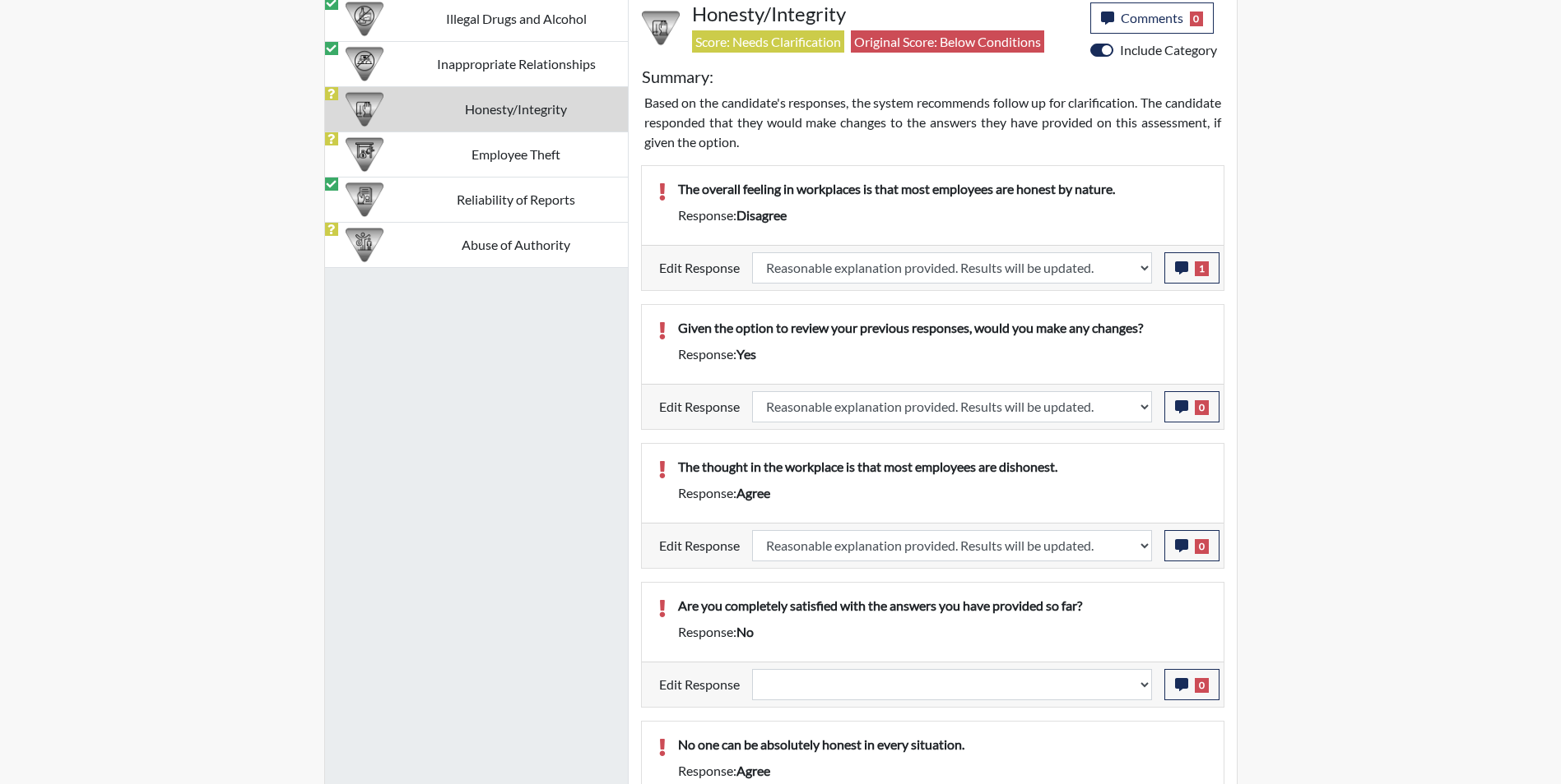
select select
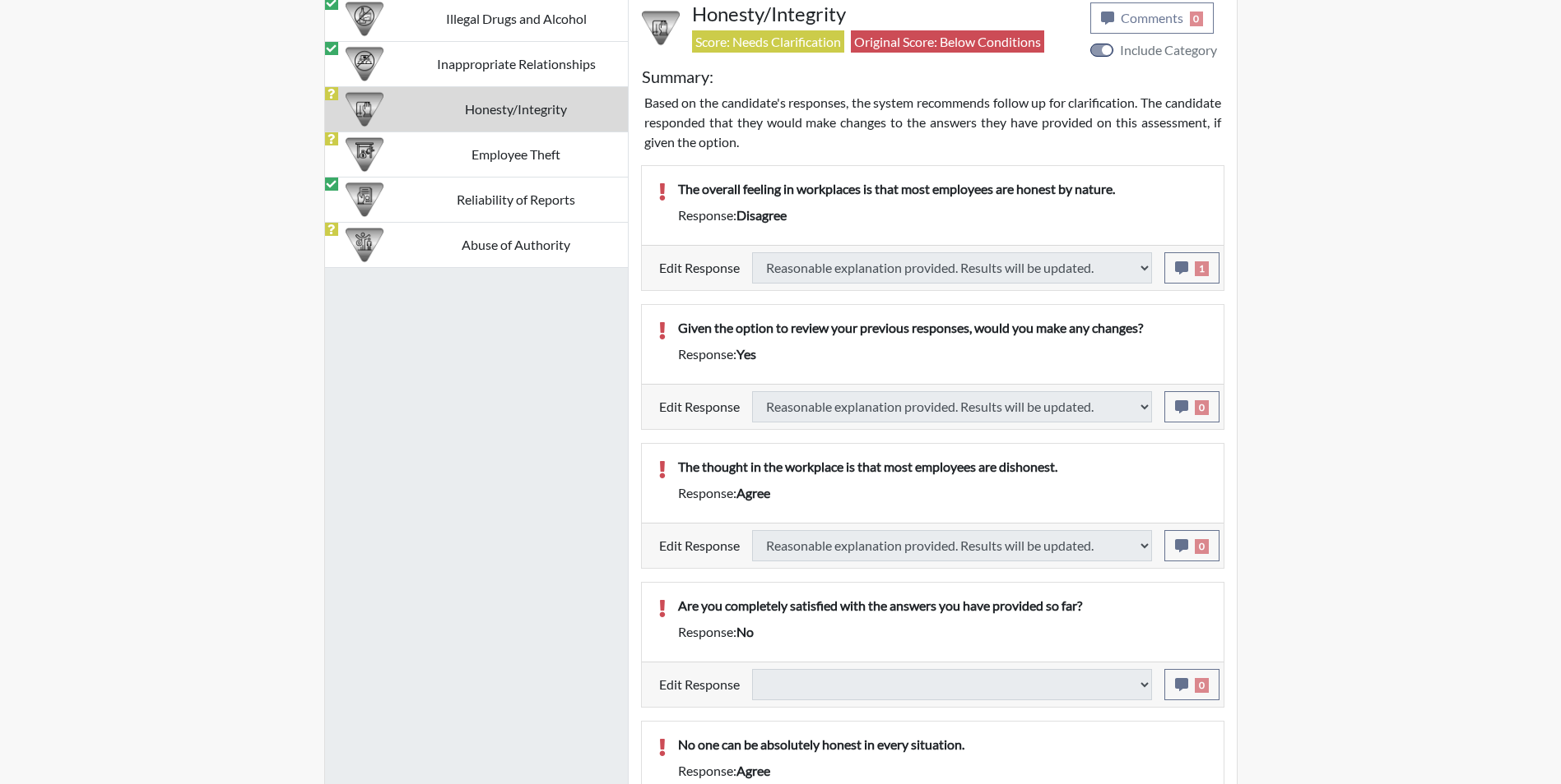
select select
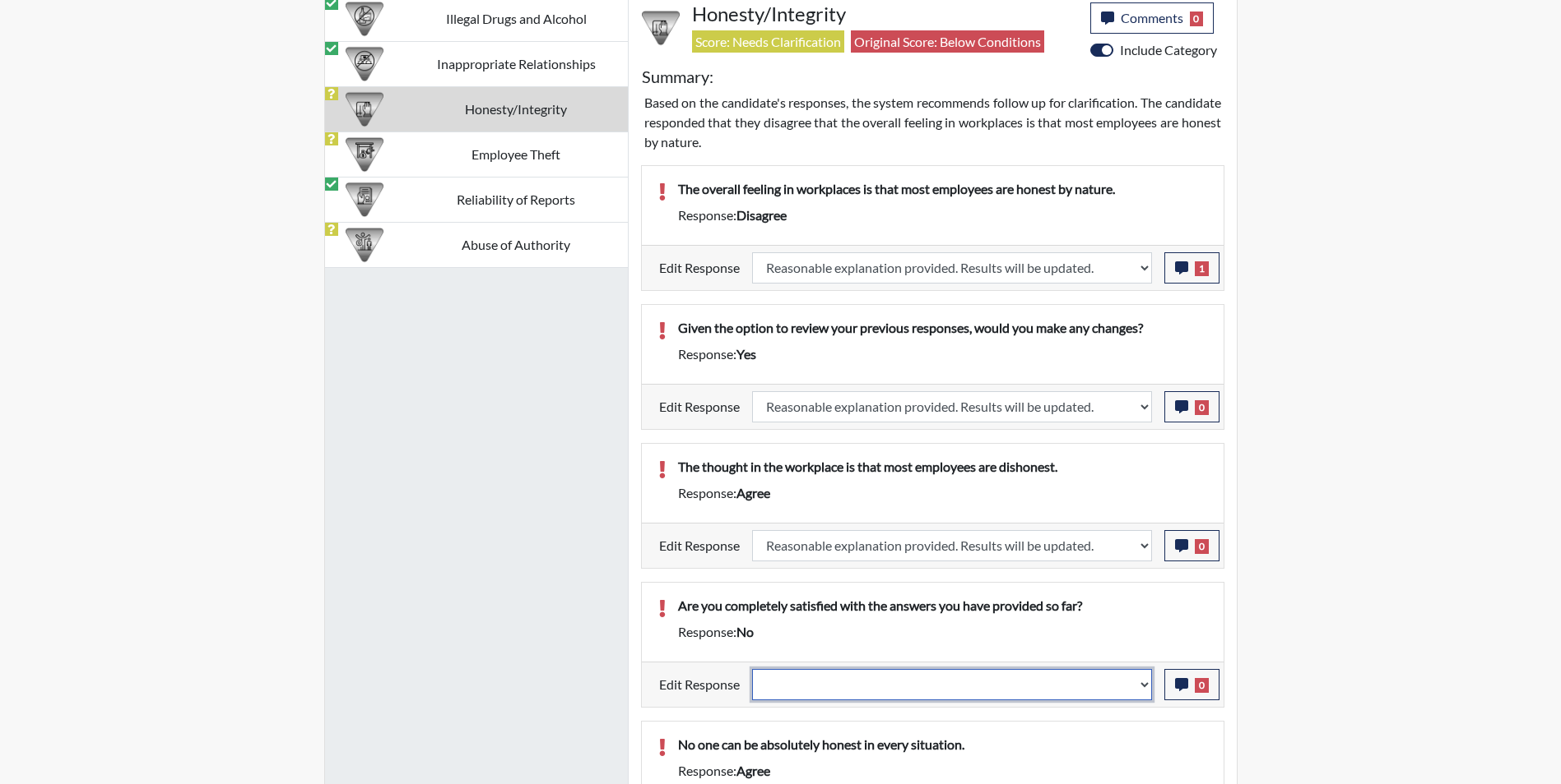
click at [880, 682] on select "Question is not relevant. Results will be updated. Reasonable explanation provi…" at bounding box center [951, 684] width 400 height 31
select select "reasonable-explanation-provided"
click at [752, 669] on select "Question is not relevant. Results will be updated. Reasonable explanation provi…" at bounding box center [951, 684] width 400 height 31
select select
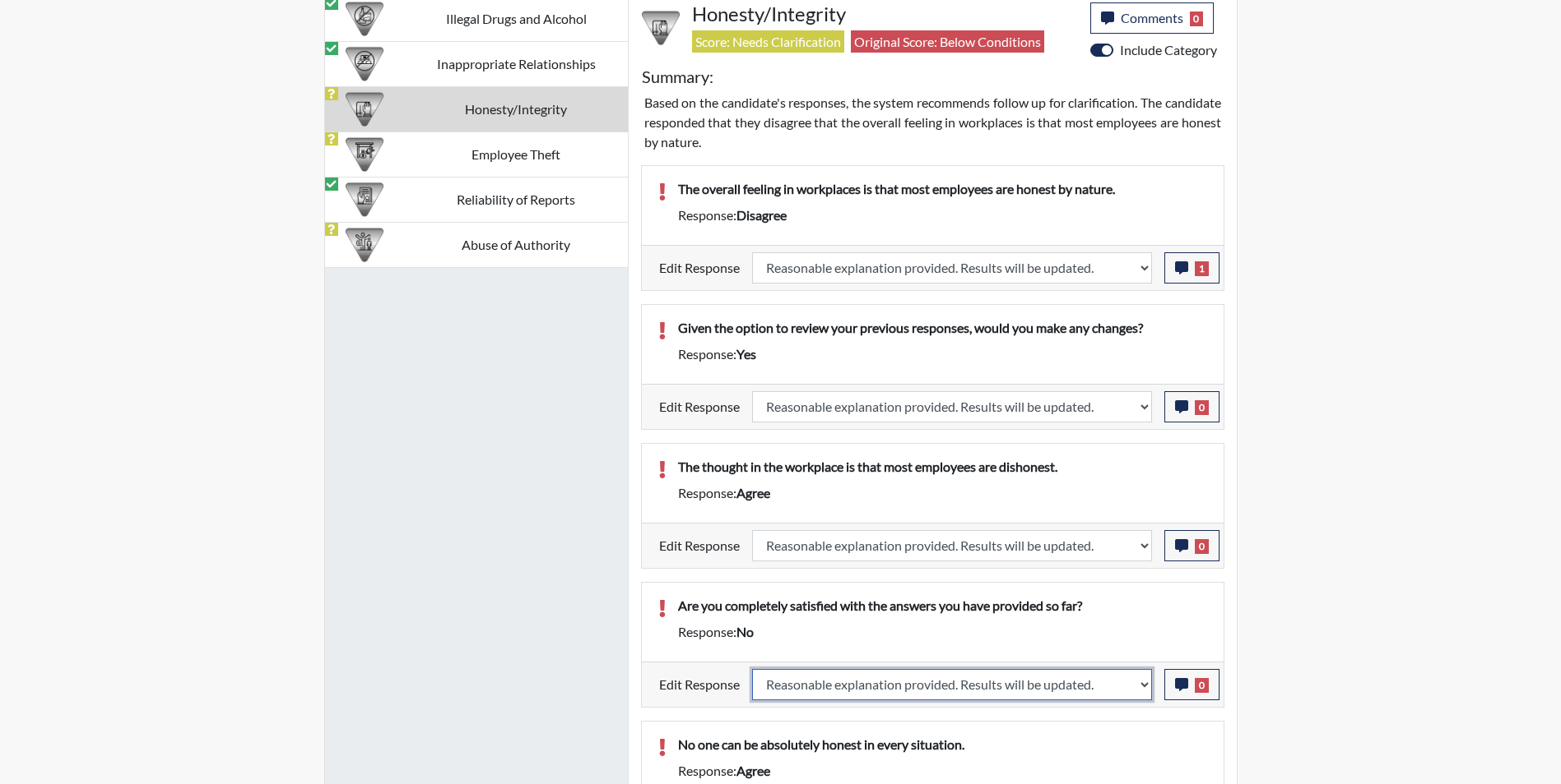
select select
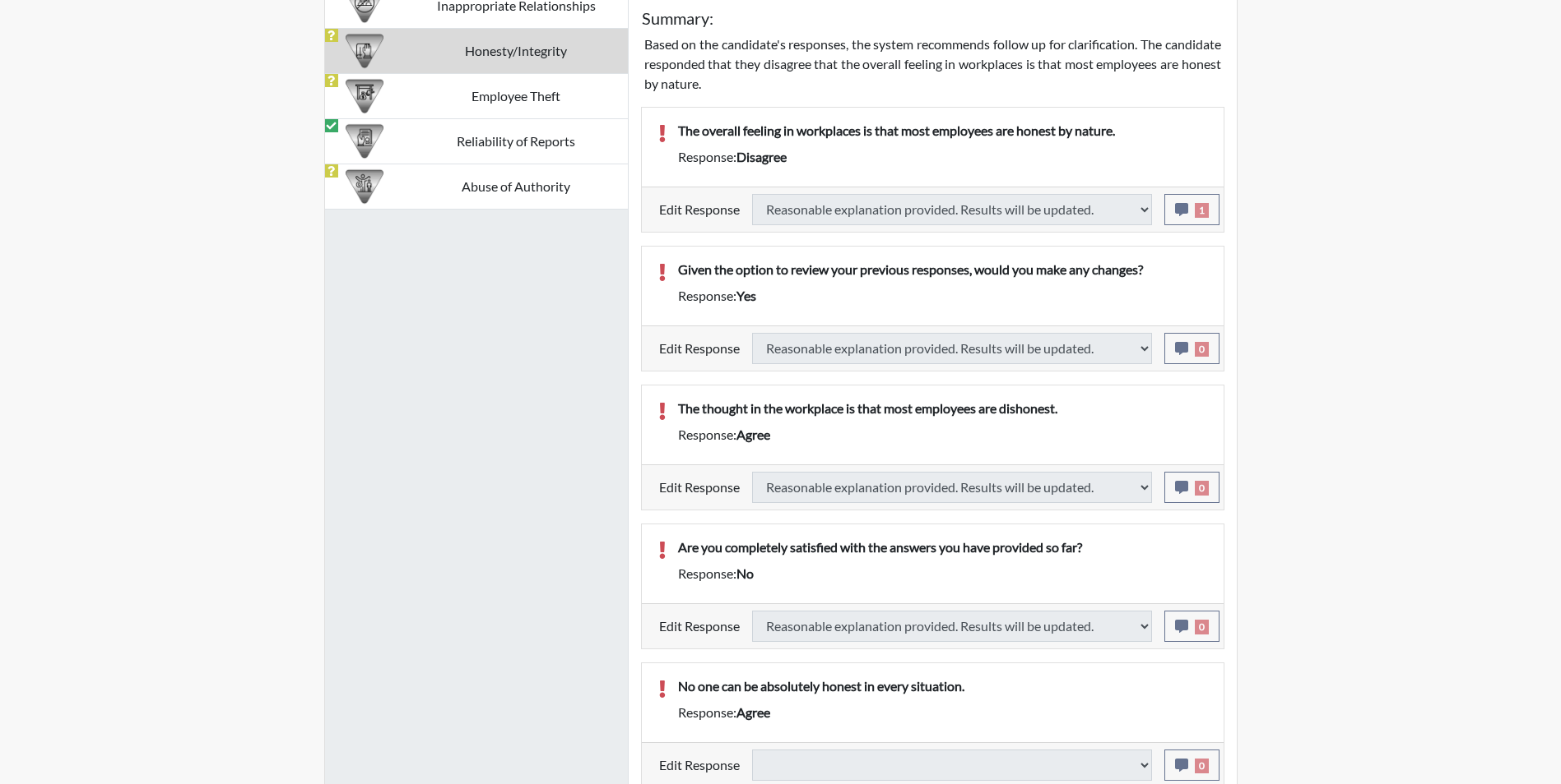
select select
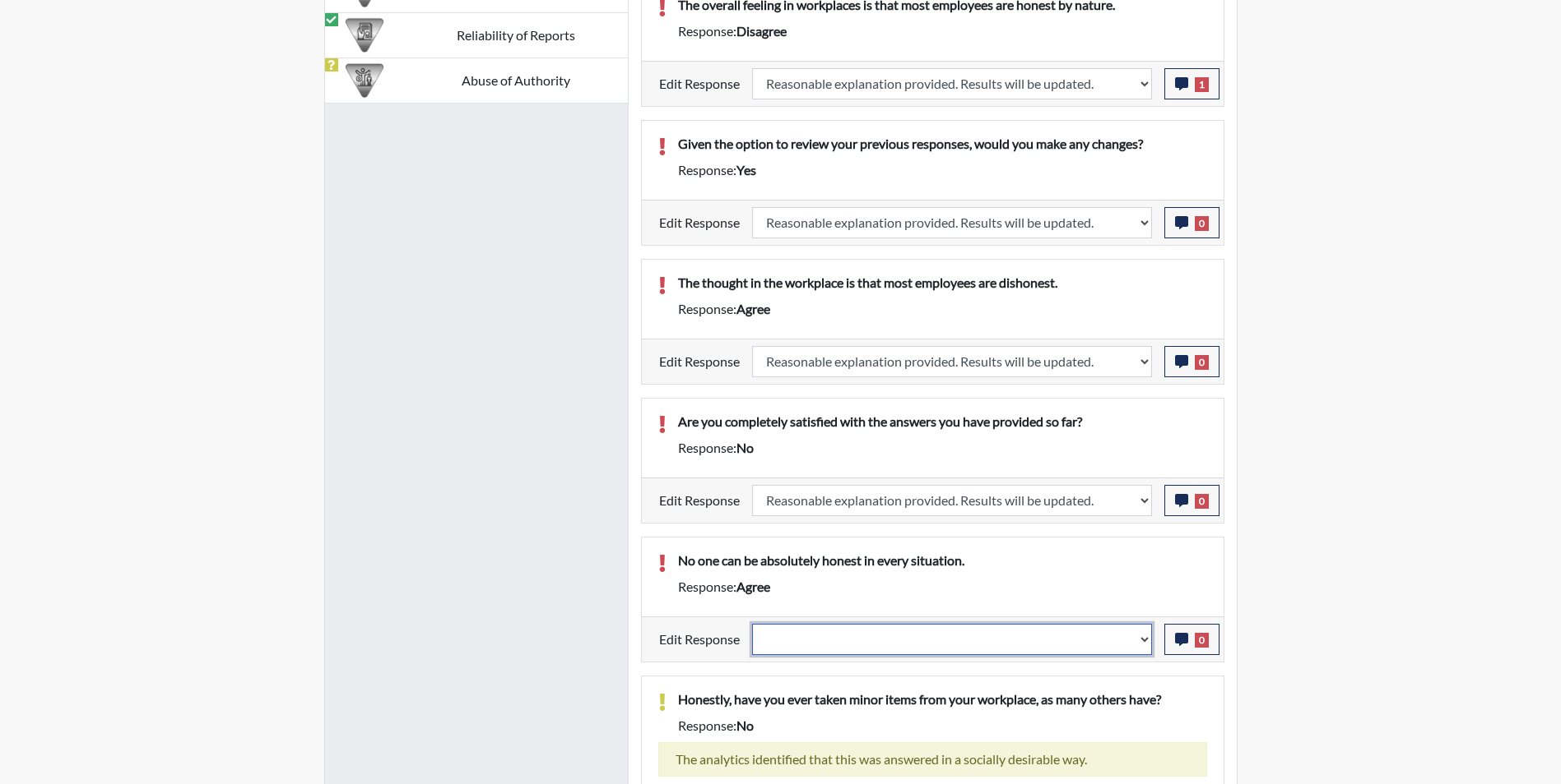
click at [801, 655] on select "Question is not relevant. Results will be updated. Reasonable explanation provi…" at bounding box center [951, 639] width 400 height 31
select select "reasonable-explanation-provided"
click at [752, 643] on select "Question is not relevant. Results will be updated. Reasonable explanation provi…" at bounding box center [951, 639] width 400 height 31
select select
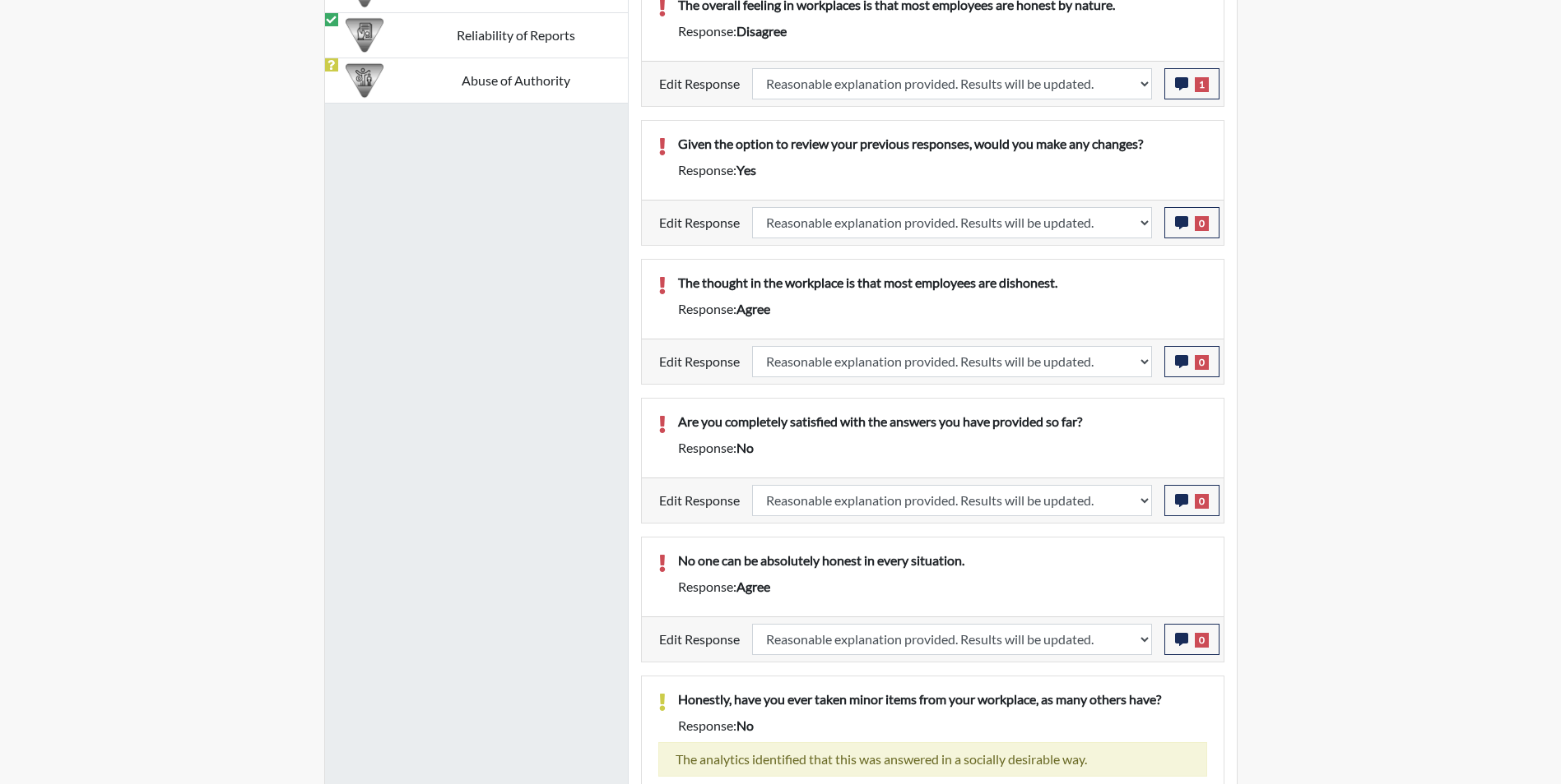
select select
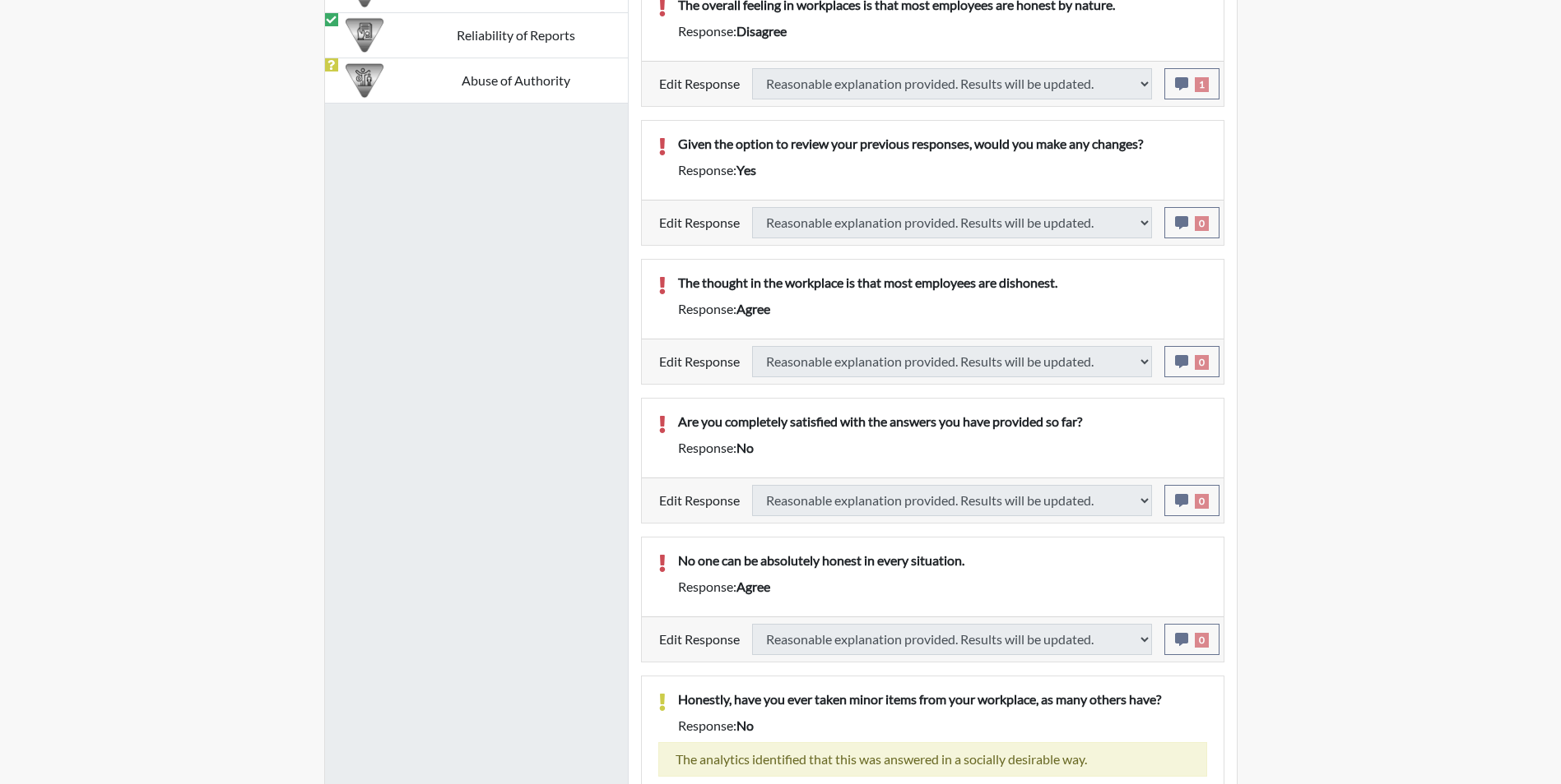
select select
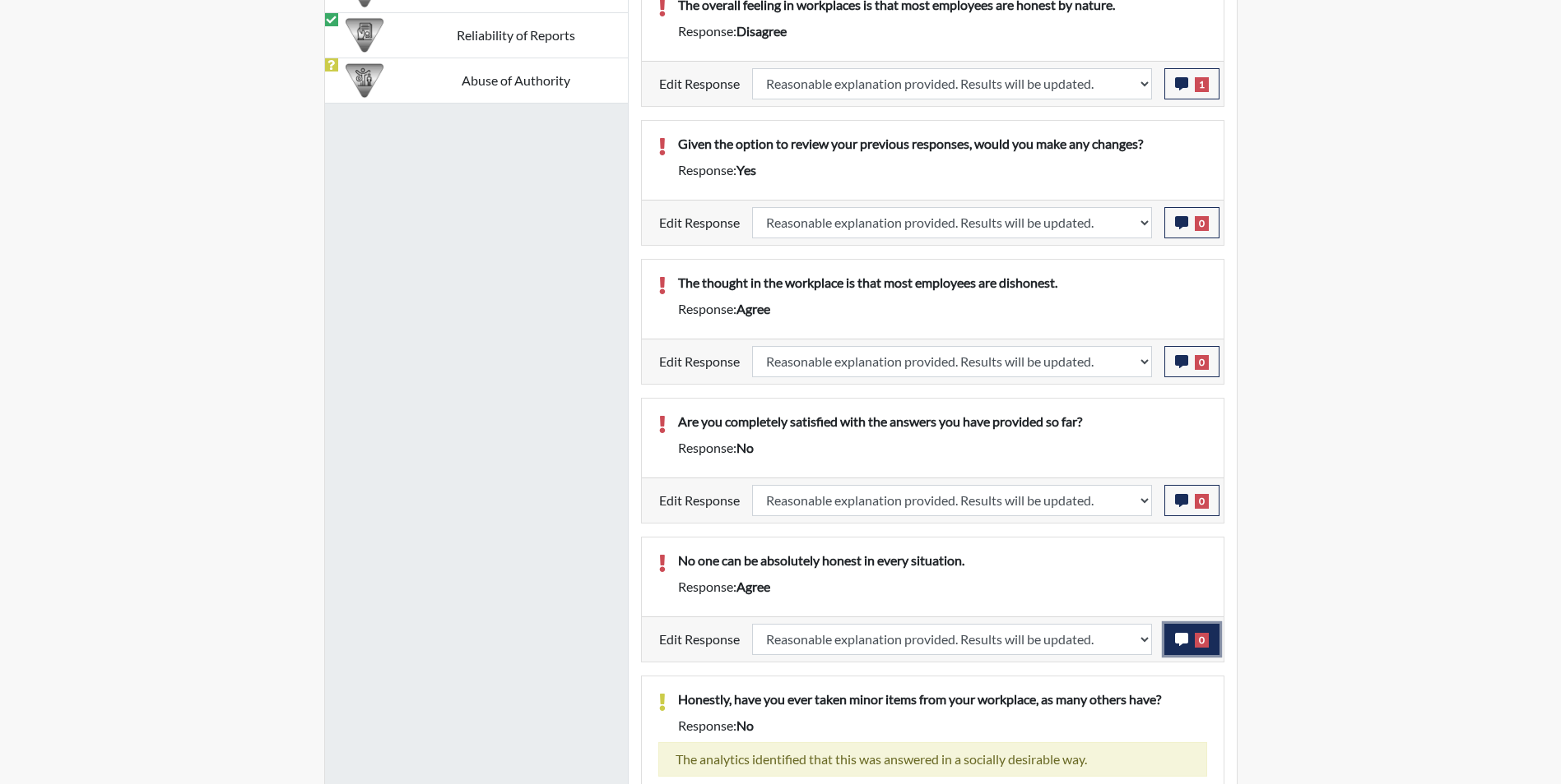
click at [1180, 646] on icon "button" at bounding box center [1181, 639] width 13 height 13
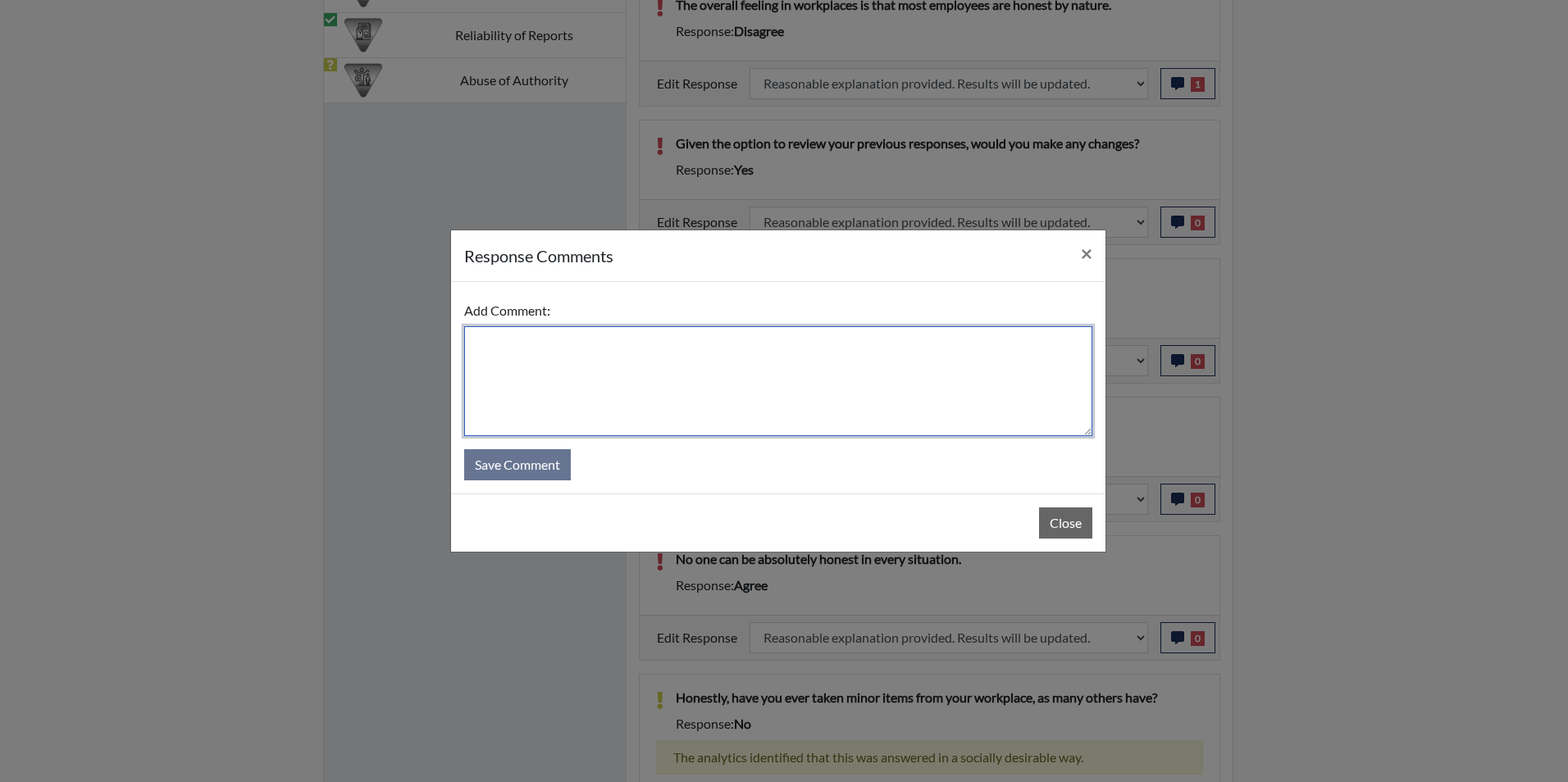
click at [617, 401] on textarea at bounding box center [778, 382] width 629 height 110
type textarea "Applicant disagrees"
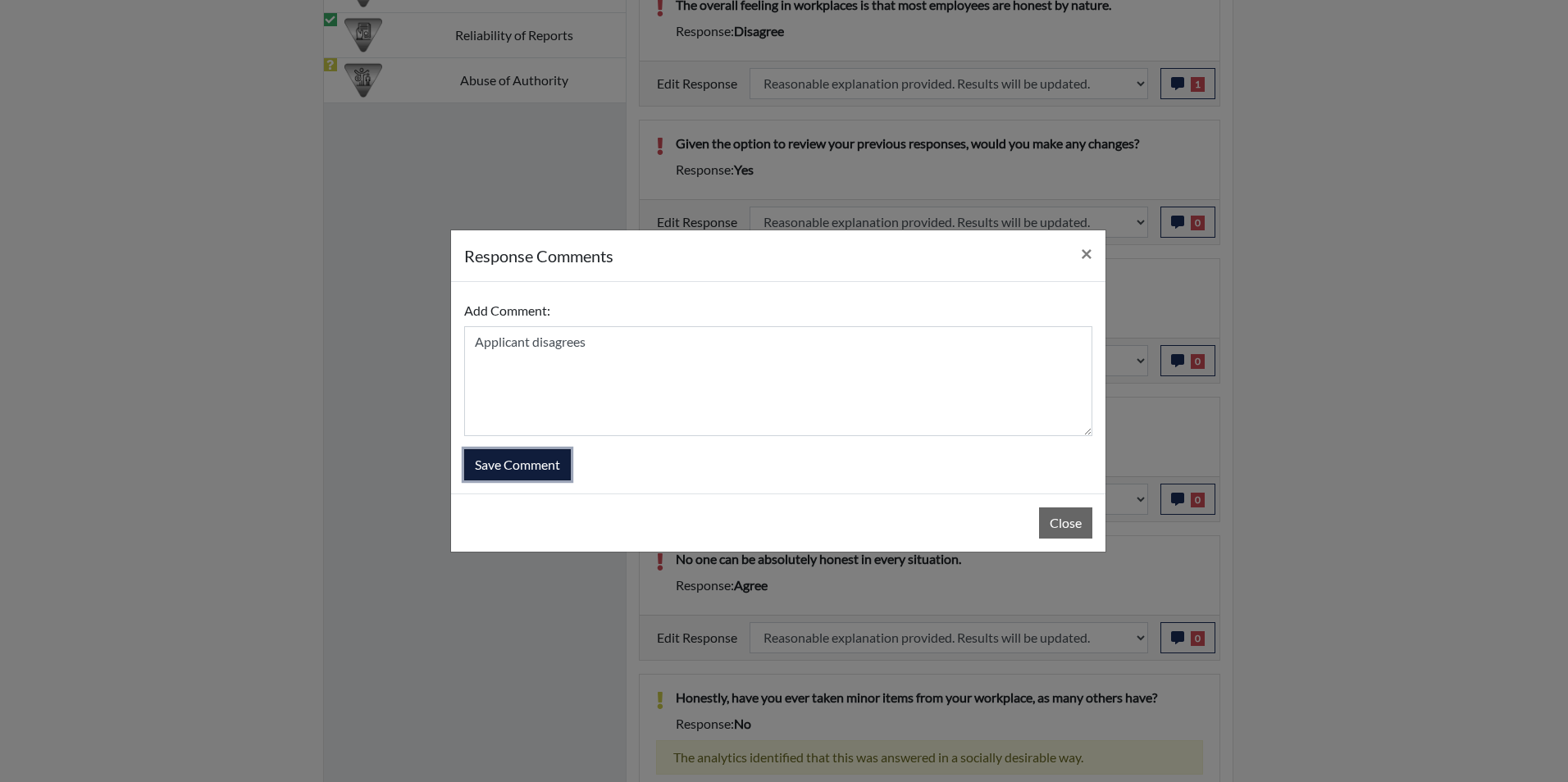
click at [504, 466] on button "Save Comment" at bounding box center [517, 464] width 107 height 31
select select
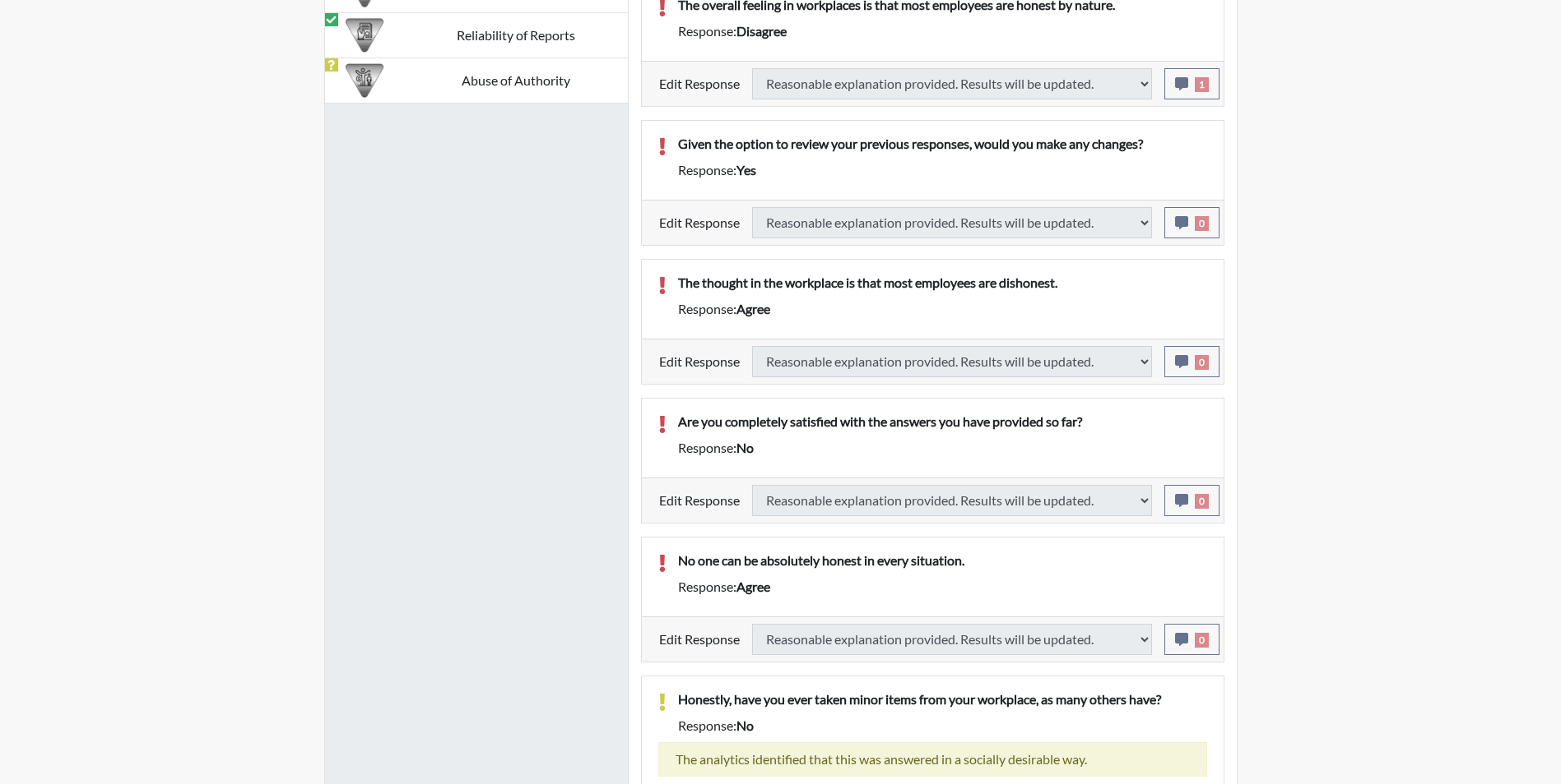
select select
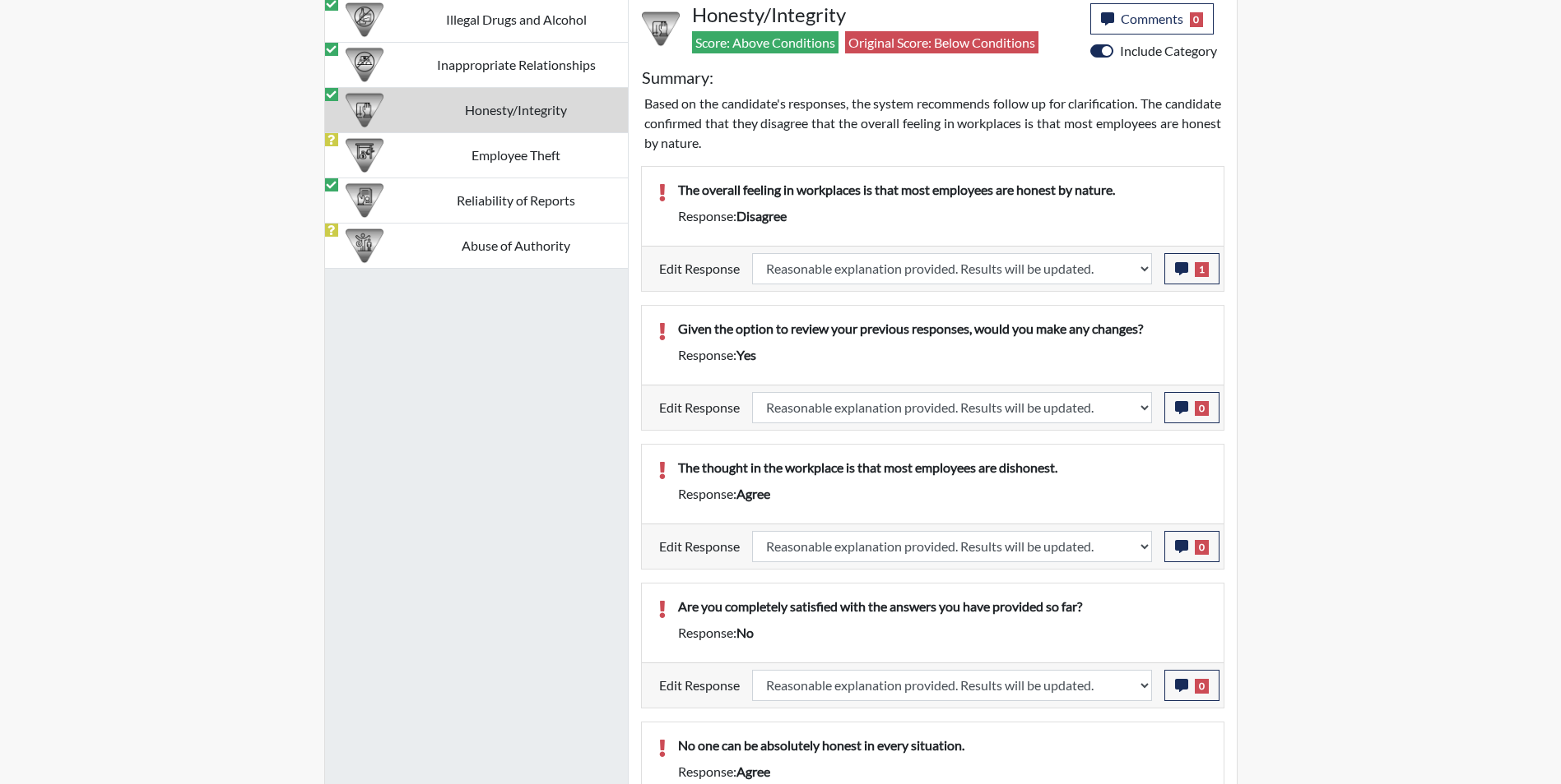
scroll to position [947, 0]
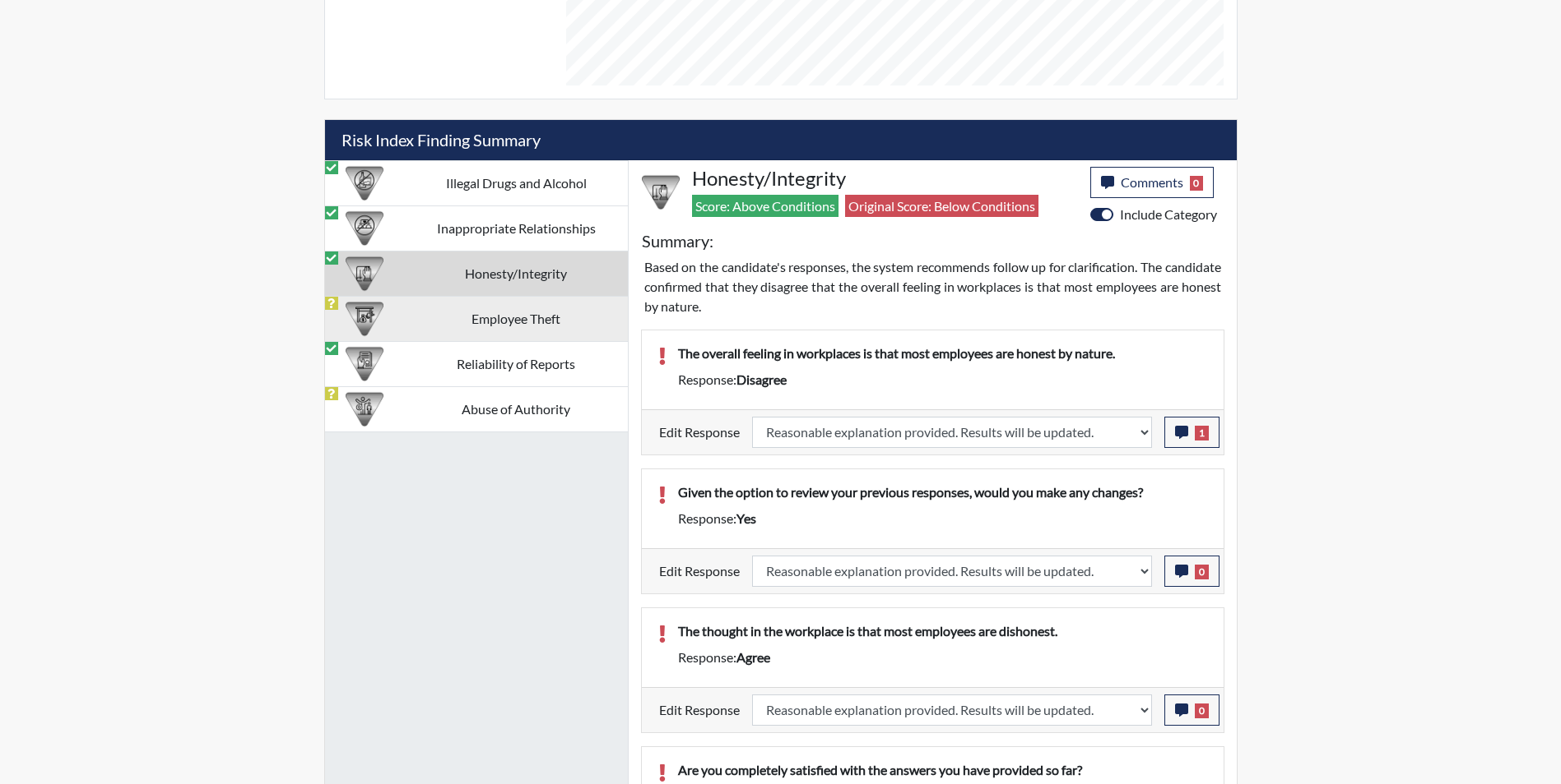
click at [493, 321] on td "Employee Theft" at bounding box center [516, 318] width 223 height 45
select select
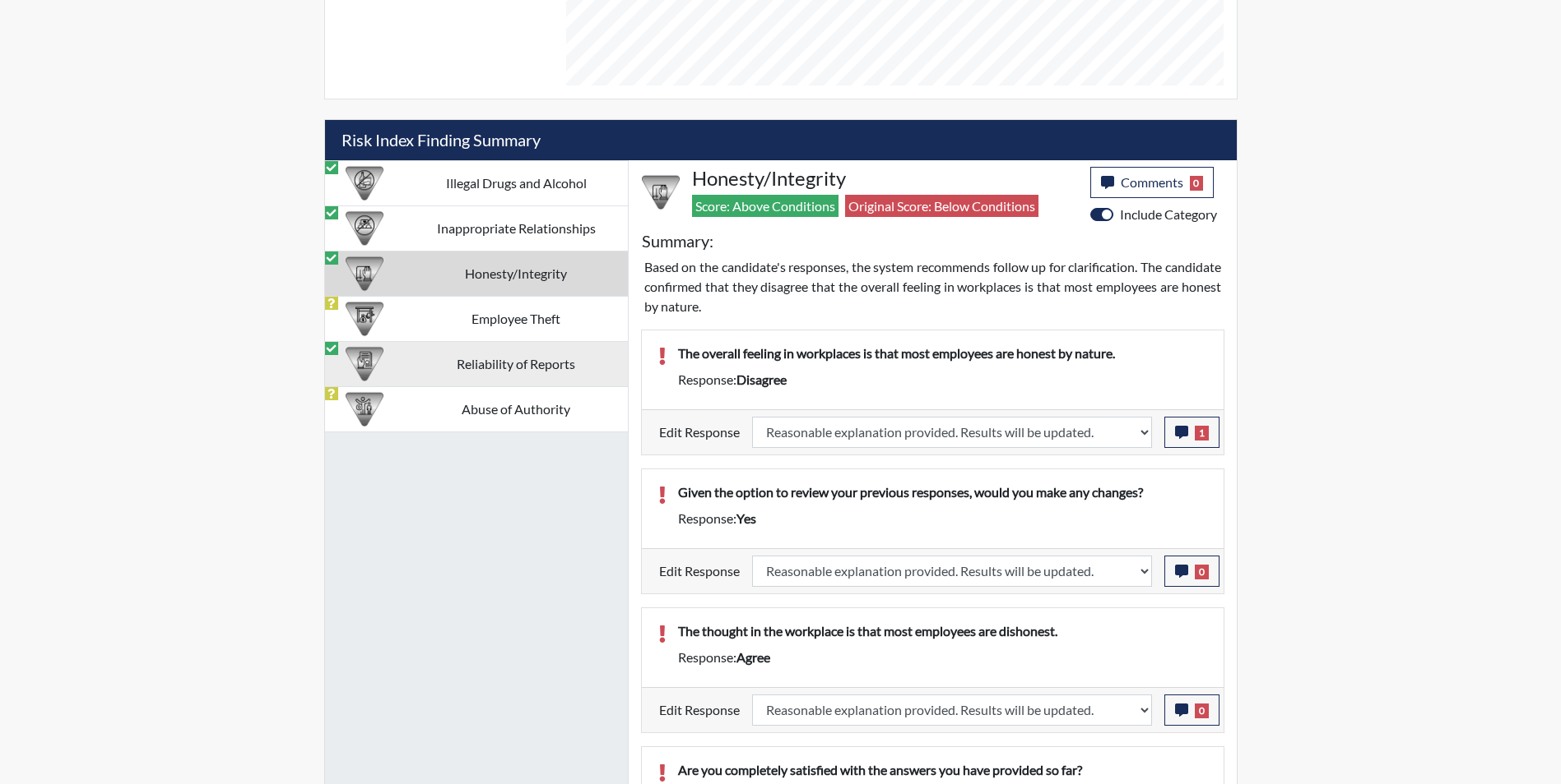
select select
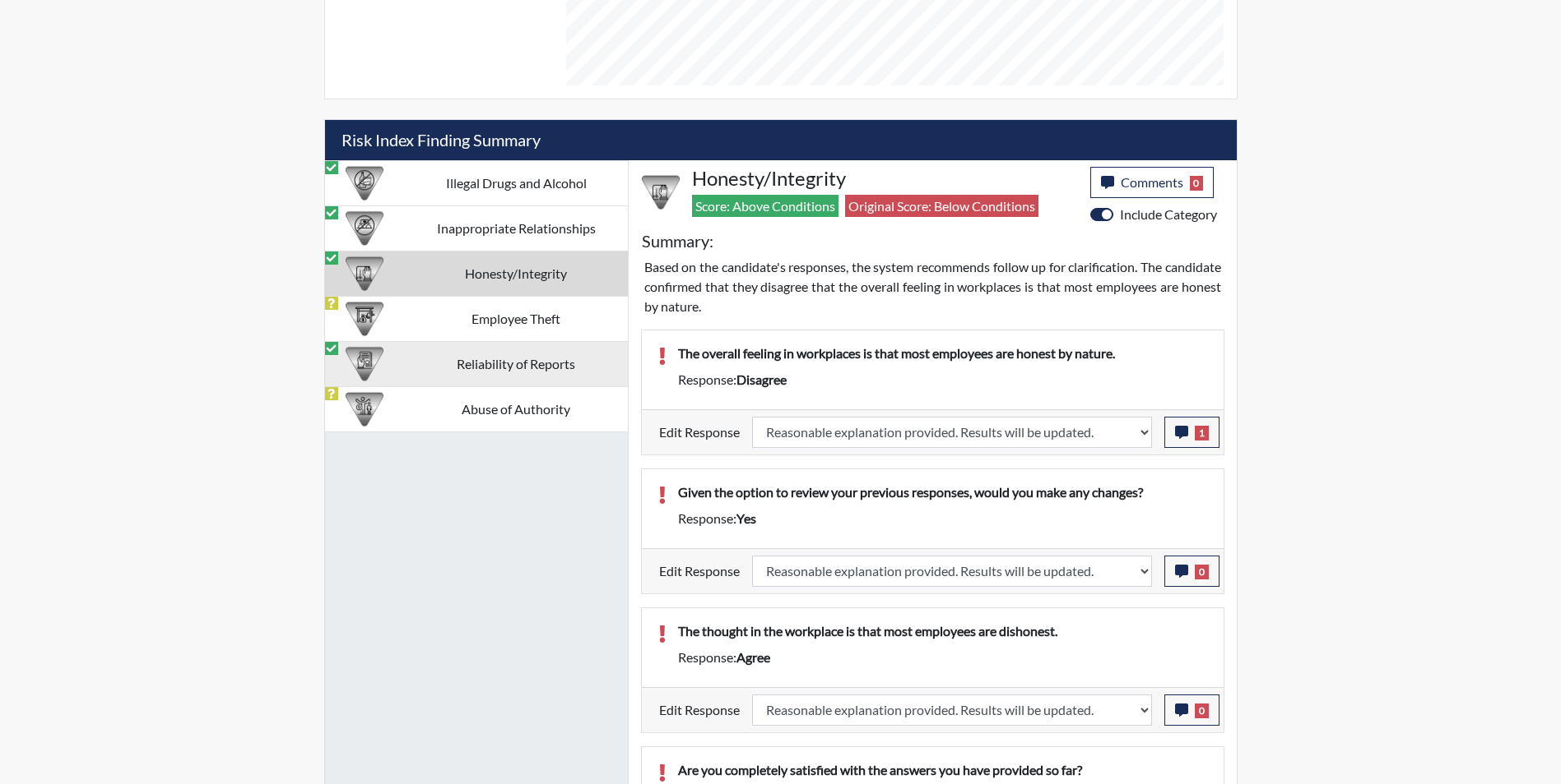
select select
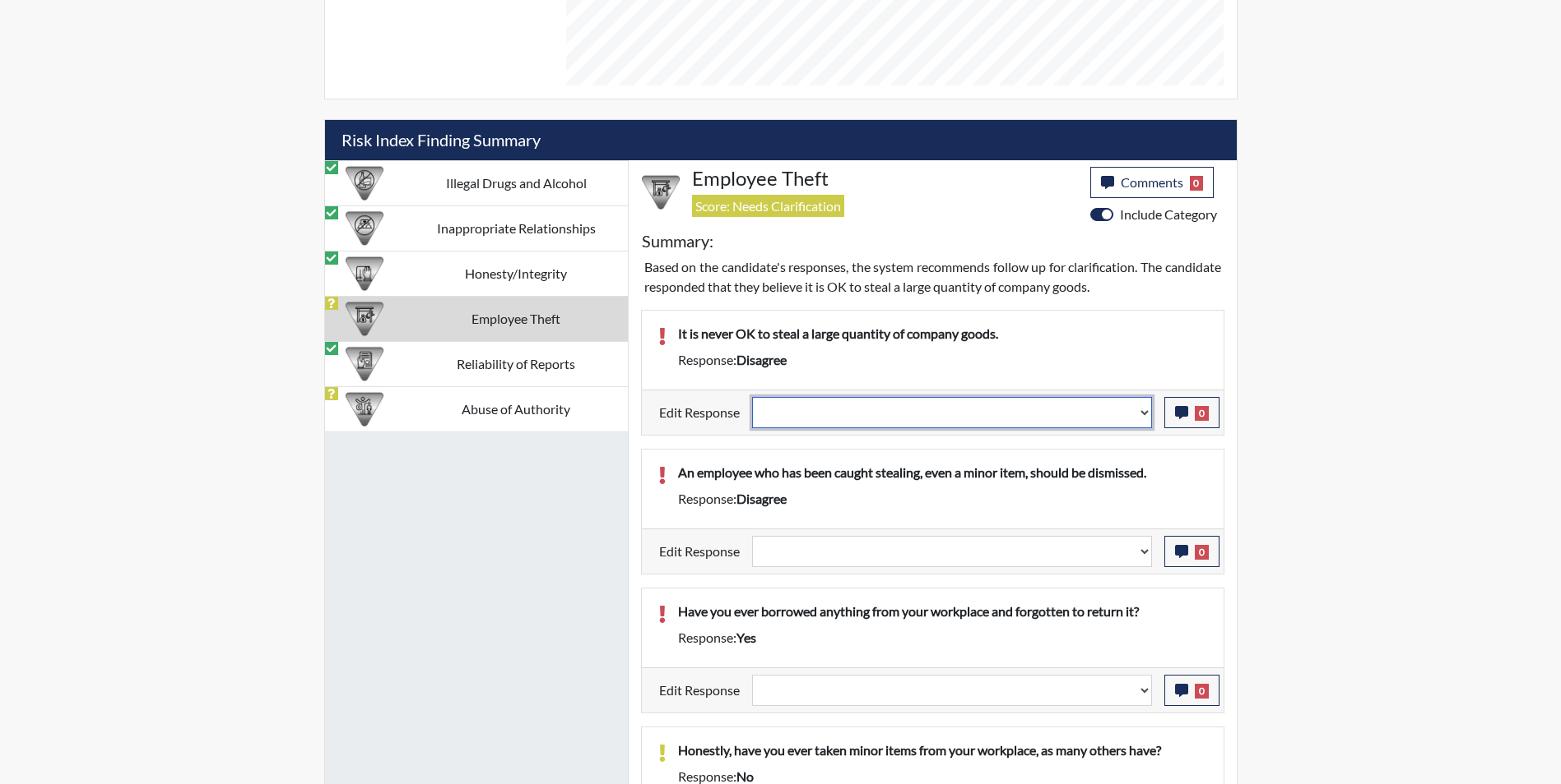
click at [770, 405] on select "Question is not relevant. Results will be updated. Reasonable explanation provi…" at bounding box center [951, 412] width 400 height 31
select select "reasonable-explanation-provided"
click at [752, 397] on select "Question is not relevant. Results will be updated. Reasonable explanation provi…" at bounding box center [951, 412] width 400 height 31
select select
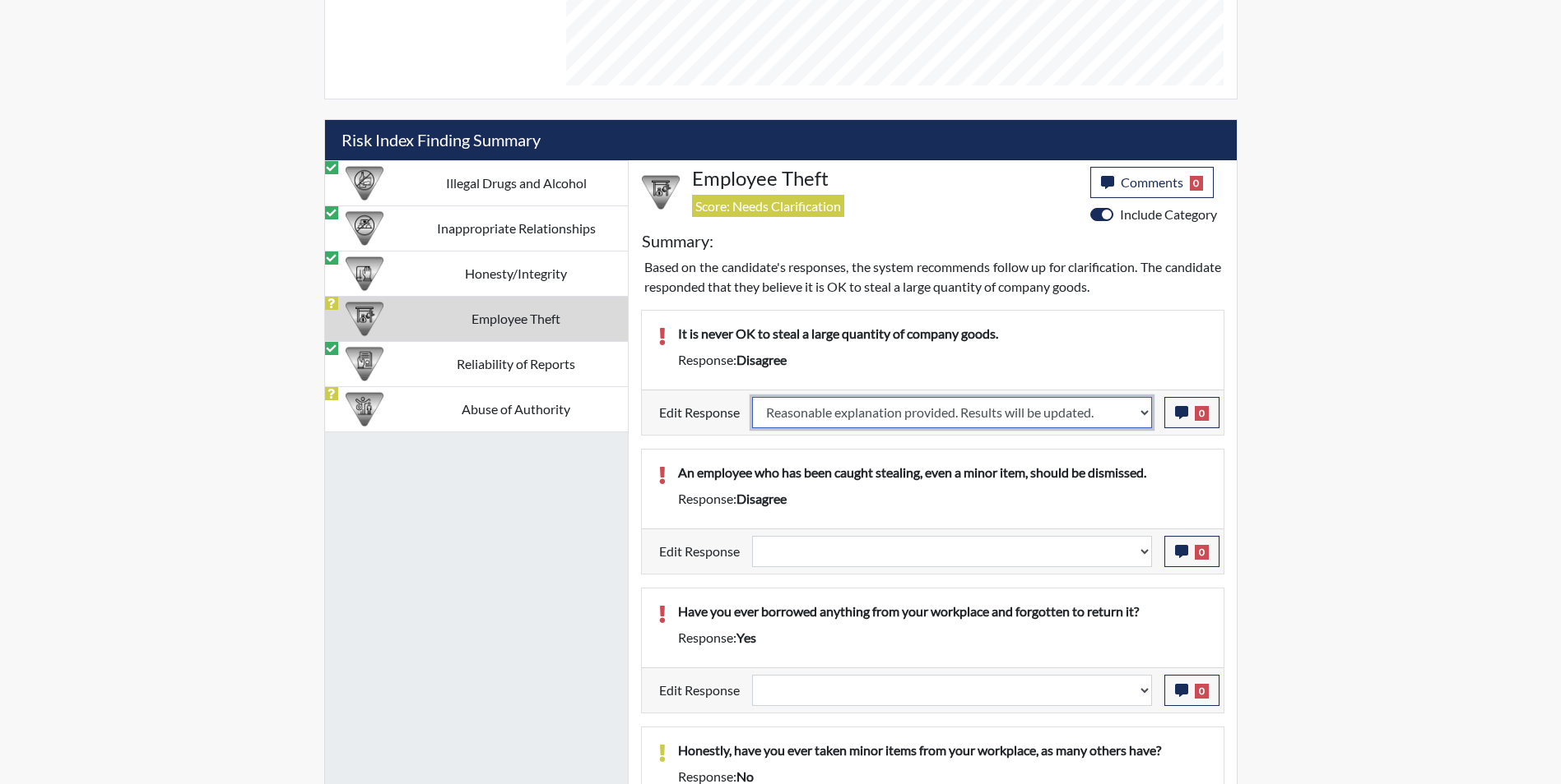
select select
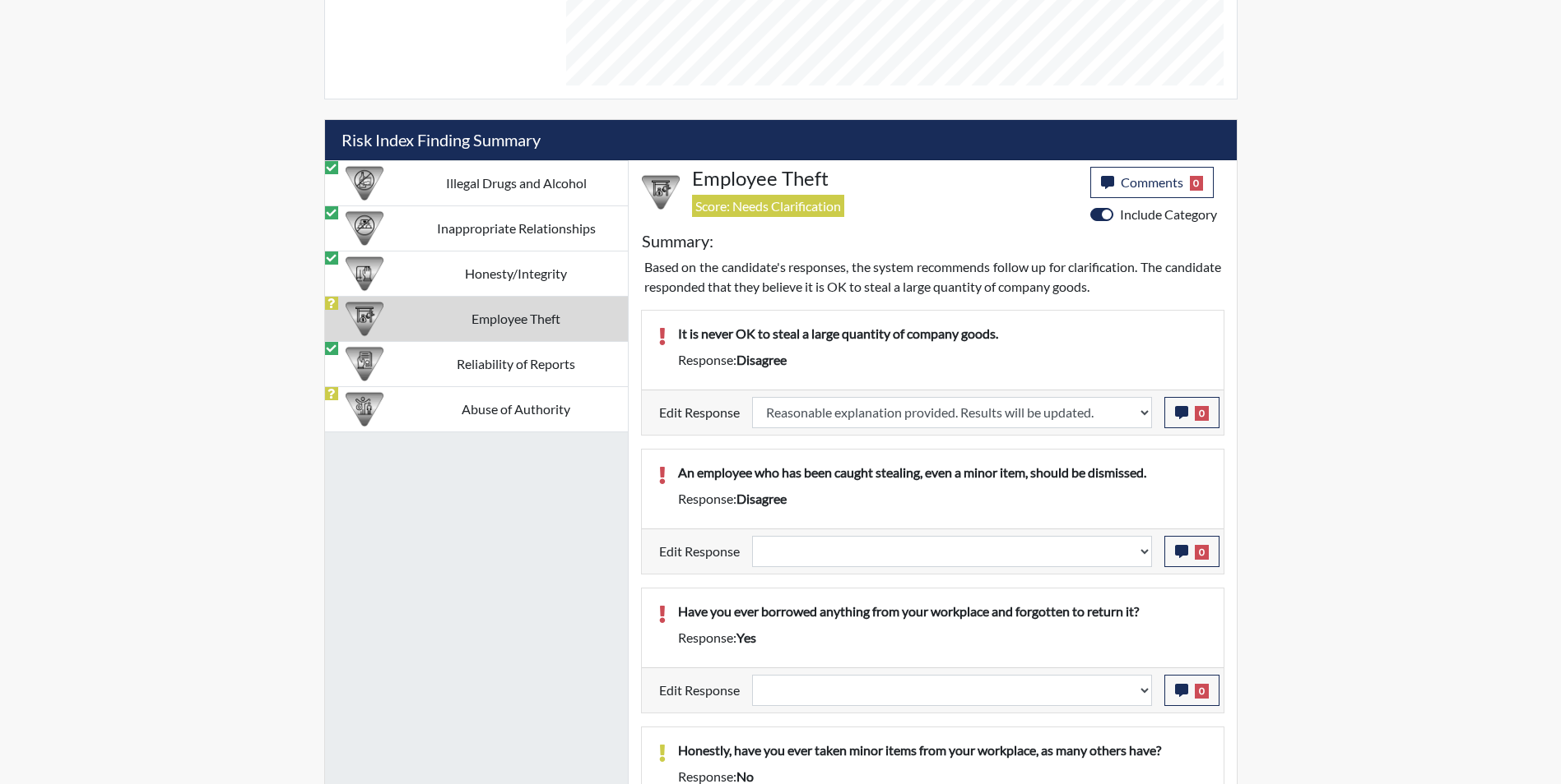
select select
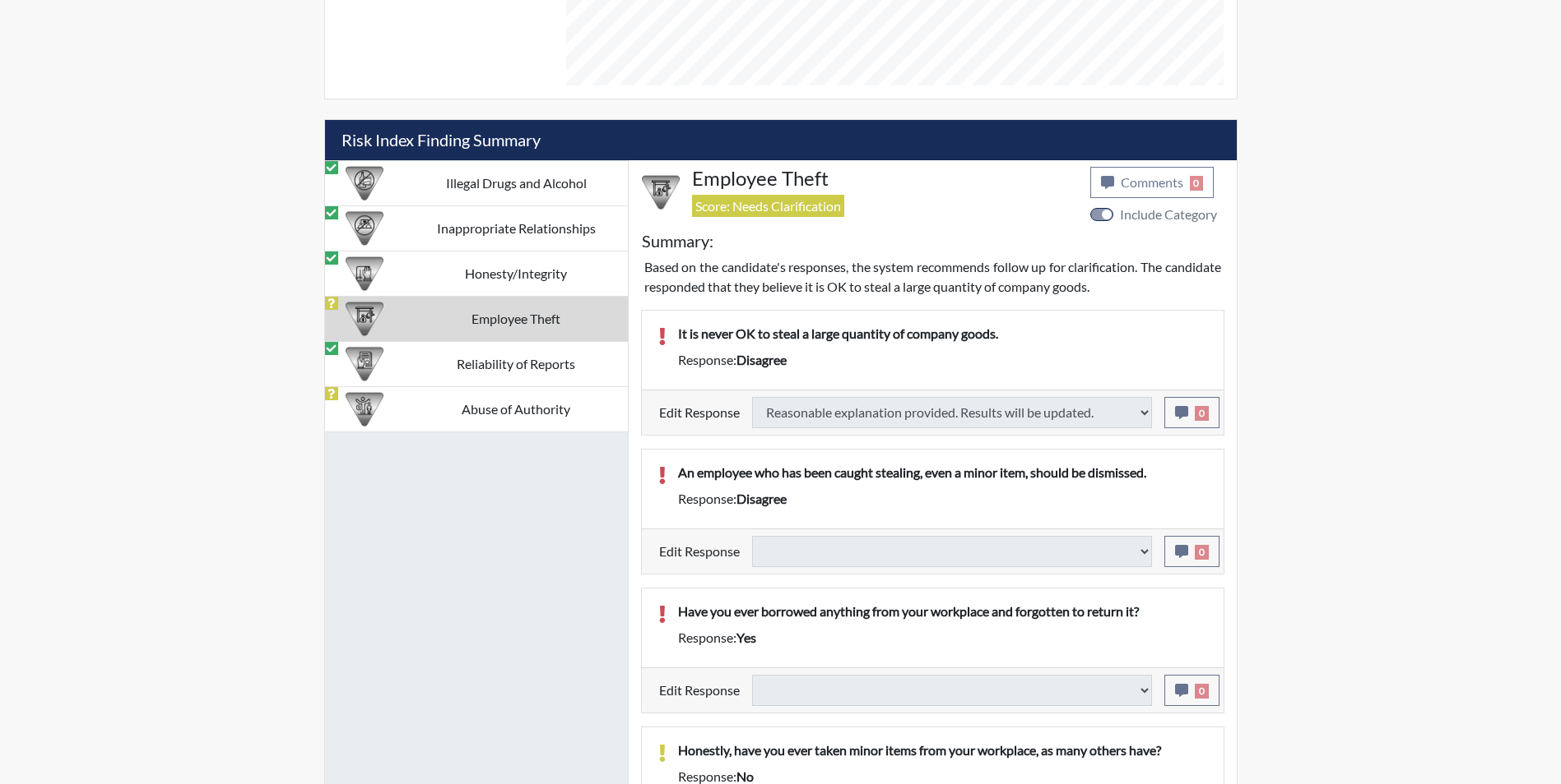
select select
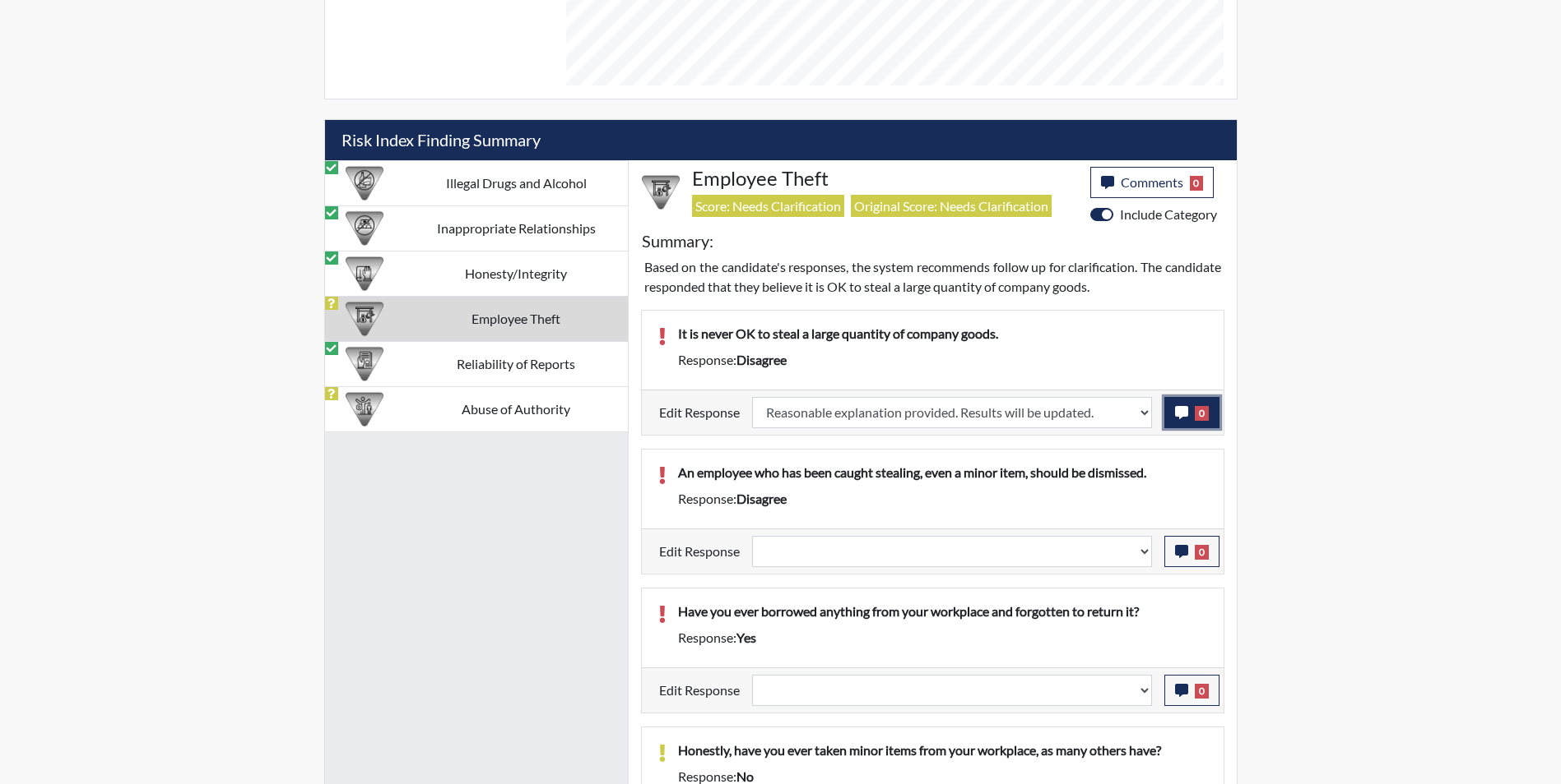
click at [1180, 415] on icon "button" at bounding box center [1181, 412] width 13 height 13
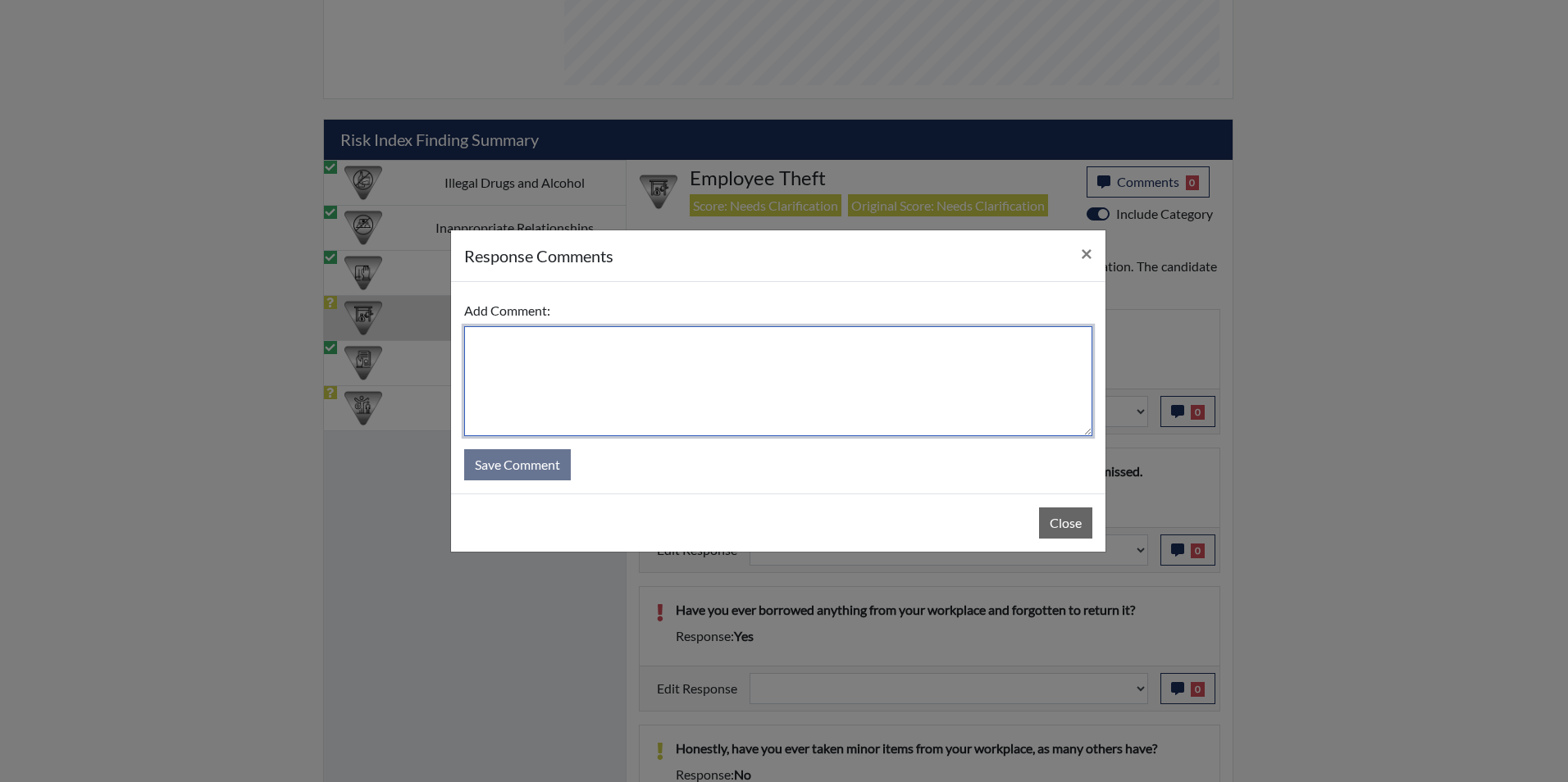
click at [728, 355] on textarea at bounding box center [778, 382] width 629 height 110
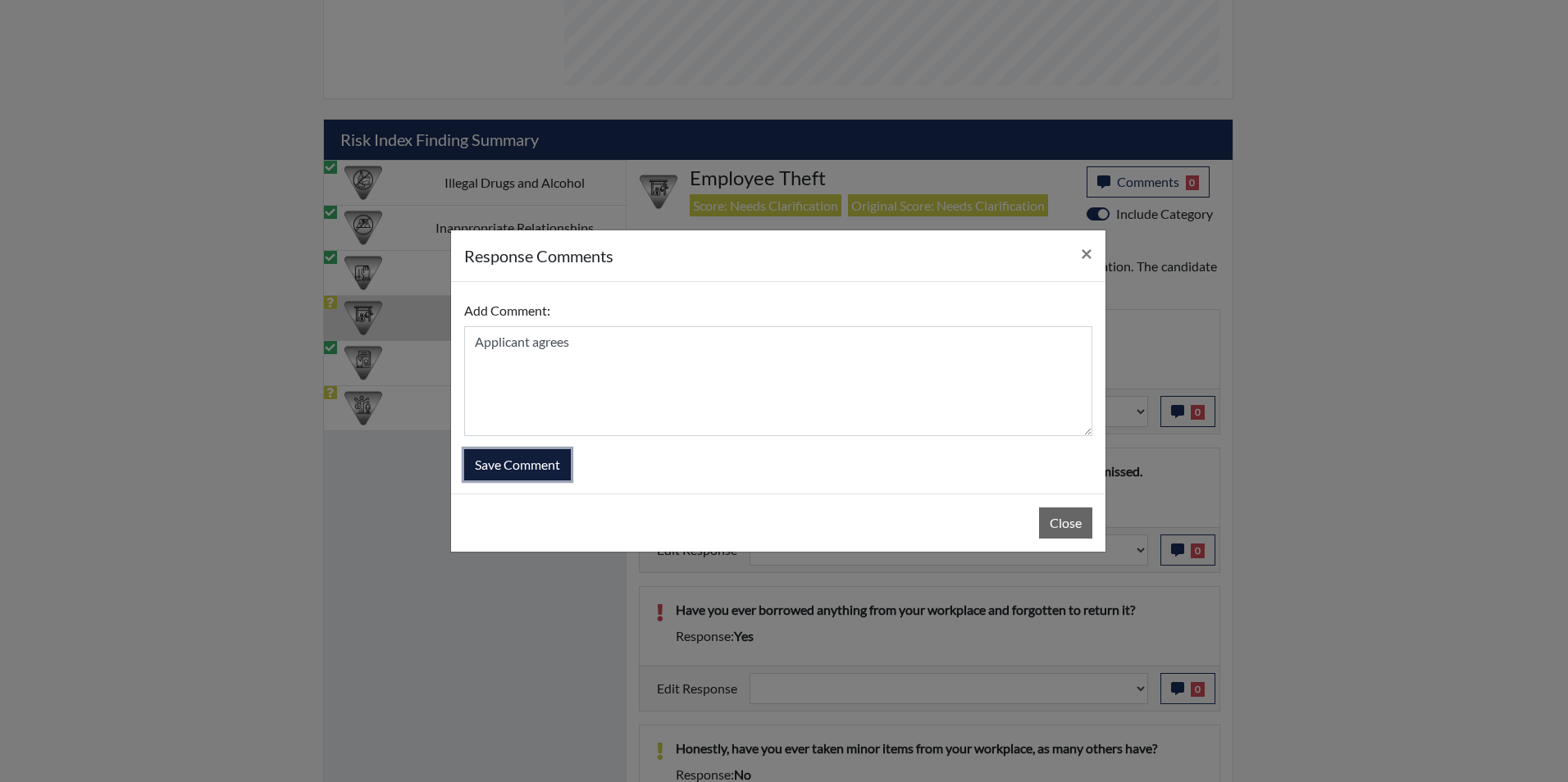
click at [511, 462] on button "Save Comment" at bounding box center [517, 464] width 107 height 31
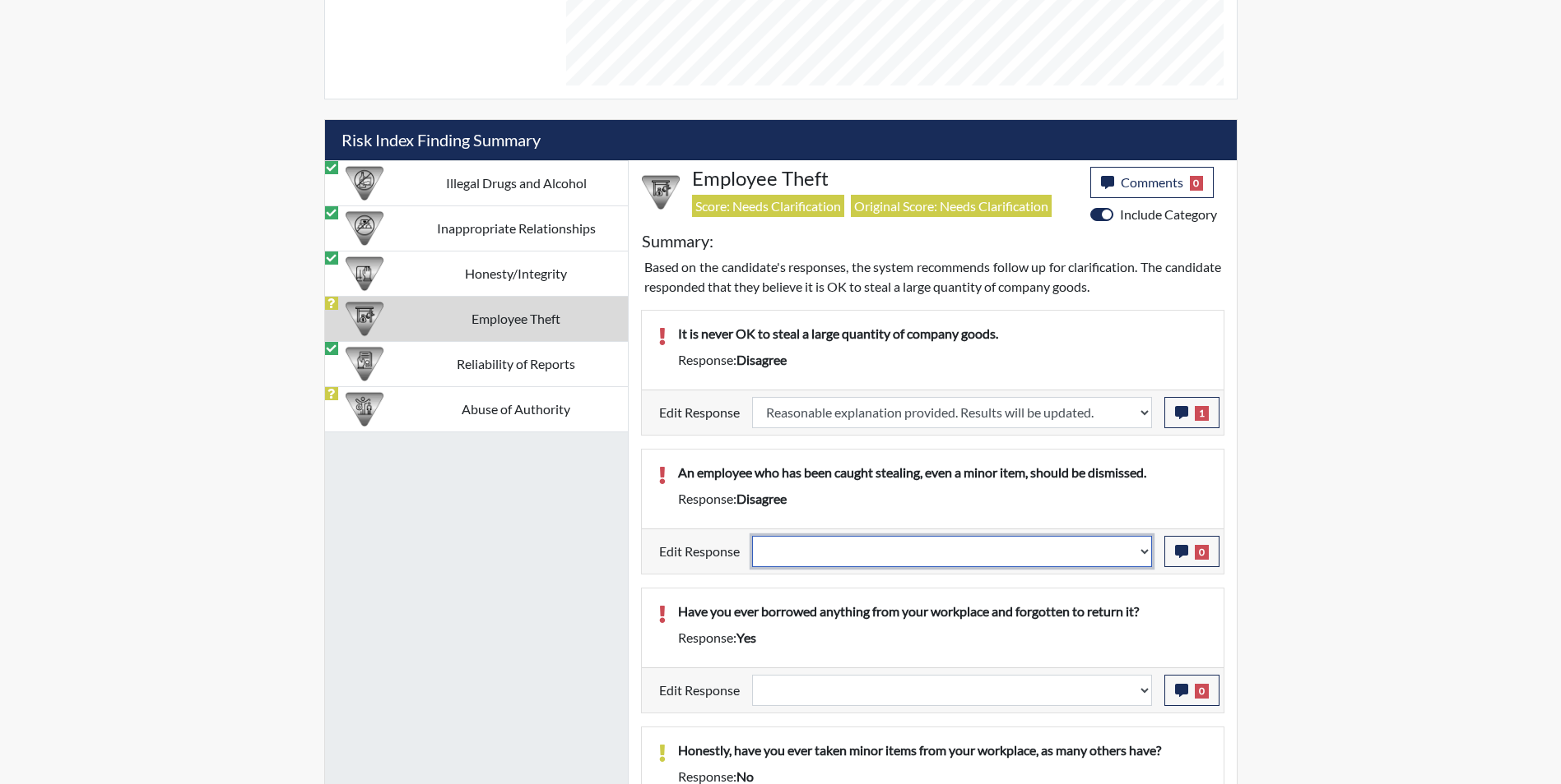
click at [852, 556] on select "Question is not relevant. Results will be updated. Reasonable explanation provi…" at bounding box center [951, 551] width 400 height 31
click at [752, 536] on select "Question is not relevant. Results will be updated. Reasonable explanation provi…" at bounding box center [951, 551] width 400 height 31
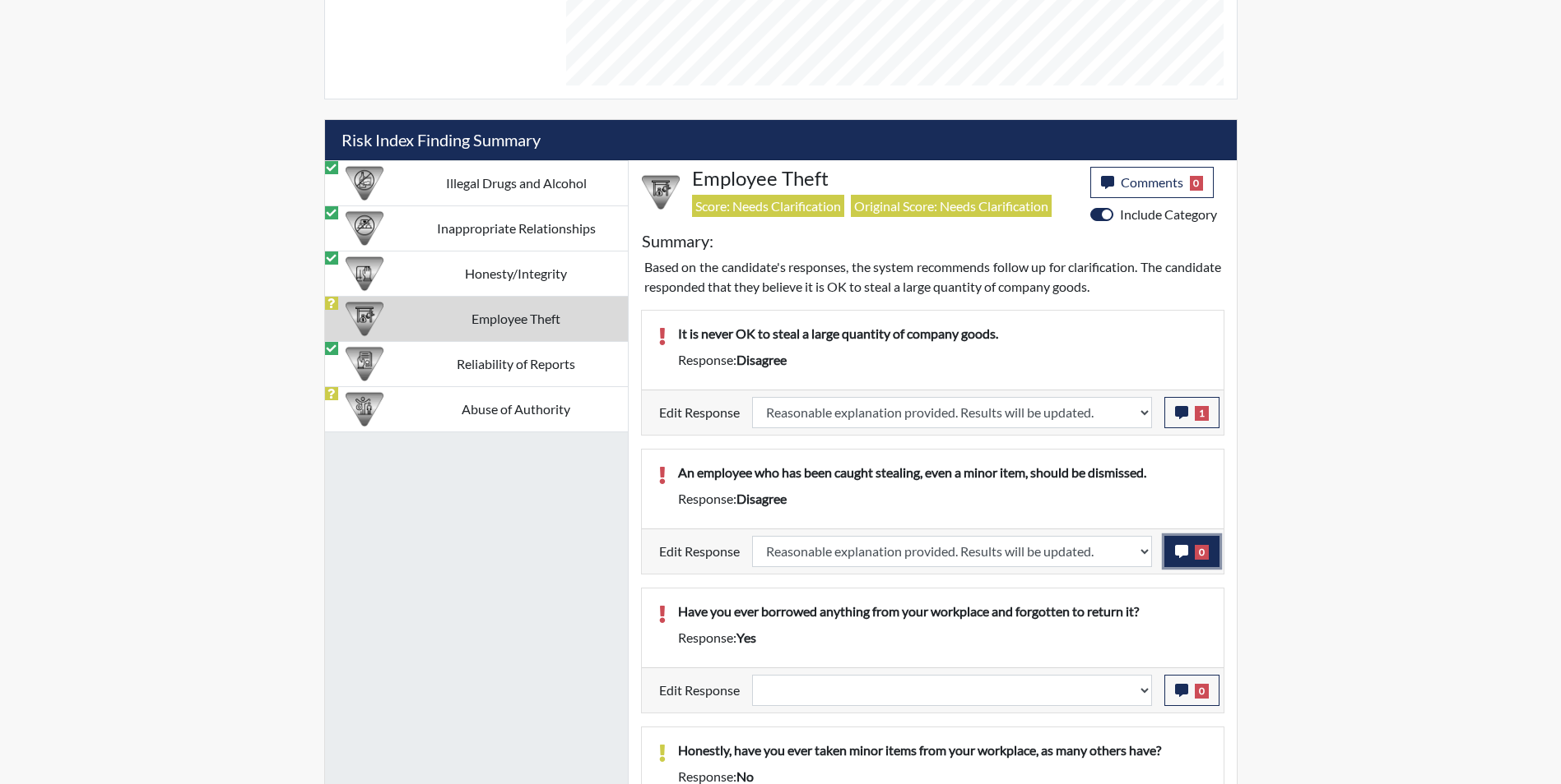
click at [1175, 551] on icon "button" at bounding box center [1181, 551] width 13 height 13
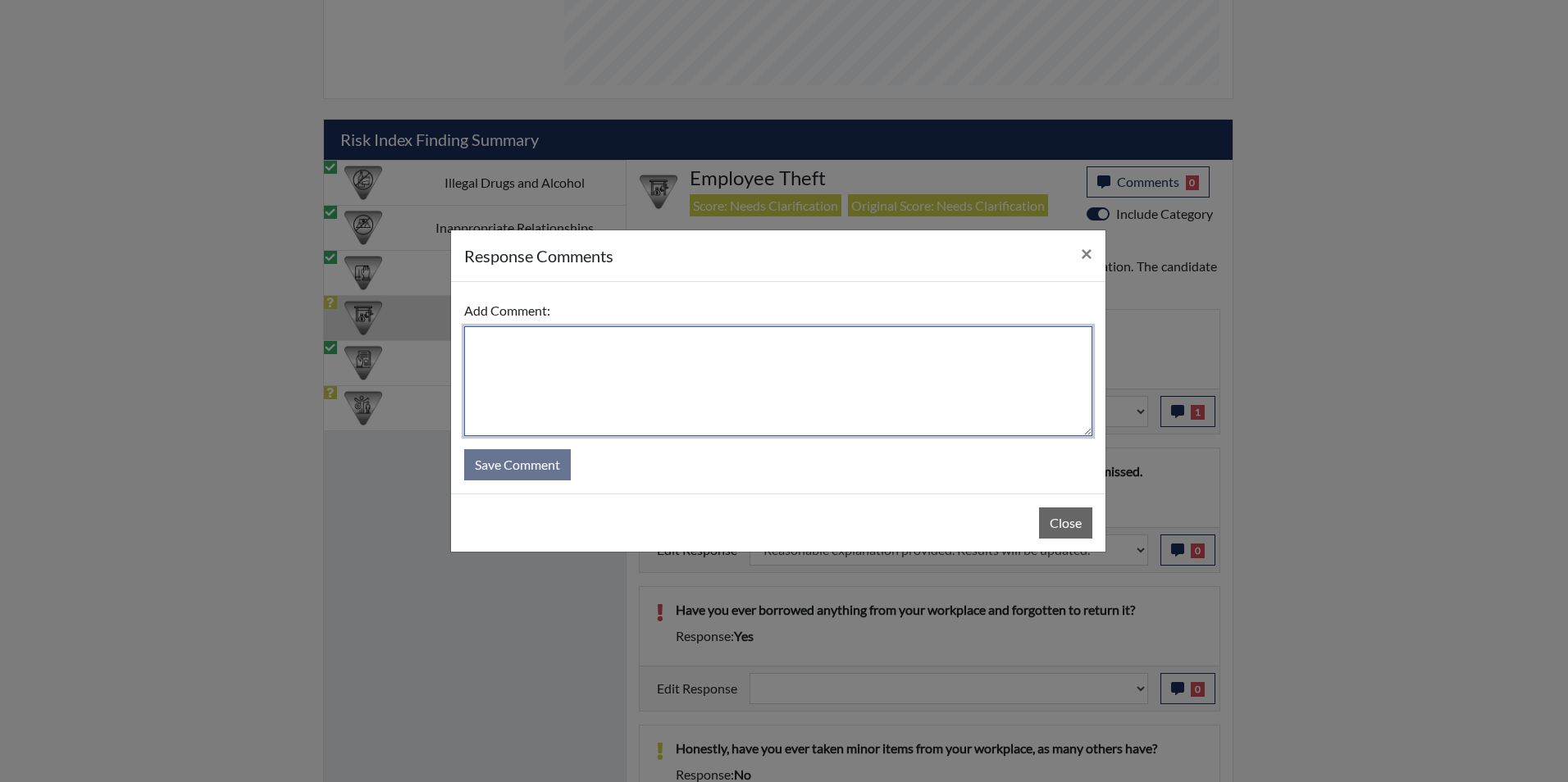
drag, startPoint x: 668, startPoint y: 366, endPoint x: 648, endPoint y: 385, distance: 27.6
click at [666, 366] on textarea at bounding box center [778, 382] width 629 height 110
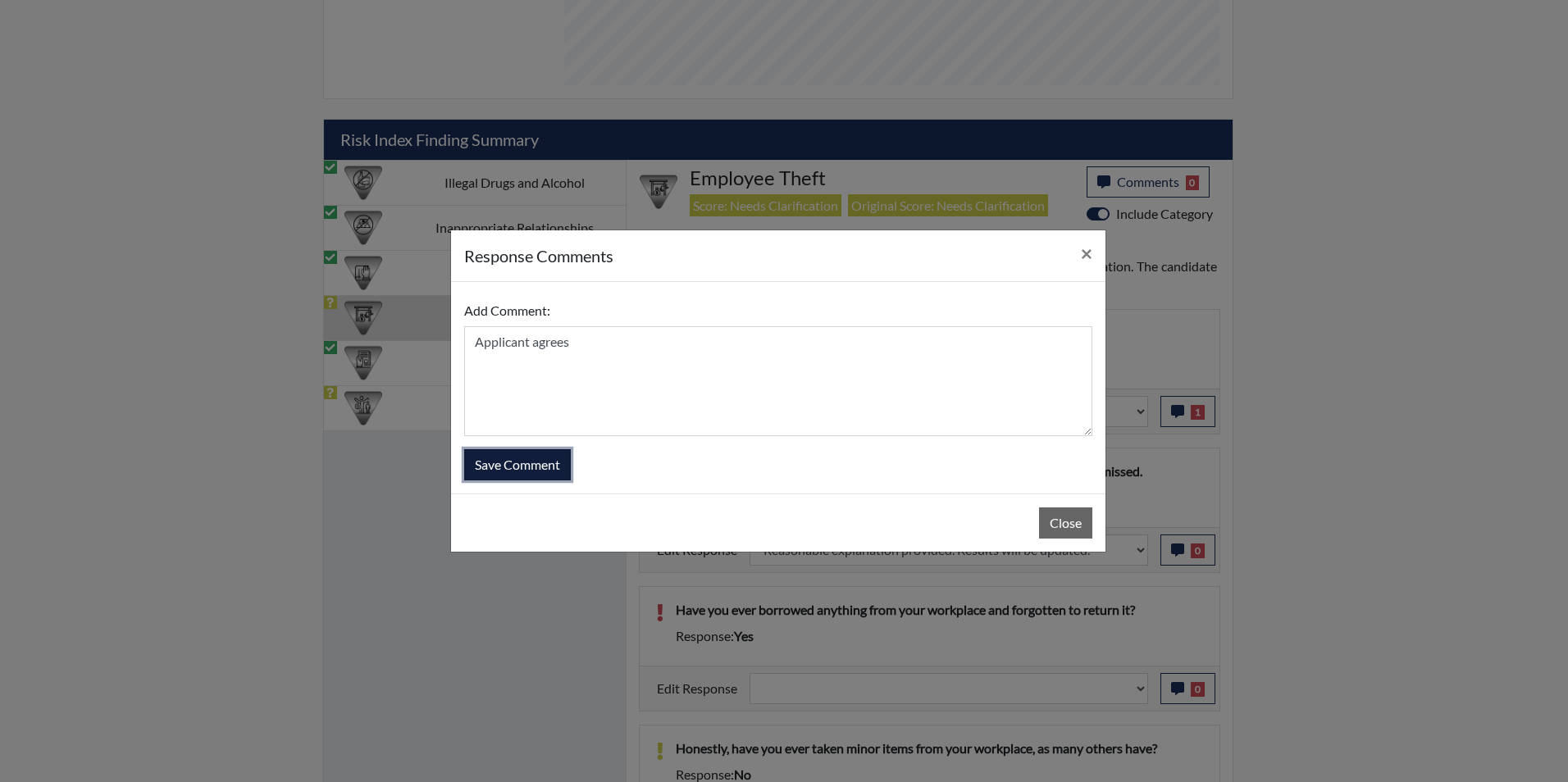
click at [528, 473] on button "Save Comment" at bounding box center [517, 464] width 107 height 31
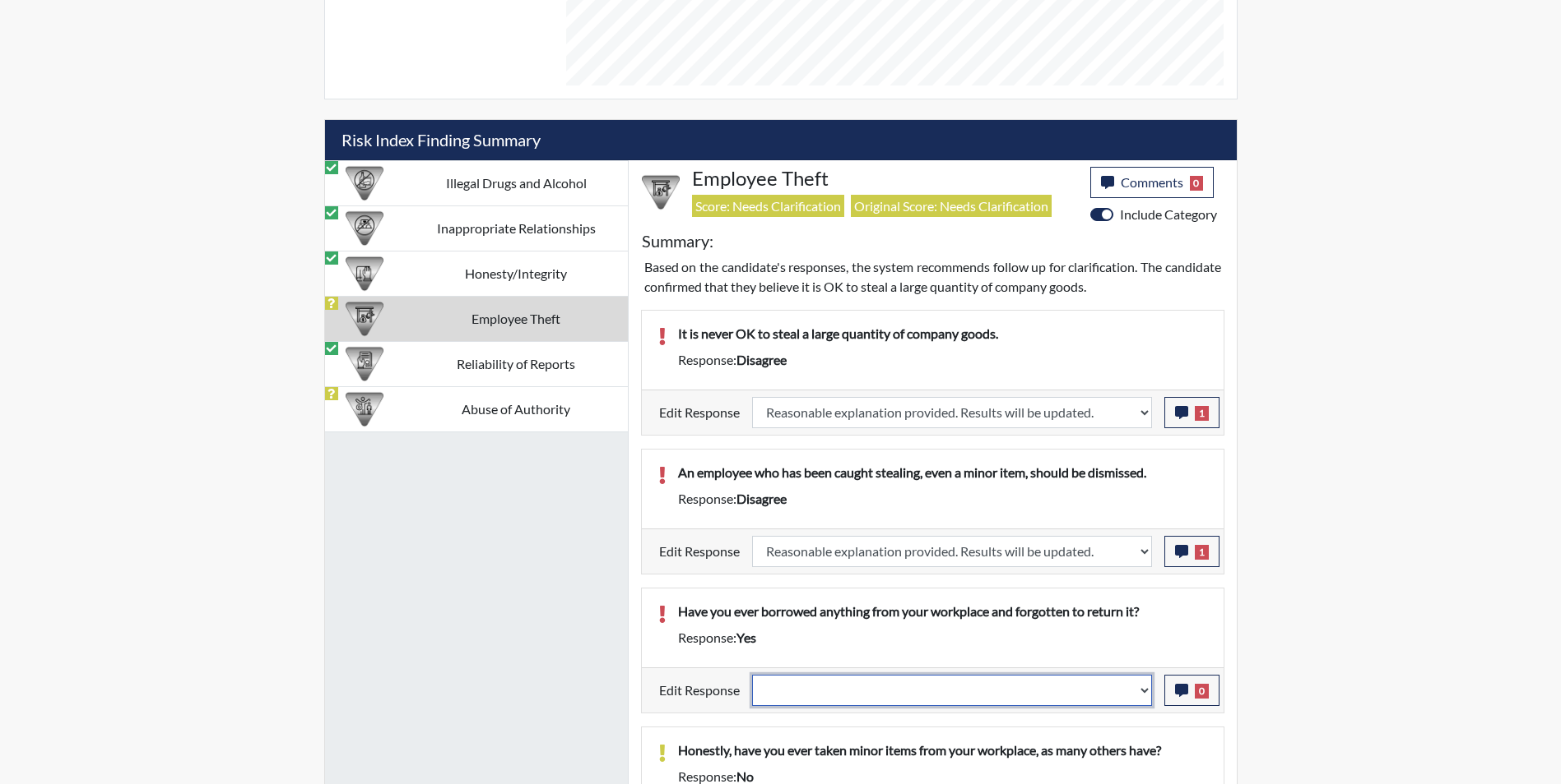
click at [791, 698] on select "Question is not relevant. Results will be updated. Reasonable explanation provi…" at bounding box center [951, 690] width 400 height 31
click at [752, 675] on select "Question is not relevant. Results will be updated. Reasonable explanation provi…" at bounding box center [951, 690] width 400 height 31
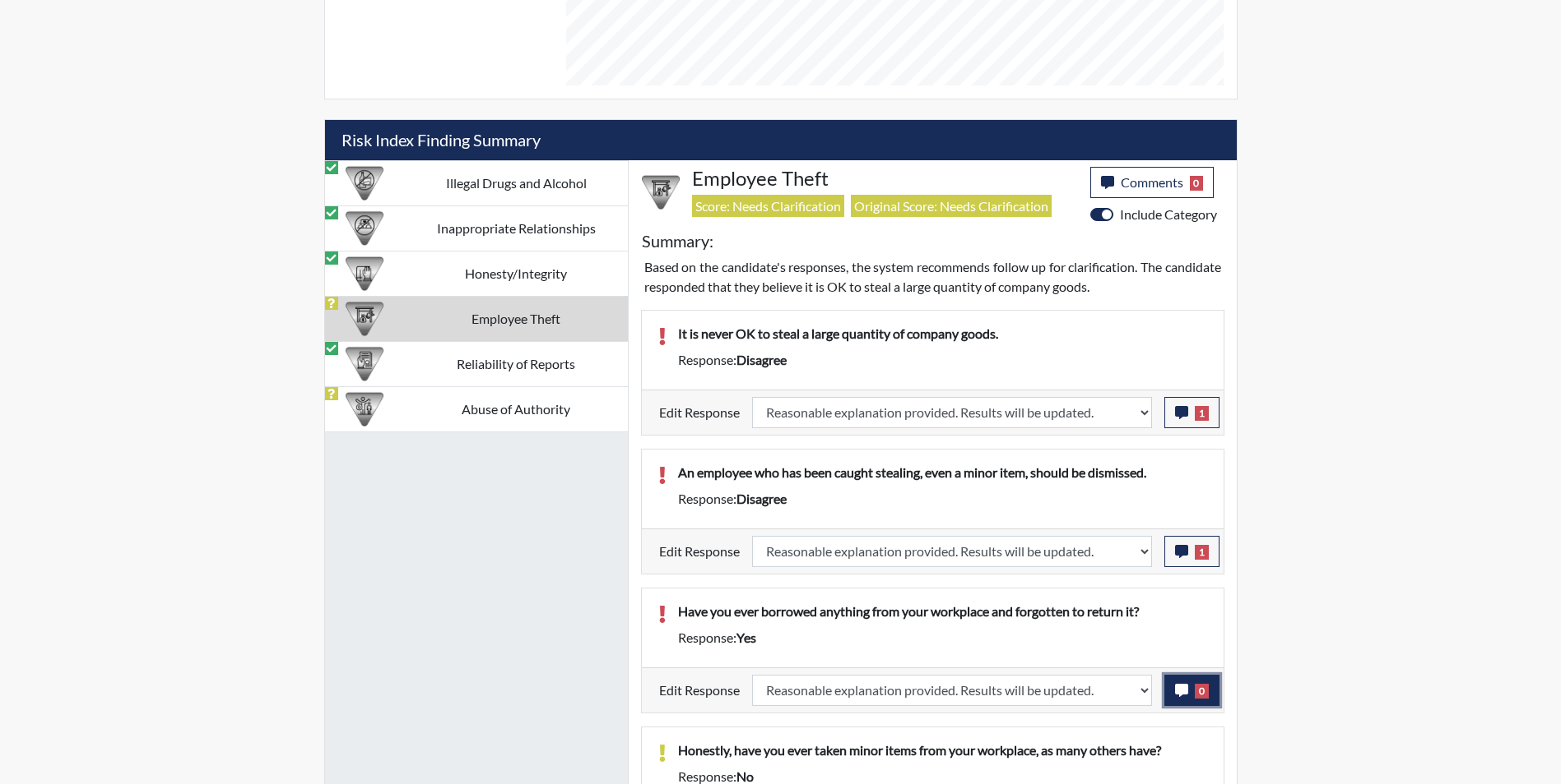
click at [1182, 687] on icon "button" at bounding box center [1181, 690] width 13 height 13
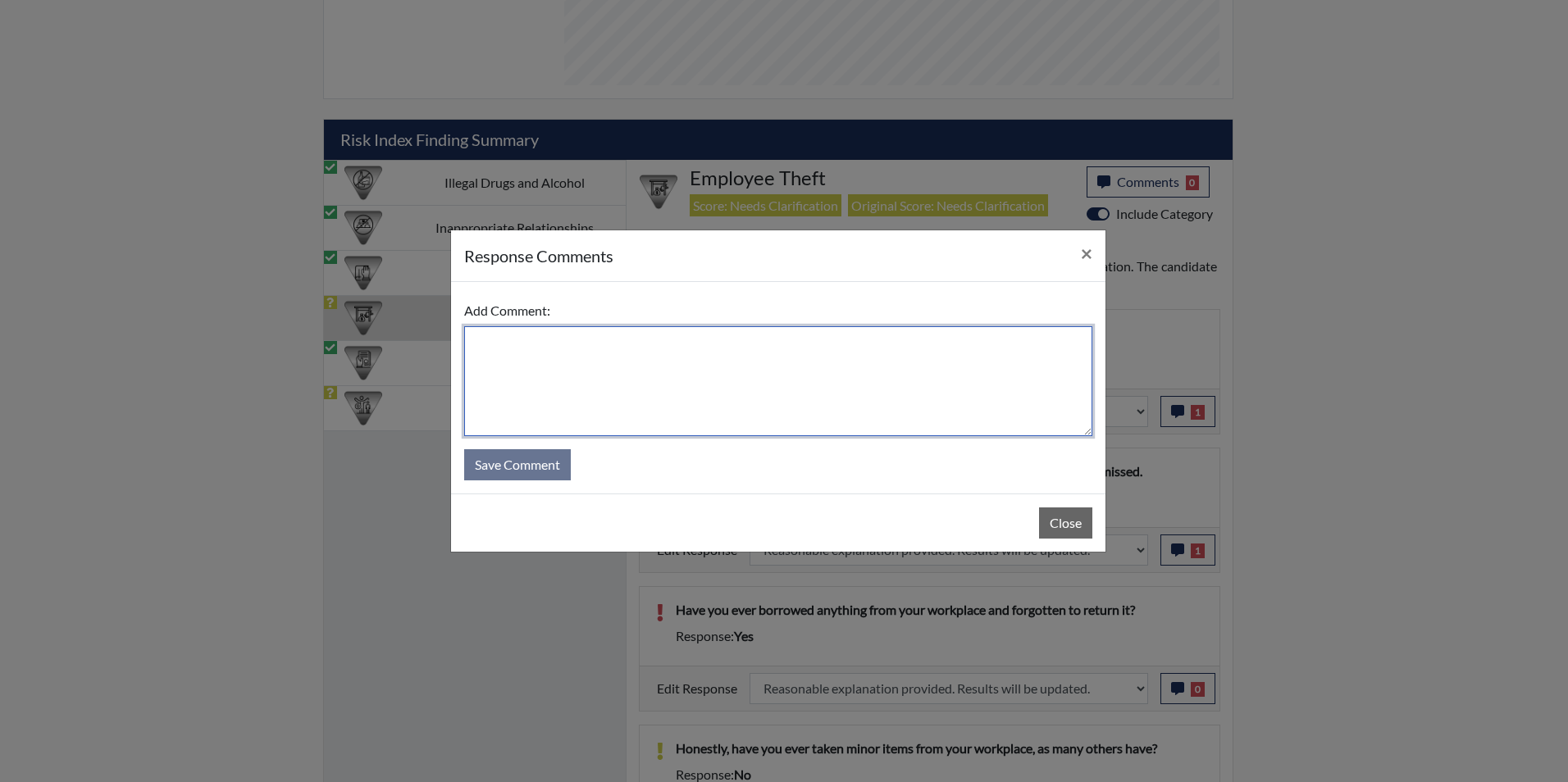
click at [631, 398] on textarea at bounding box center [778, 382] width 629 height 110
click at [584, 351] on textarea "Accidentally took" at bounding box center [778, 382] width 629 height 110
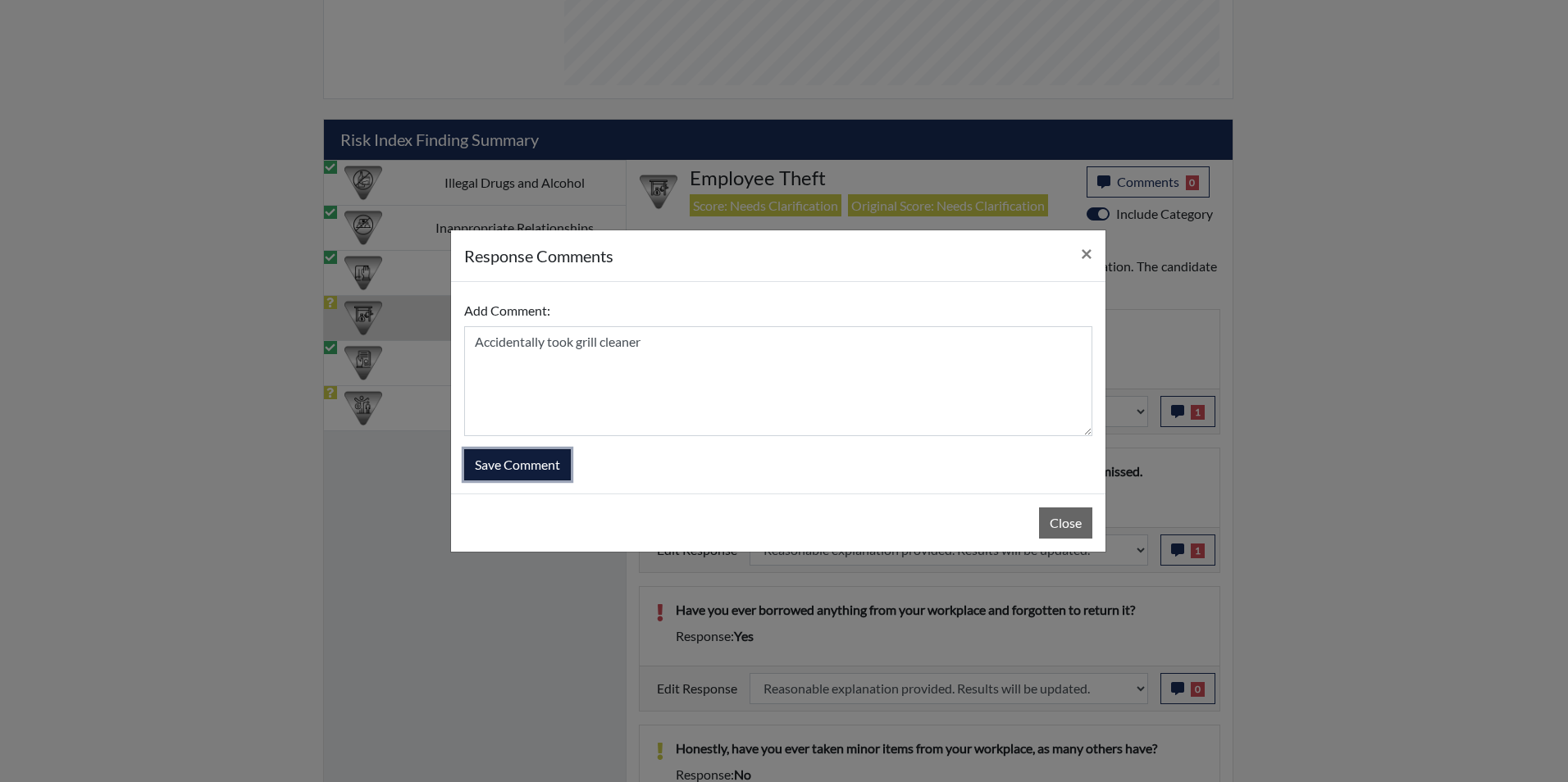
click at [526, 470] on button "Save Comment" at bounding box center [517, 464] width 107 height 31
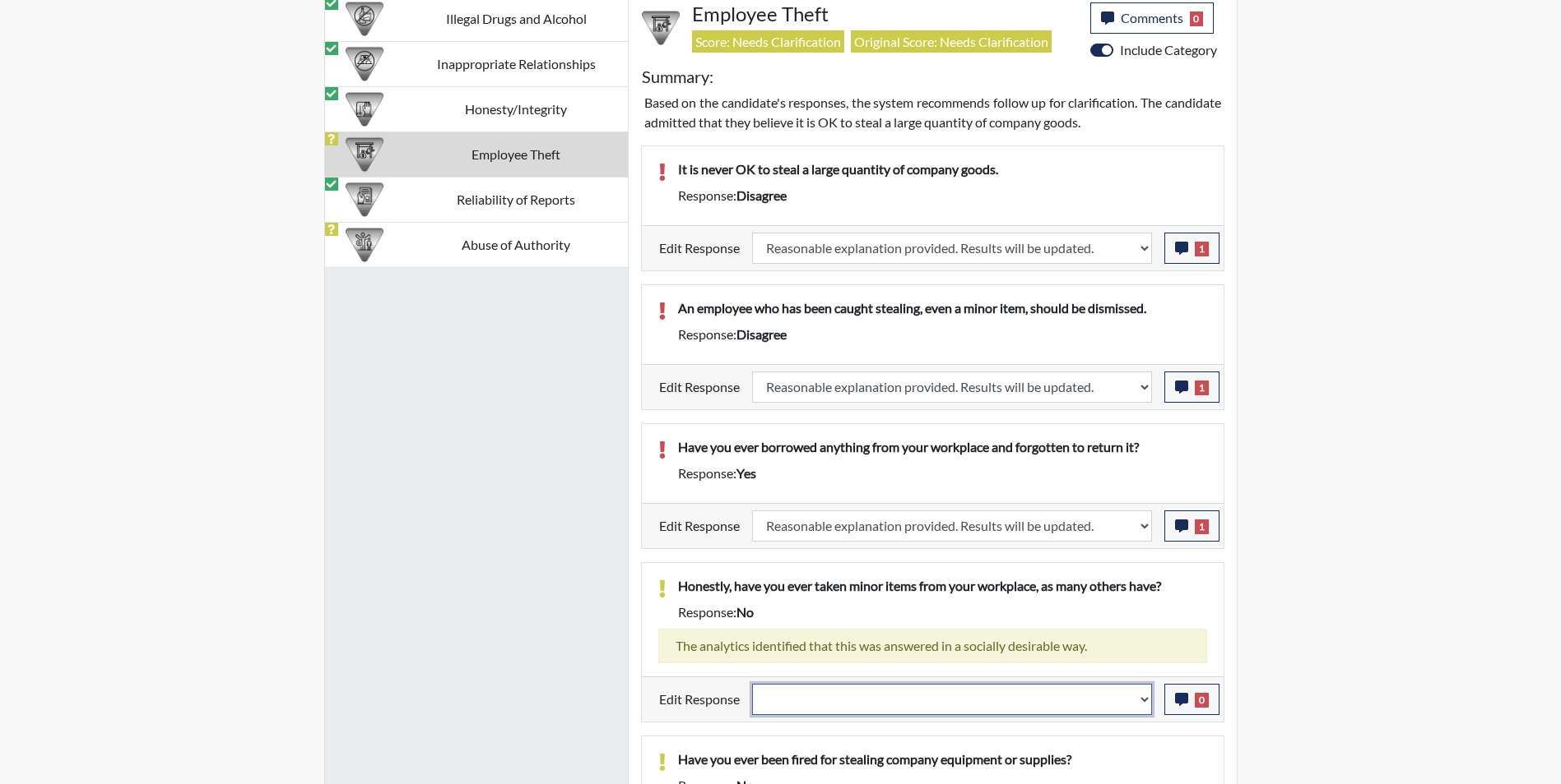
click at [831, 703] on select "Question is not relevant. Results will be updated. Reasonable explanation provi…" at bounding box center [951, 699] width 400 height 31
click at [752, 684] on select "Question is not relevant. Results will be updated. Reasonable explanation provi…" at bounding box center [951, 699] width 400 height 31
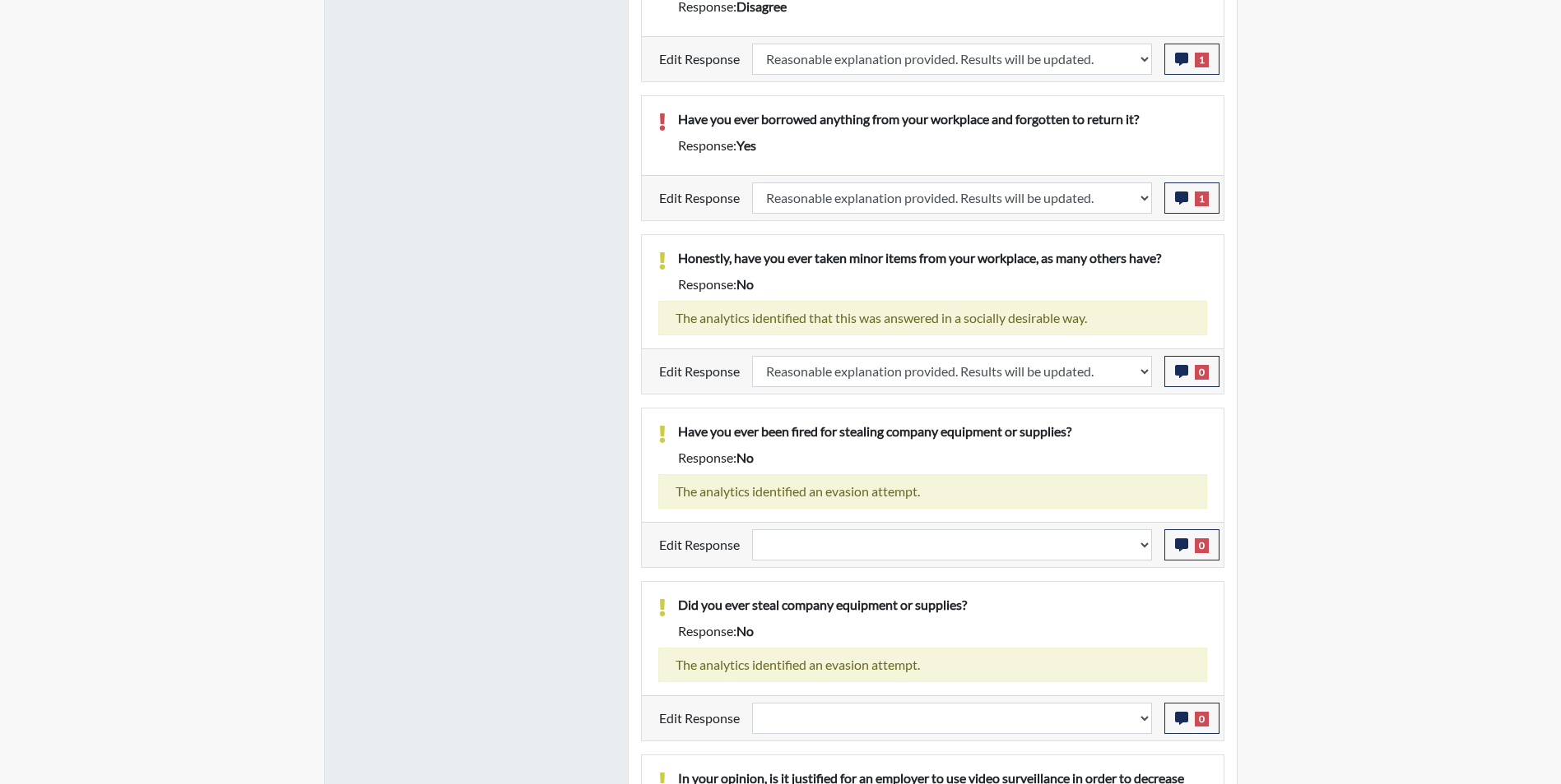
scroll to position [1440, 0]
click at [848, 548] on select "Question is not relevant. Results will be updated. Reasonable explanation provi…" at bounding box center [951, 543] width 400 height 31
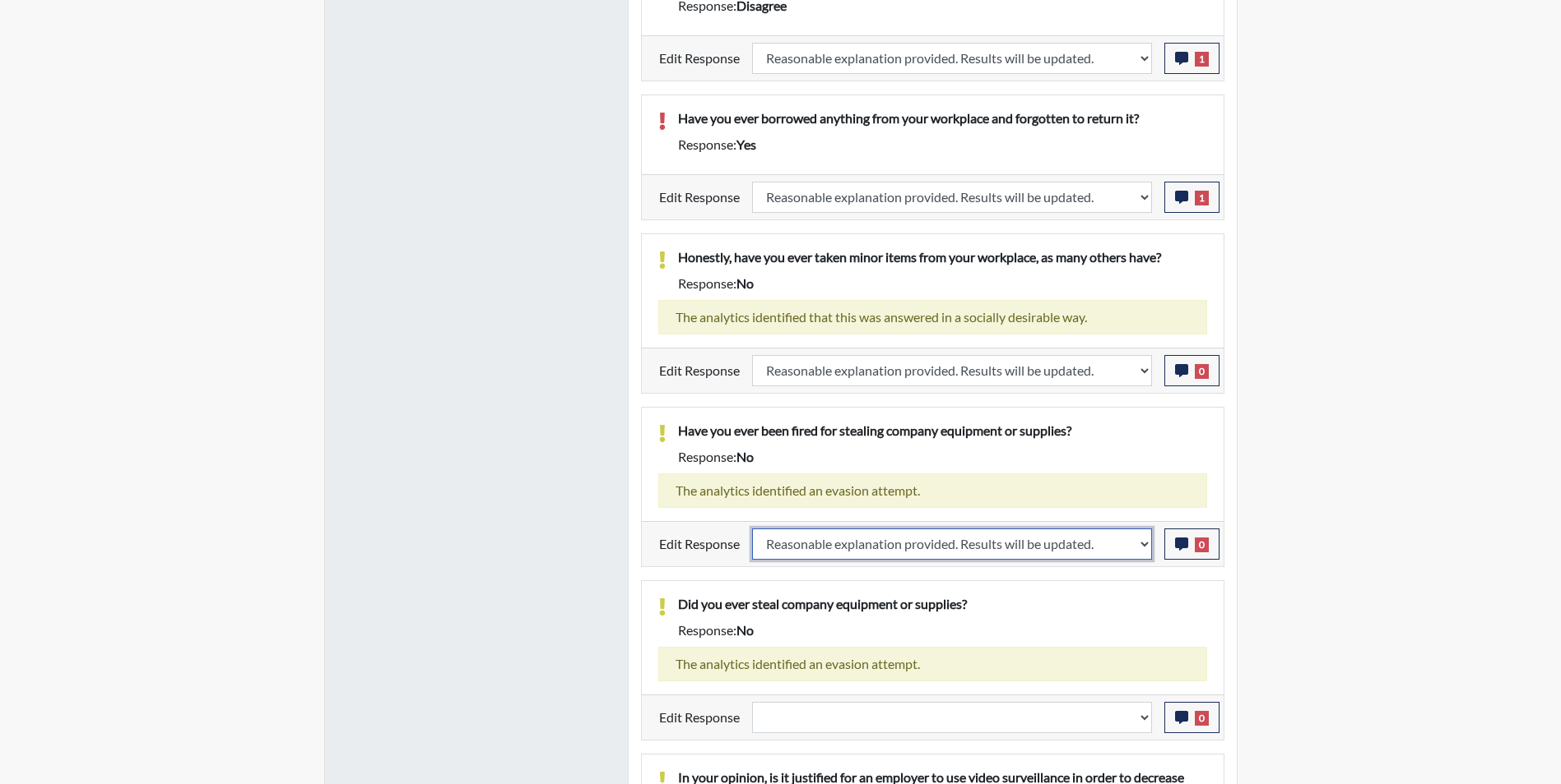
click at [752, 528] on select "Question is not relevant. Results will be updated. Reasonable explanation provi…" at bounding box center [951, 543] width 400 height 31
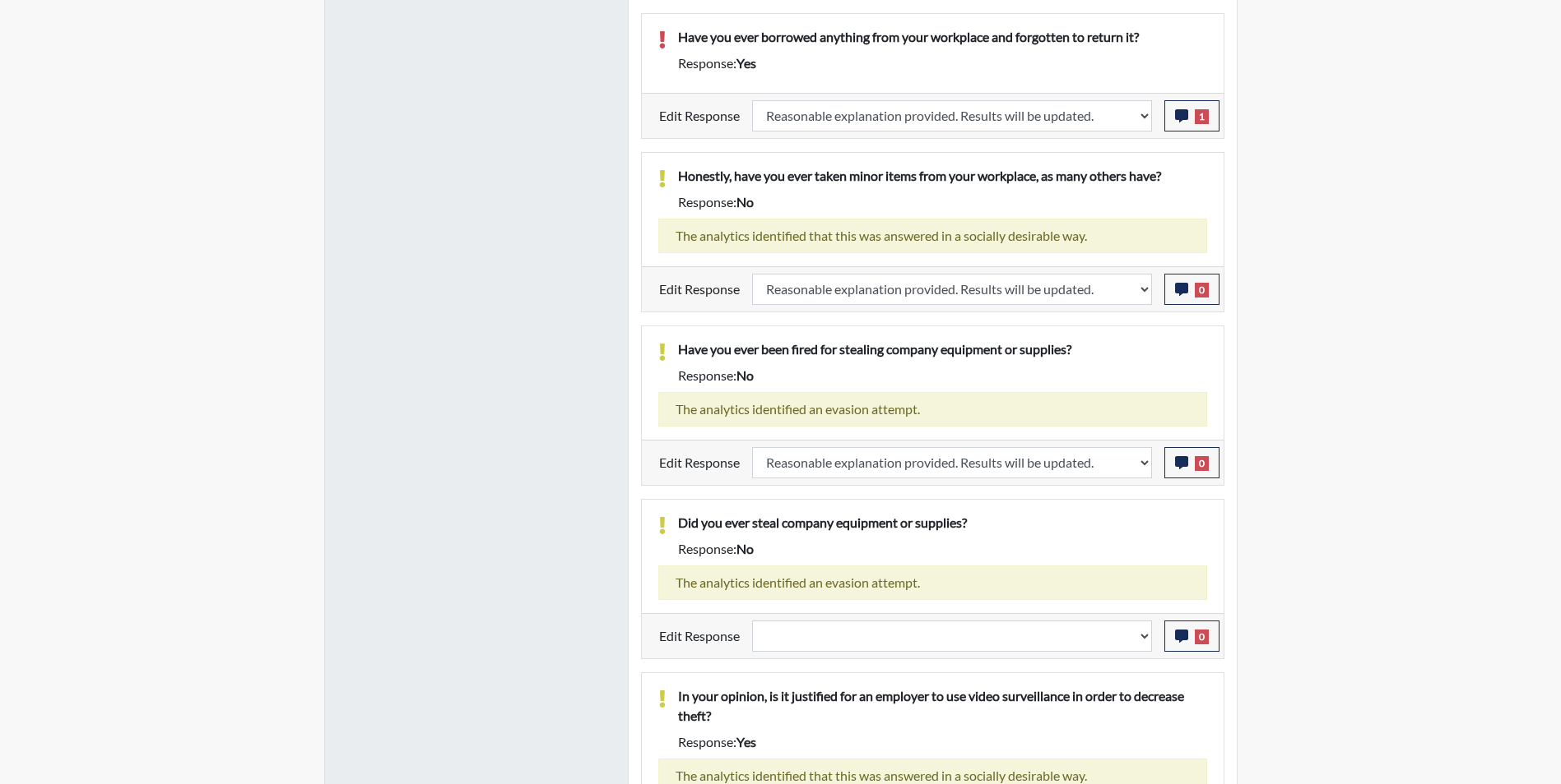
scroll to position [1522, 0]
click at [853, 635] on select "Question is not relevant. Results will be updated. Reasonable explanation provi…" at bounding box center [951, 635] width 400 height 31
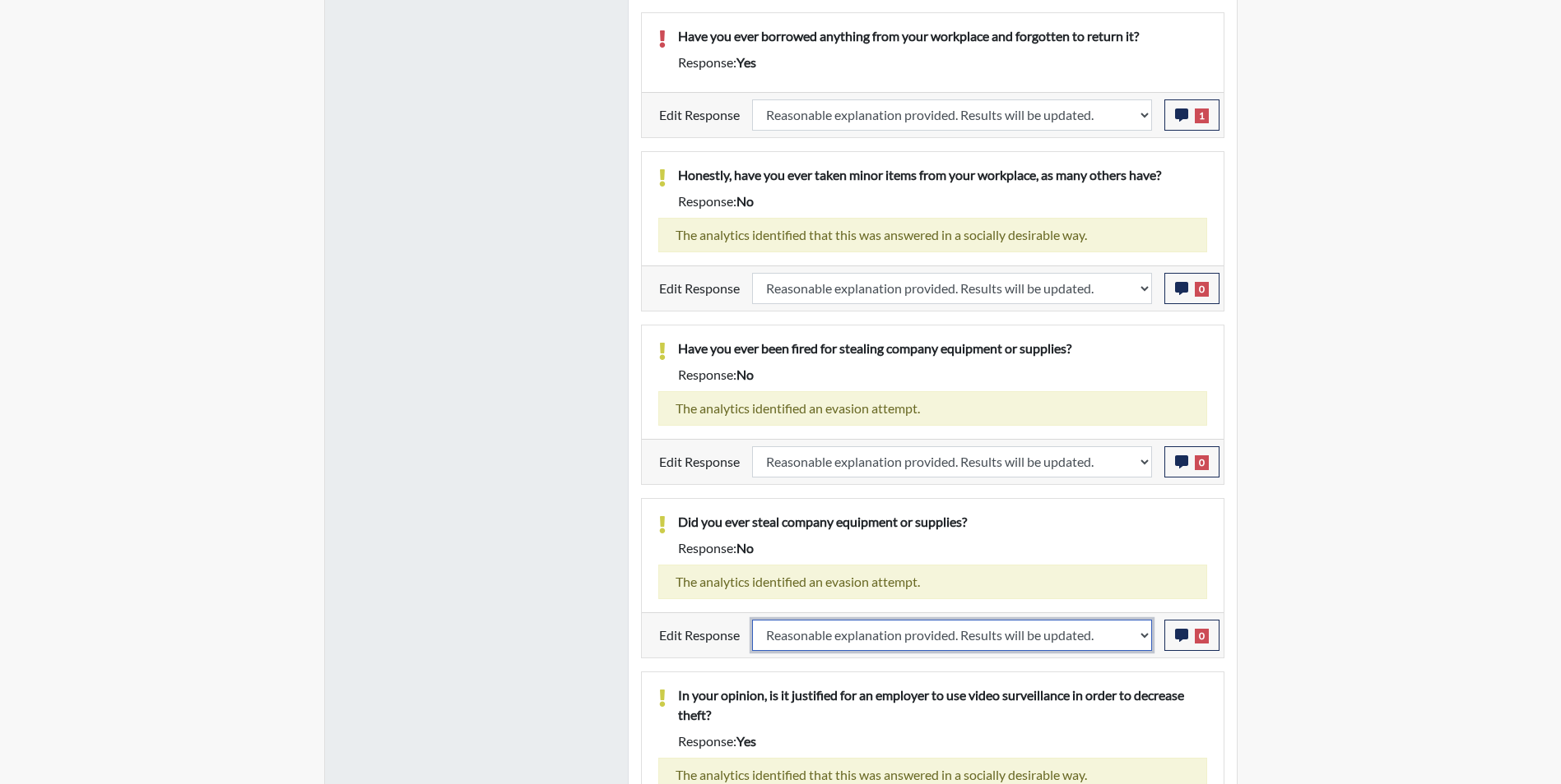
click at [752, 620] on select "Question is not relevant. Results will be updated. Reasonable explanation provi…" at bounding box center [951, 635] width 400 height 31
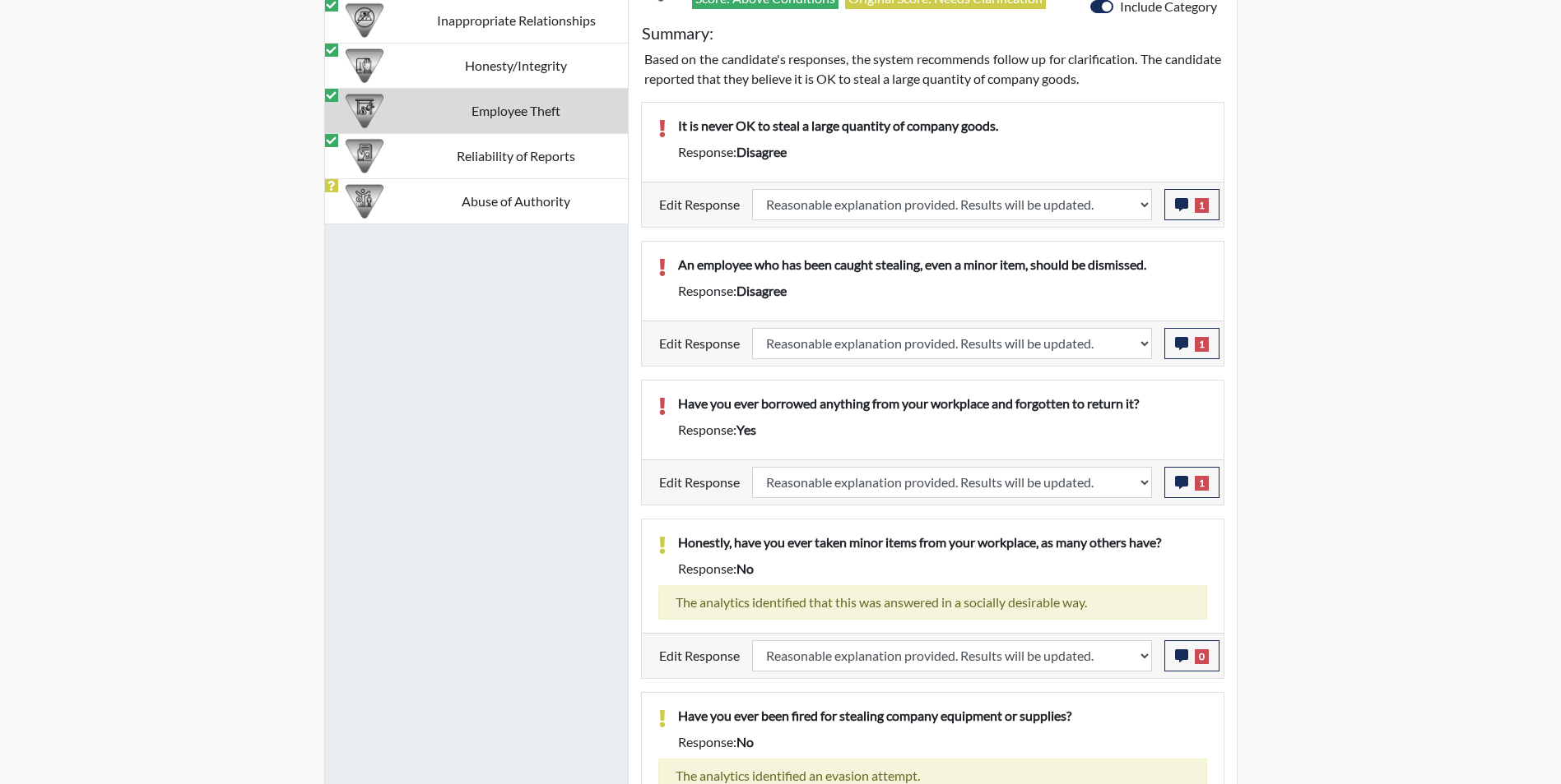
scroll to position [1029, 0]
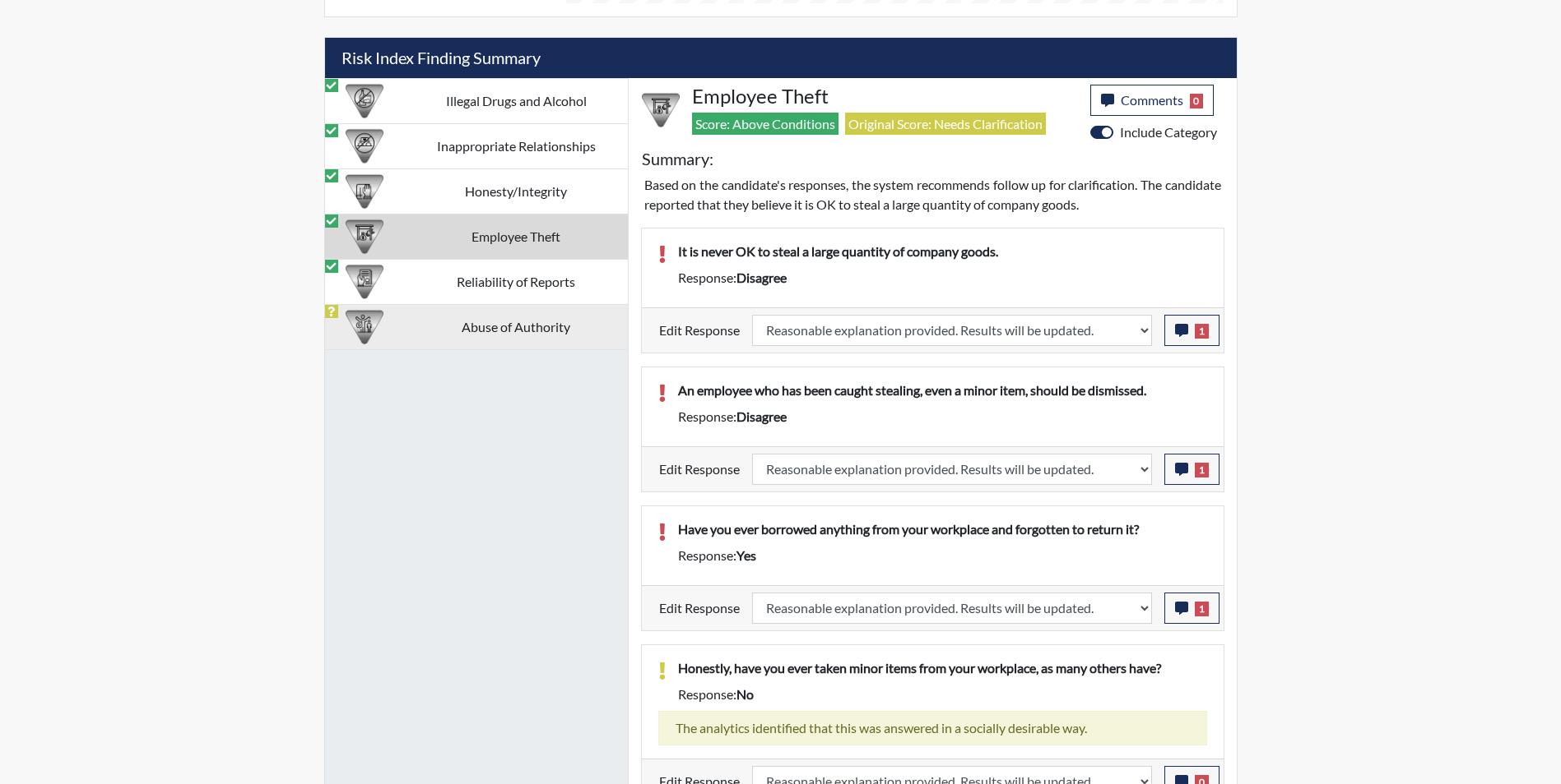
click at [434, 332] on td "Abuse of Authority" at bounding box center [516, 327] width 223 height 45
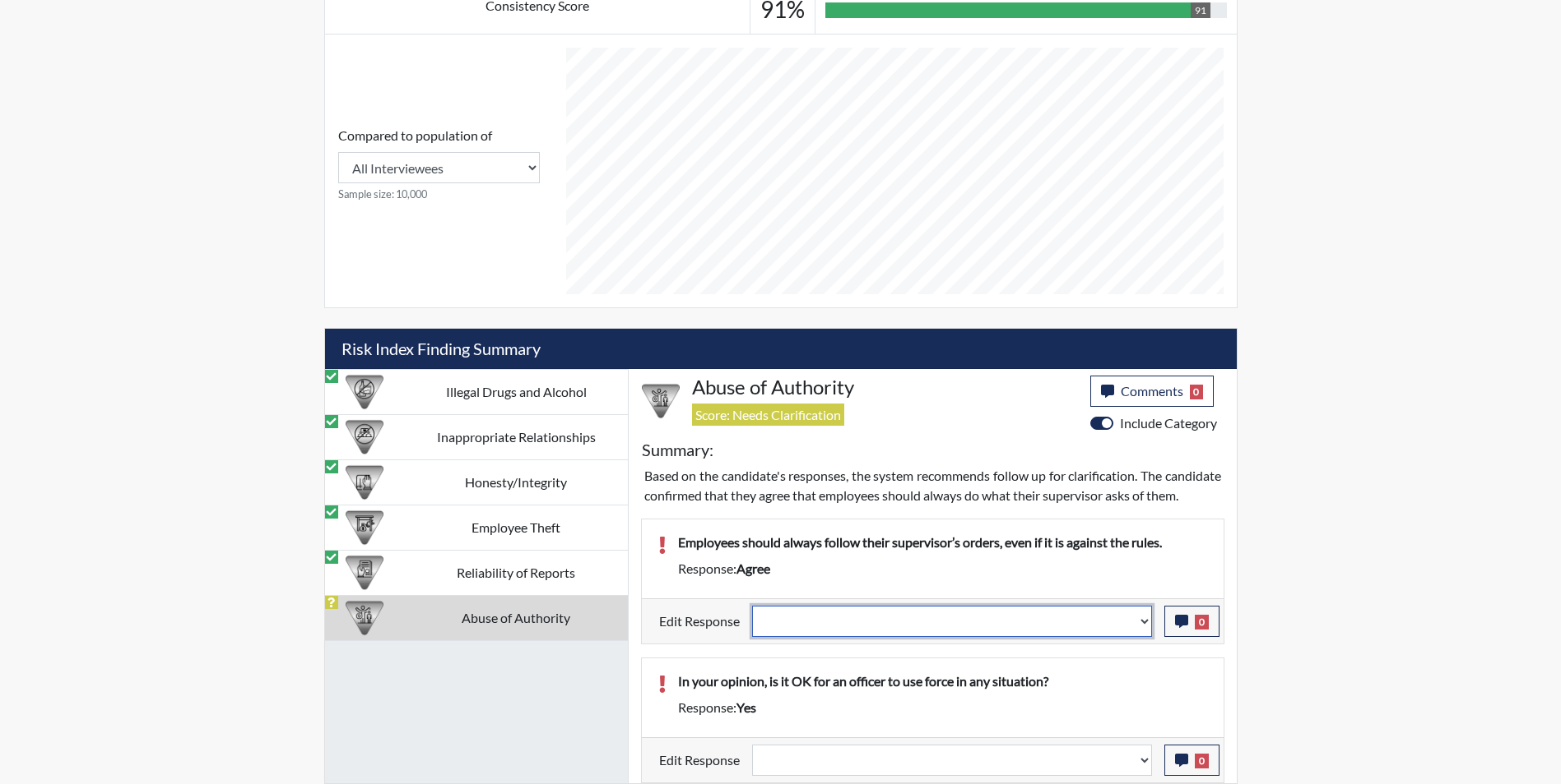
click at [807, 621] on select "Question is not relevant. Results will be updated. Reasonable explanation provi…" at bounding box center [951, 621] width 400 height 31
click at [752, 606] on select "Question is not relevant. Results will be updated. Reasonable explanation provi…" at bounding box center [951, 621] width 400 height 31
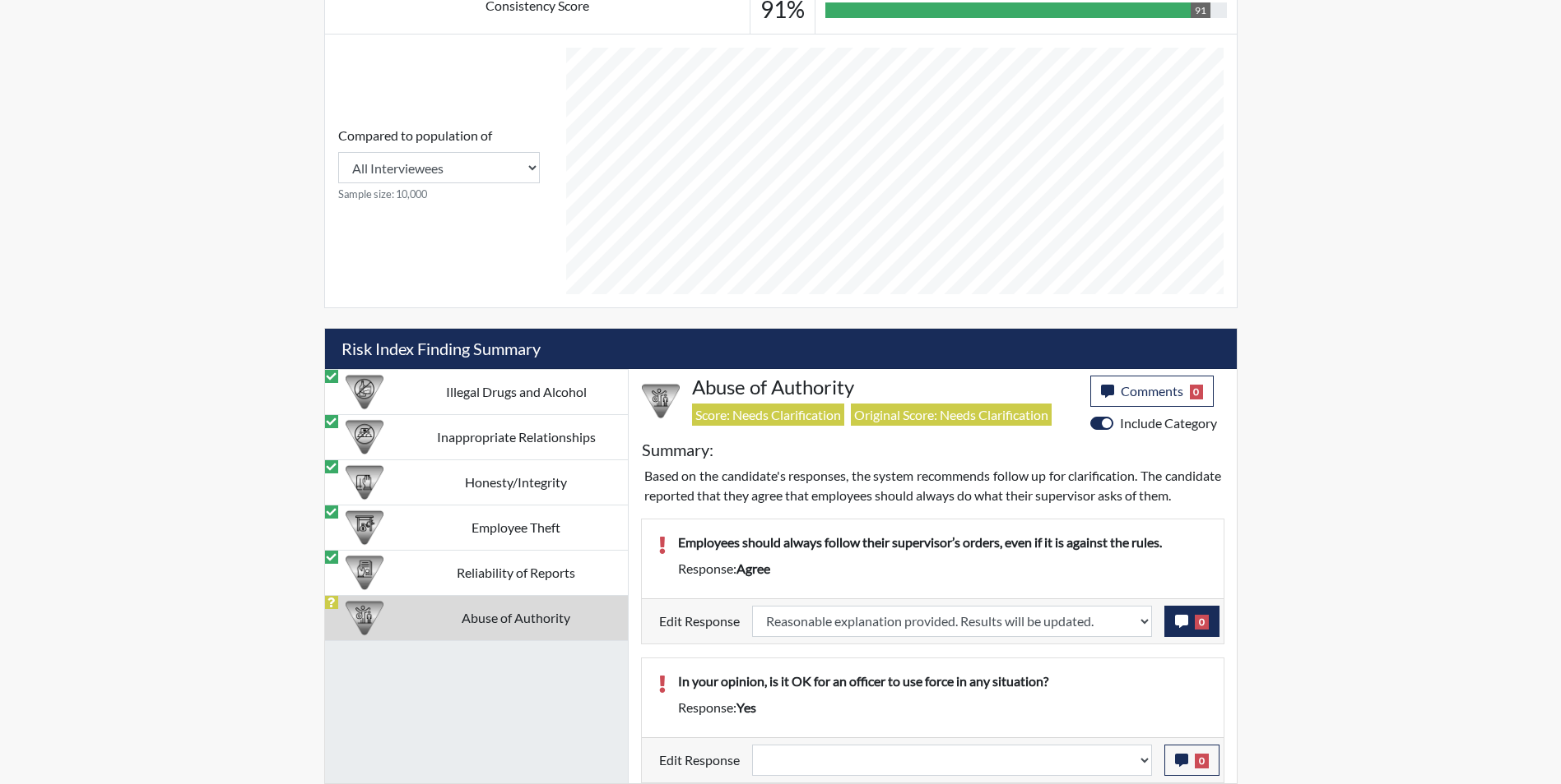
scroll to position [273, 684]
click at [1179, 620] on icon "button" at bounding box center [1181, 621] width 13 height 13
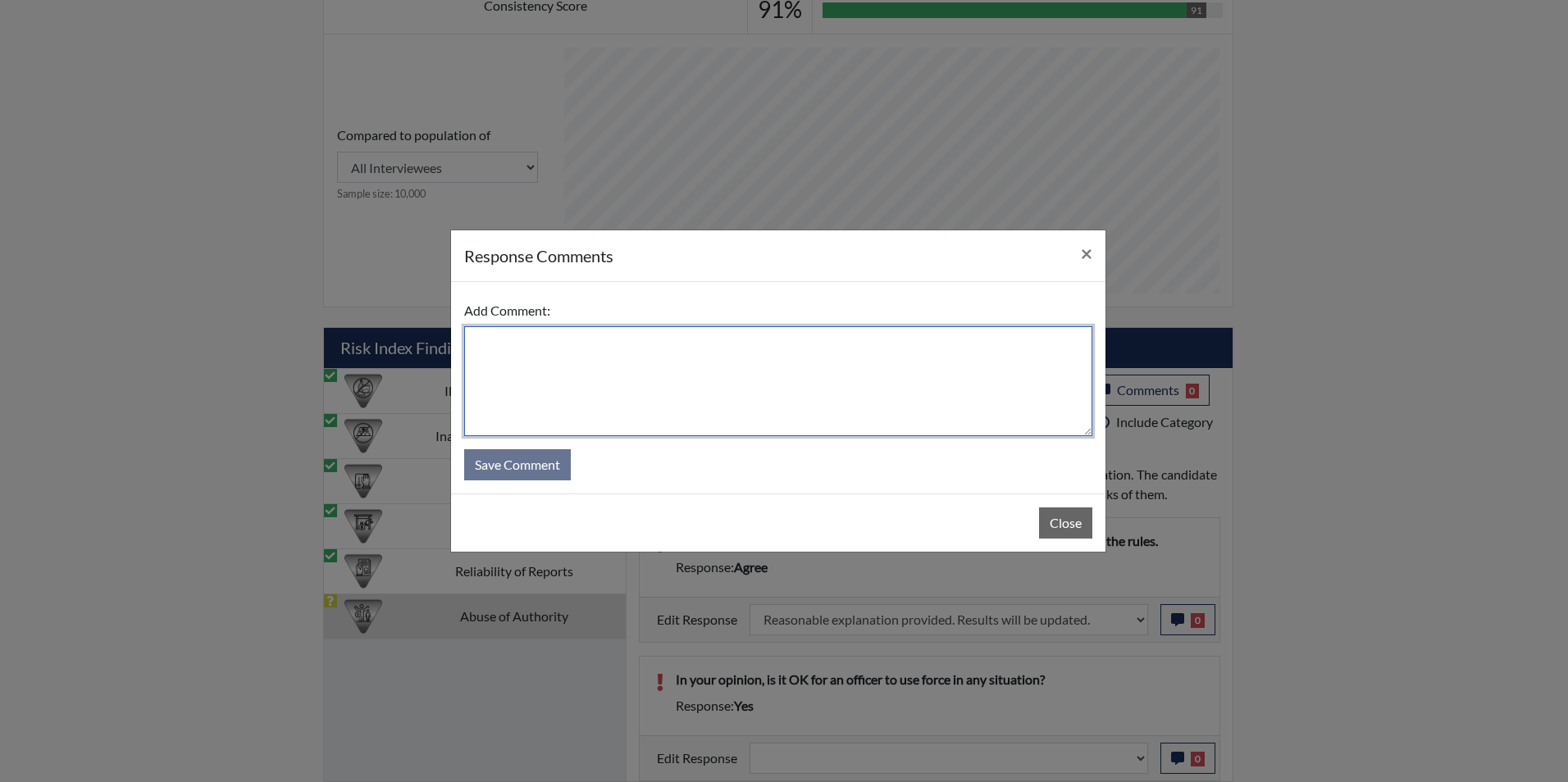
click at [643, 398] on textarea at bounding box center [778, 382] width 629 height 110
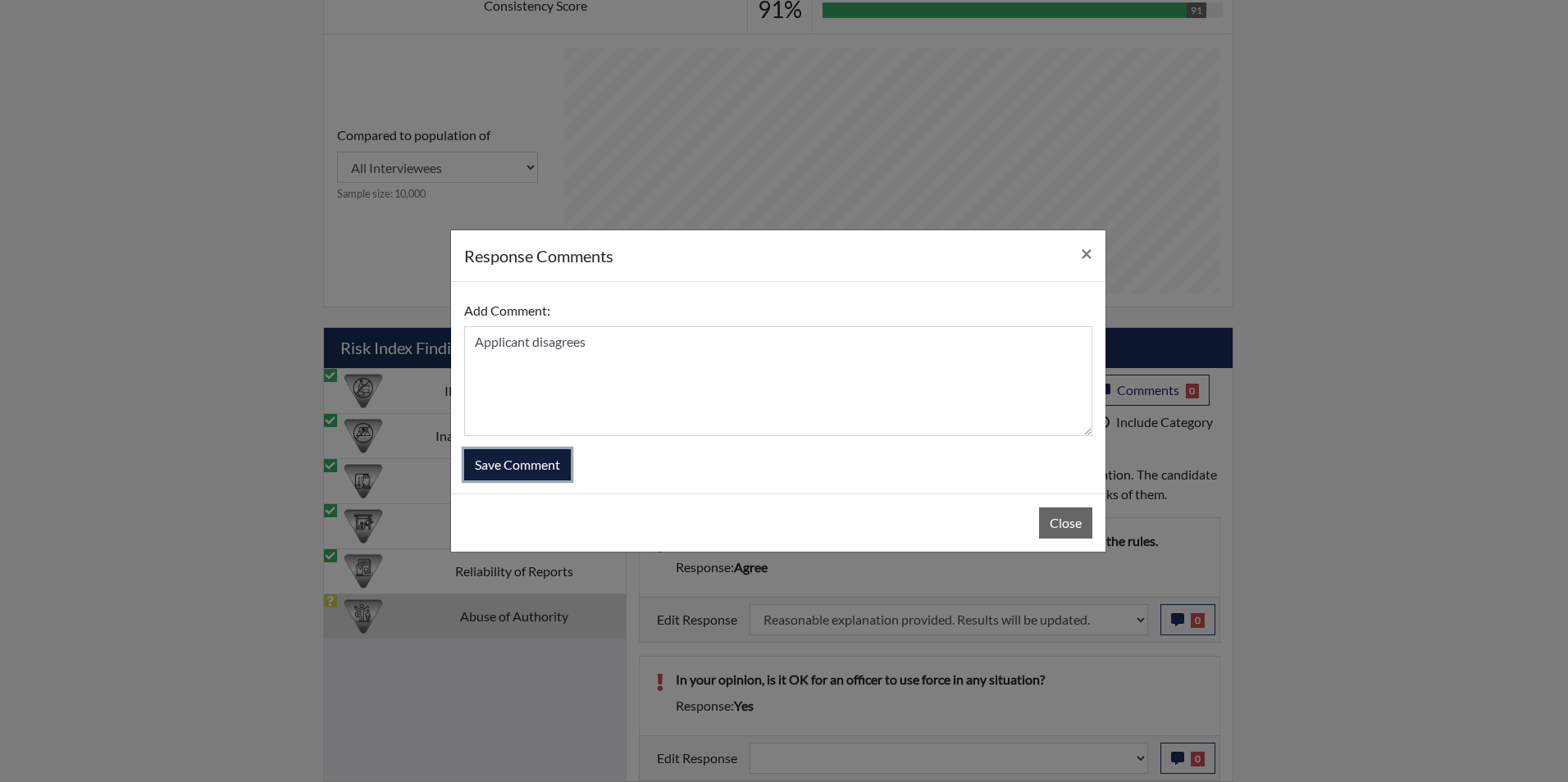
click at [522, 463] on button "Save Comment" at bounding box center [517, 464] width 107 height 31
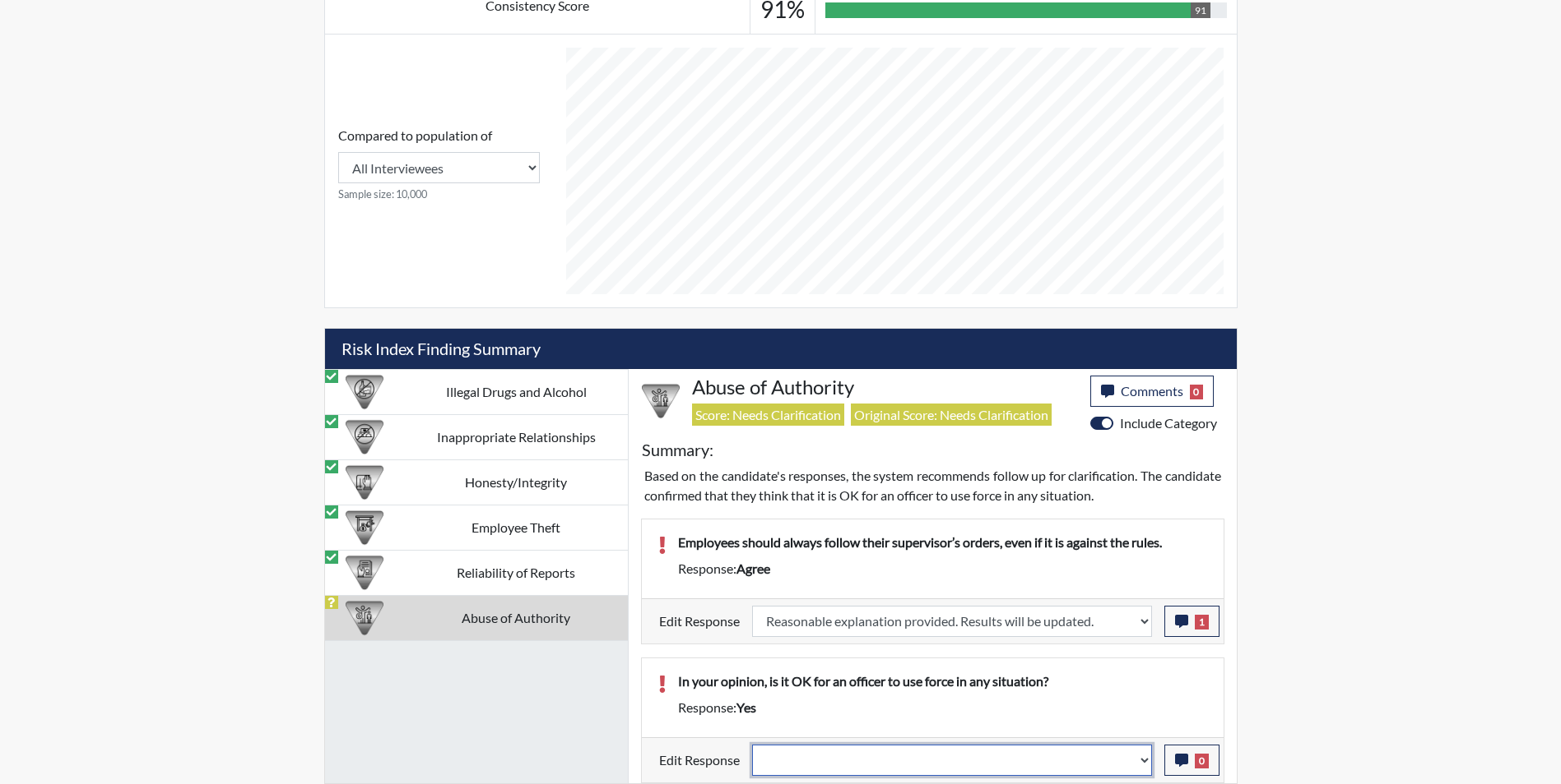
click at [816, 761] on select "Question is not relevant. Results will be updated. Reasonable explanation provi…" at bounding box center [951, 760] width 400 height 31
click at [752, 745] on select "Question is not relevant. Results will be updated. Reasonable explanation provi…" at bounding box center [951, 760] width 400 height 31
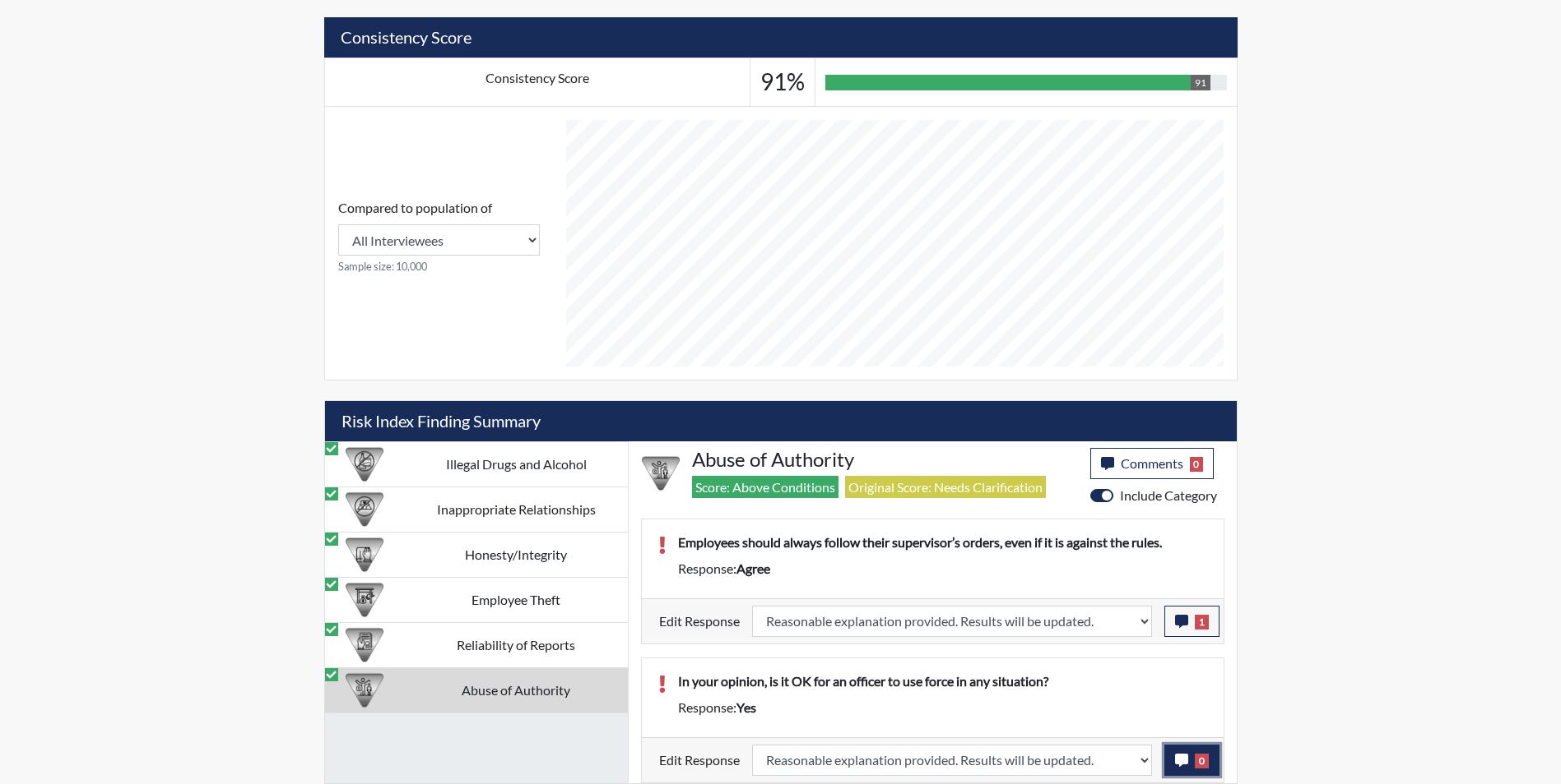
click at [1182, 757] on icon "button" at bounding box center [1181, 760] width 13 height 13
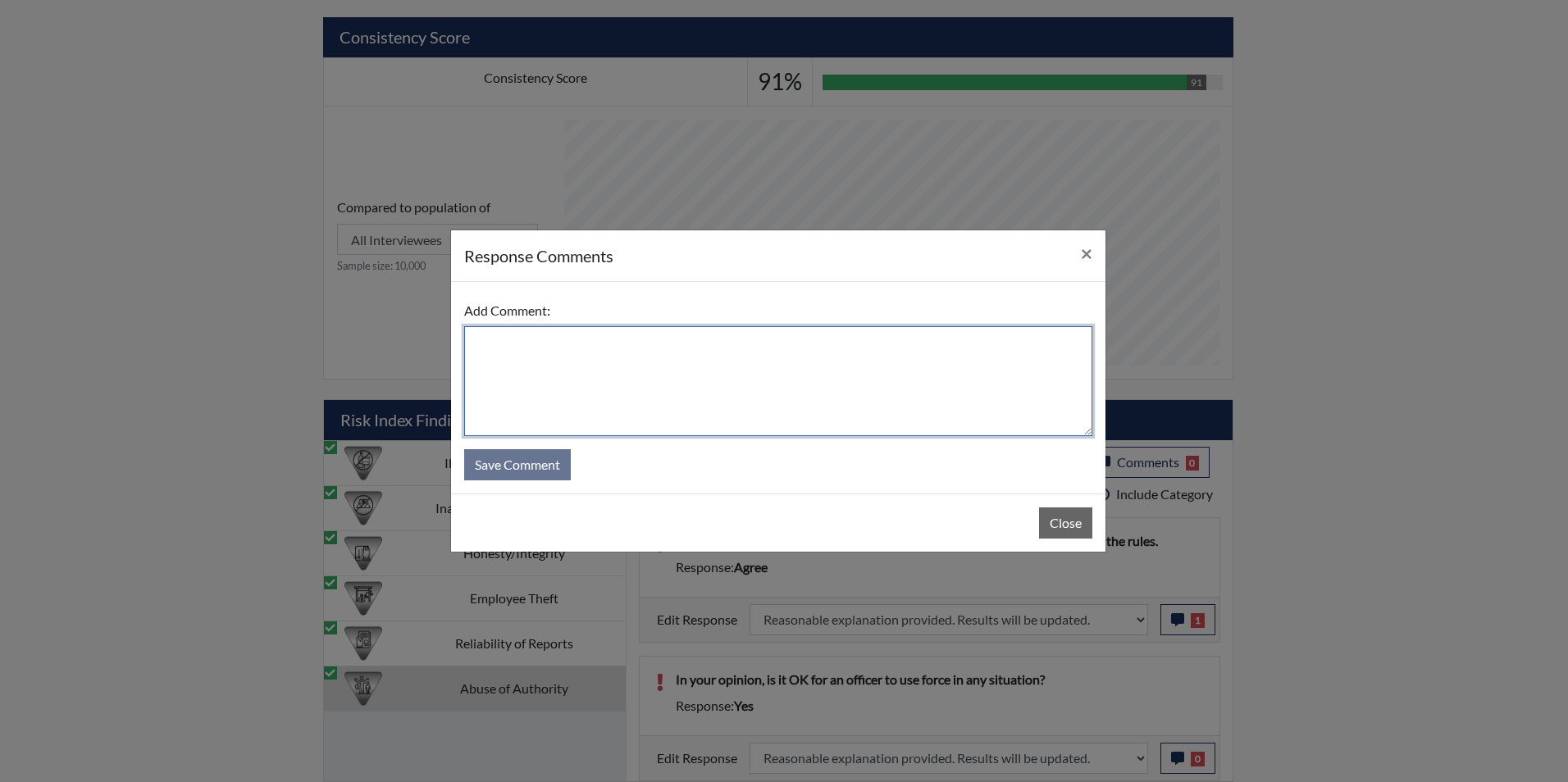
click at [550, 395] on textarea at bounding box center [778, 382] width 629 height 110
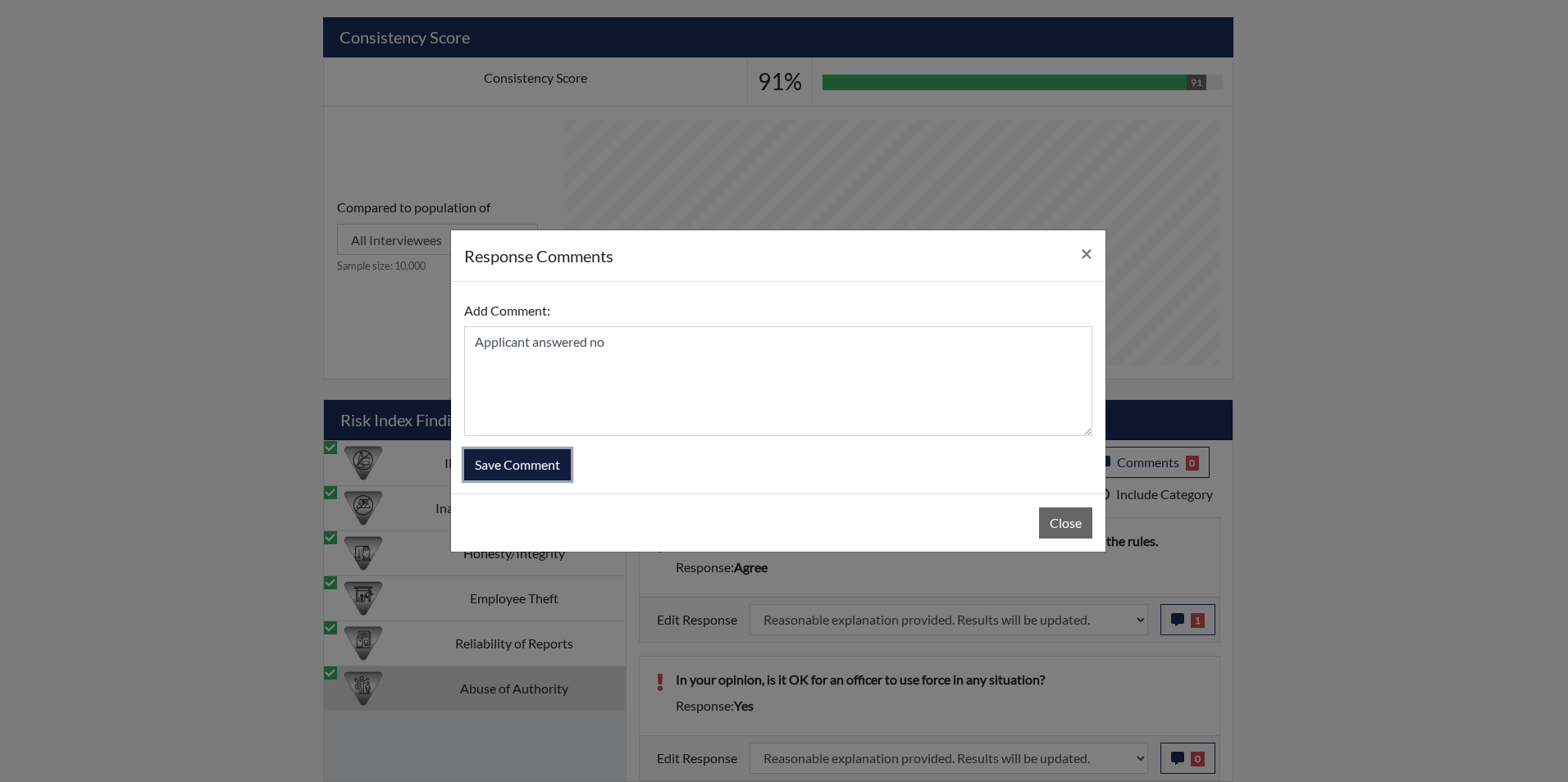
click at [545, 465] on button "Save Comment" at bounding box center [517, 464] width 107 height 31
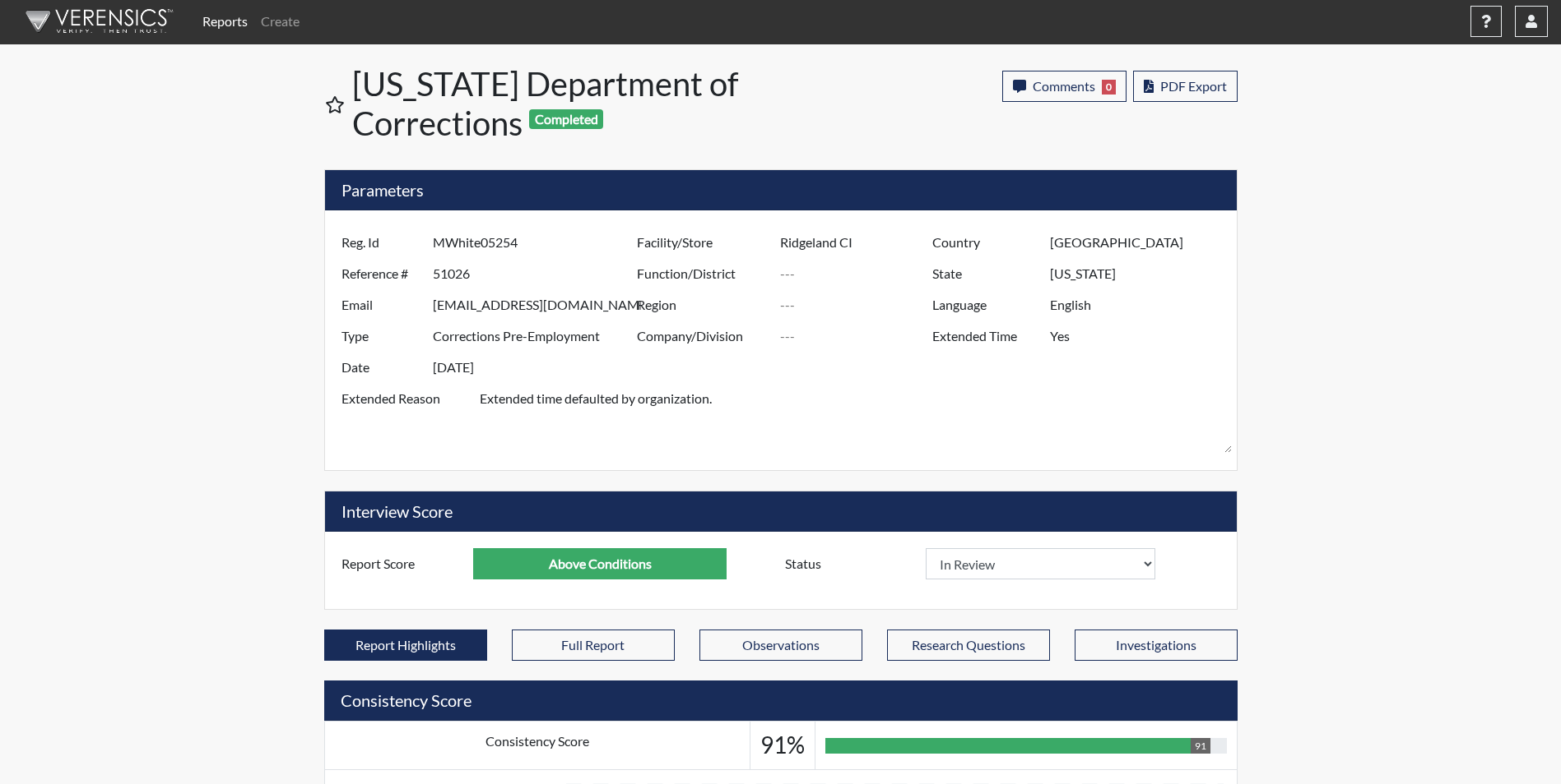
scroll to position [0, 0]
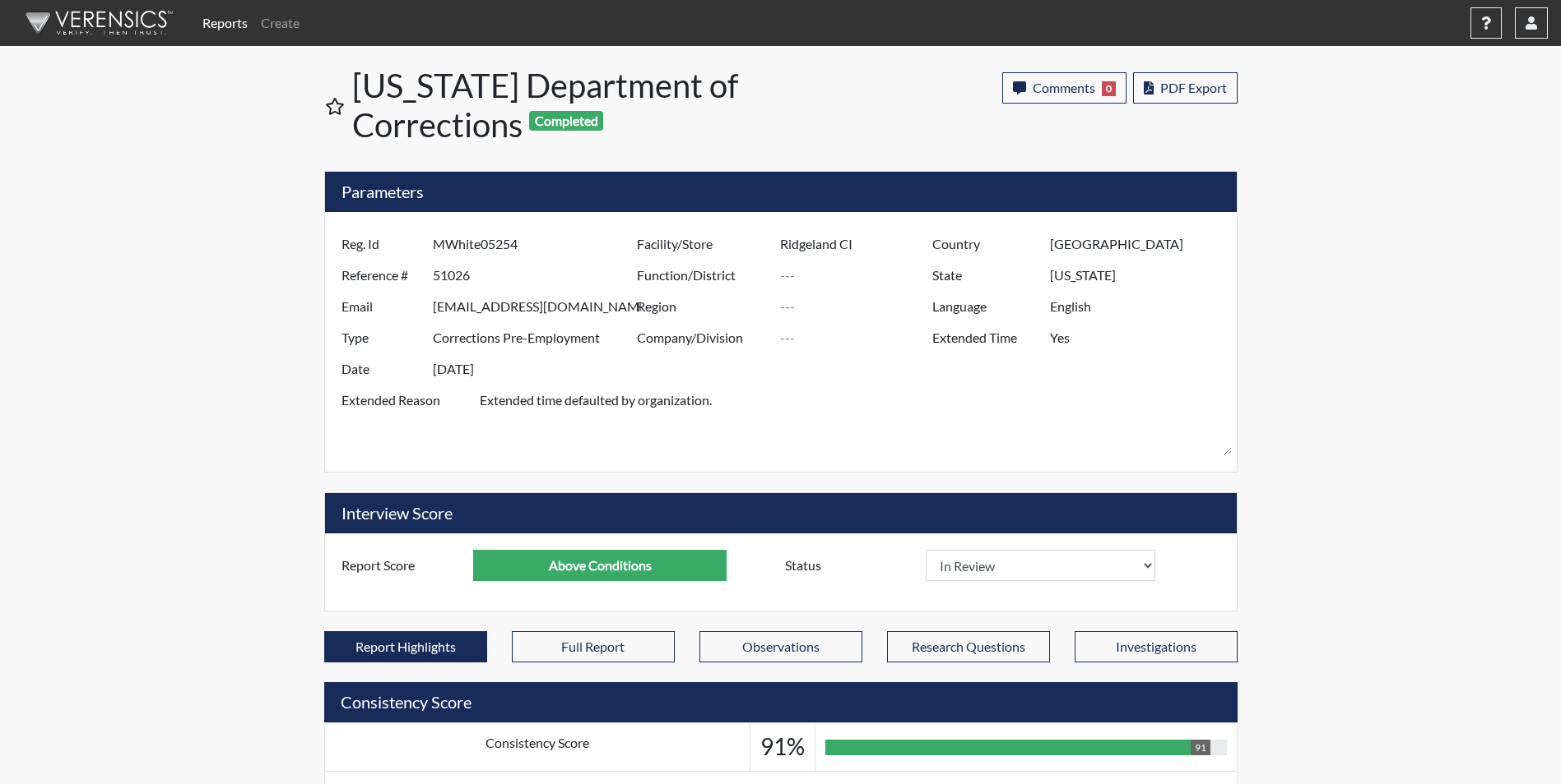
click at [184, 165] on div "Reports Create Help Center × Verensics Best Practices How to successfully use t…" at bounding box center [780, 724] width 1561 height 1449
